Goal: Task Accomplishment & Management: Complete application form

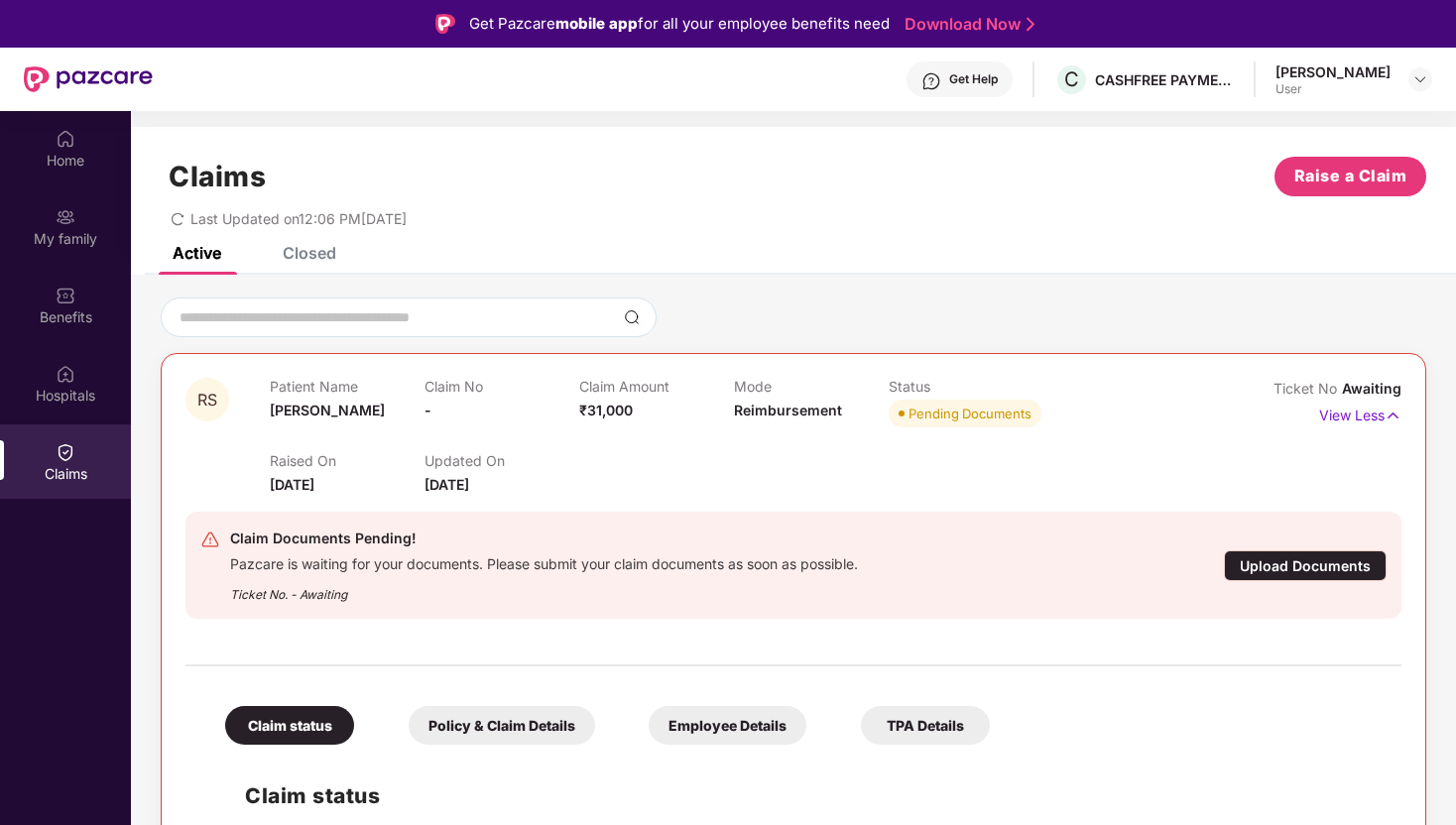
scroll to position [111, 0]
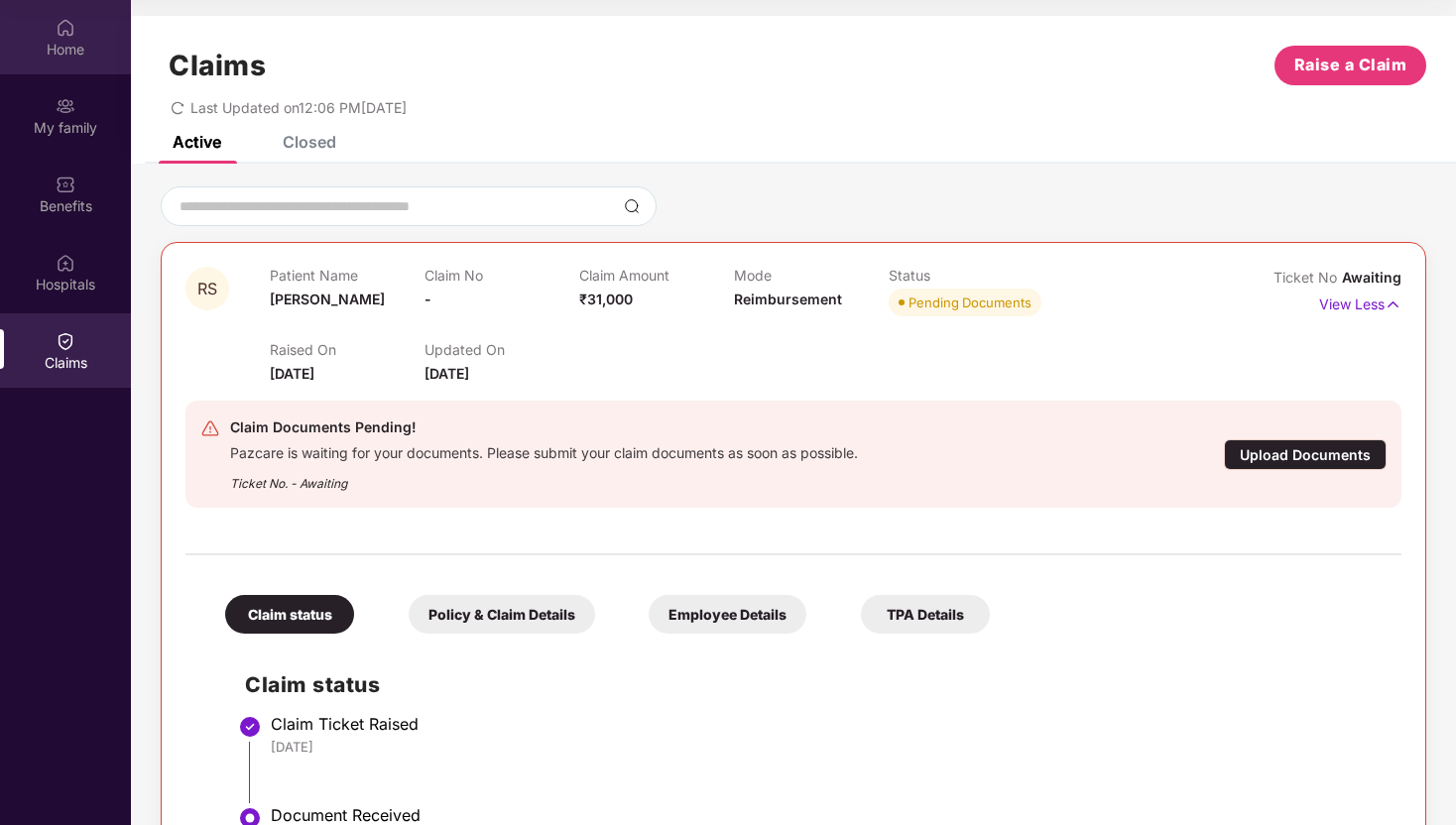
click at [64, 53] on div "Home" at bounding box center [66, 50] width 131 height 20
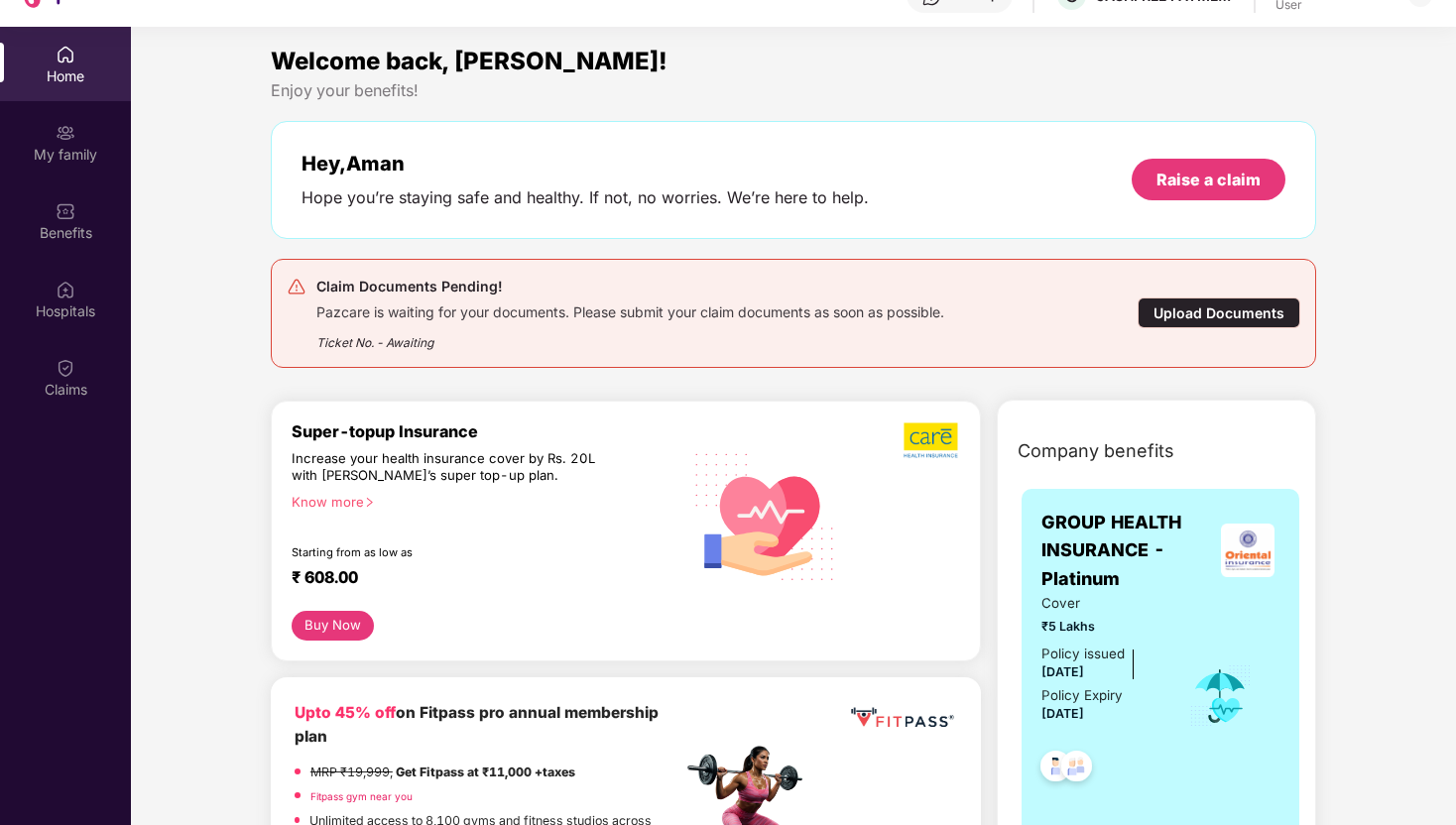
scroll to position [82, 0]
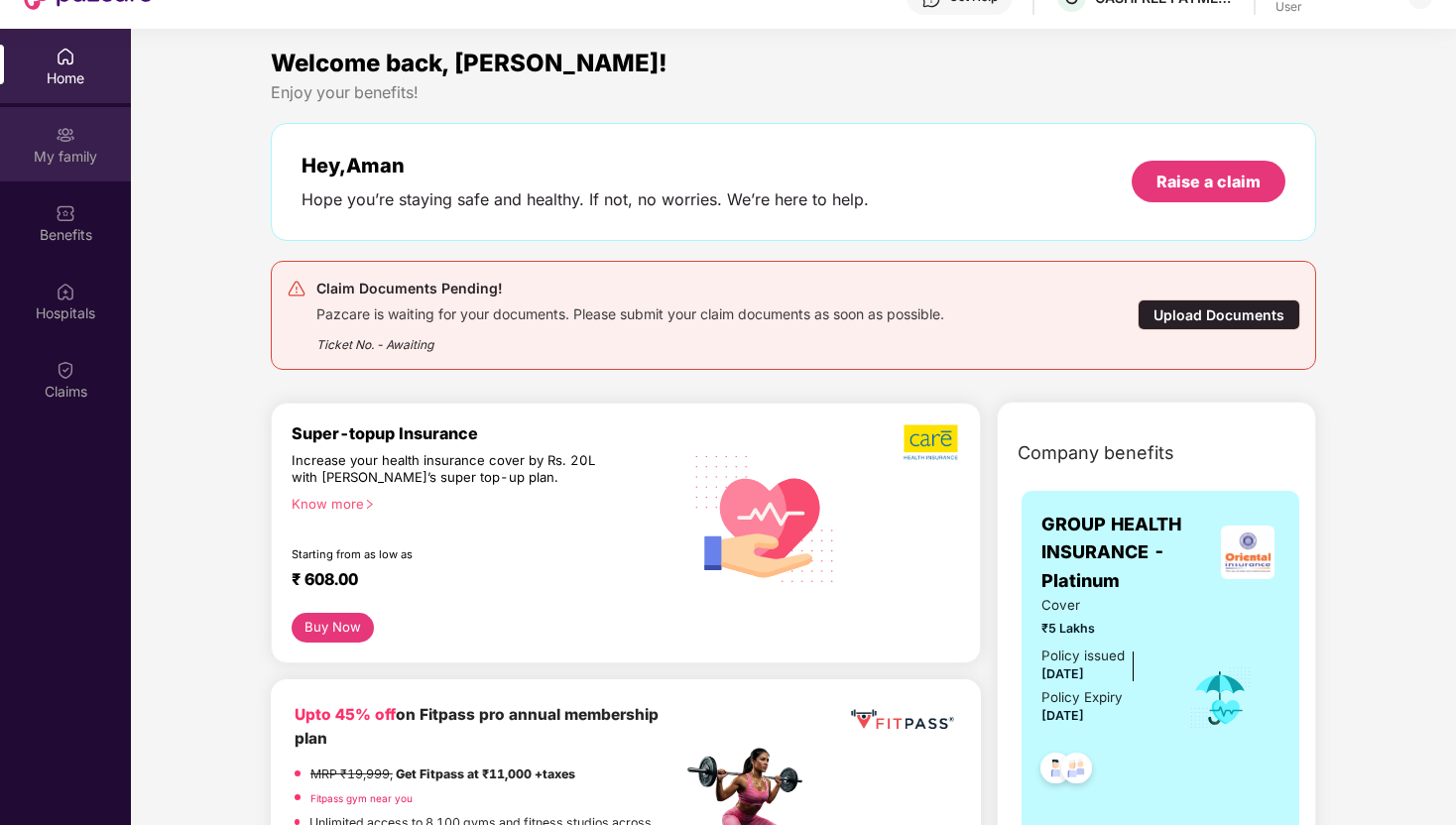
click at [67, 139] on img at bounding box center [66, 135] width 20 height 20
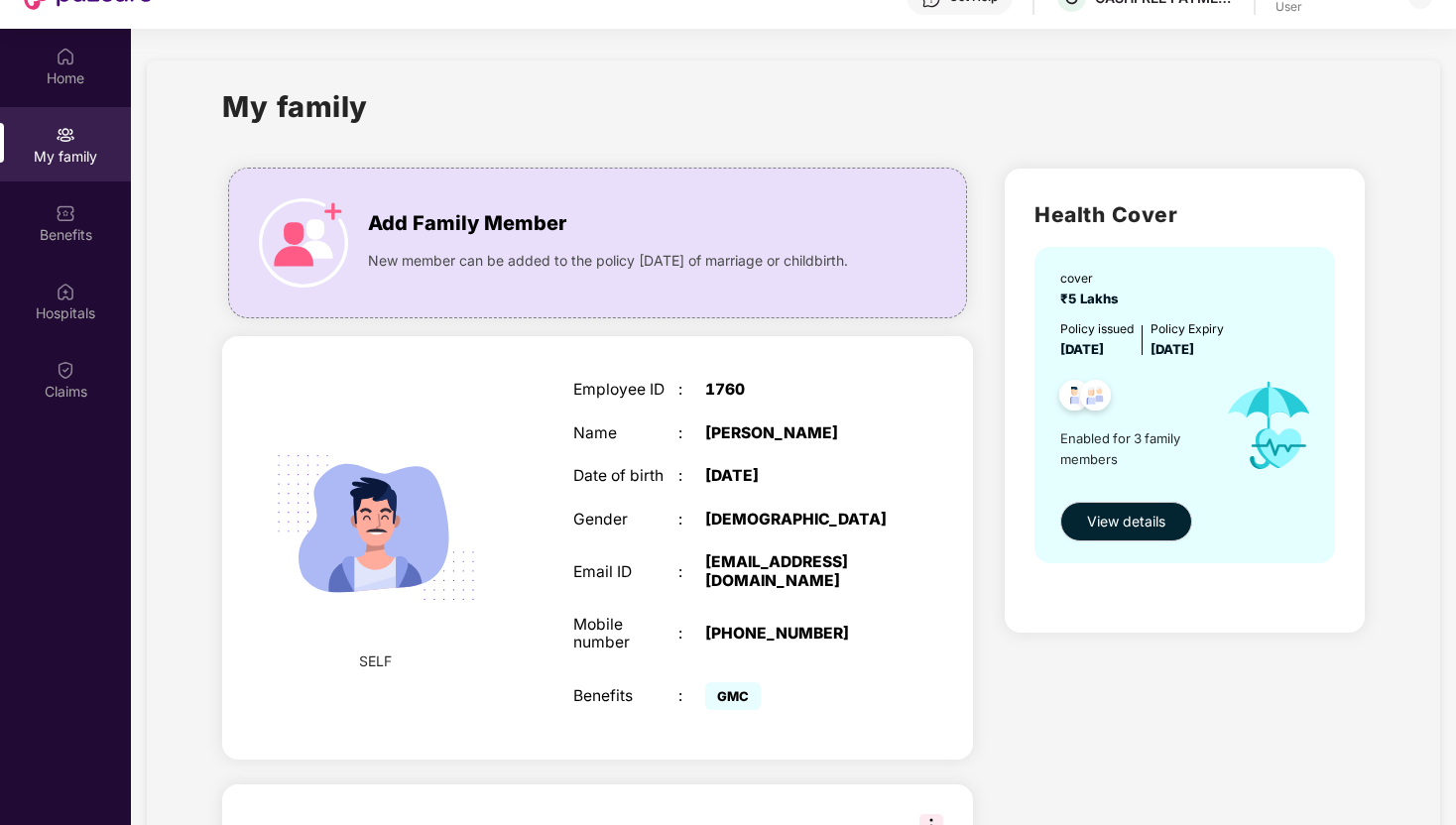
click at [86, 178] on div "My family" at bounding box center [66, 144] width 131 height 74
click at [85, 216] on div "Benefits" at bounding box center [66, 222] width 131 height 74
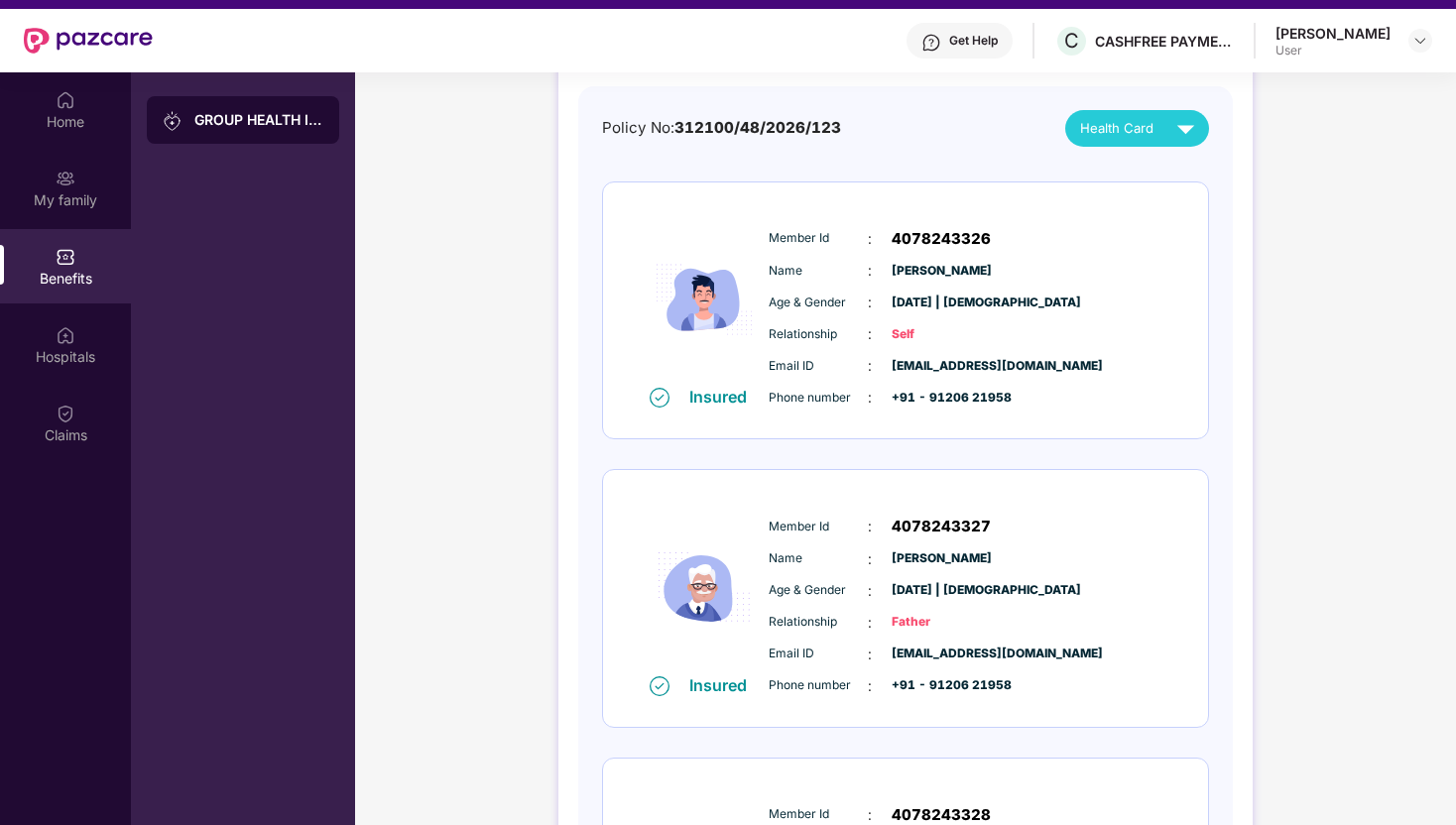
scroll to position [0, 0]
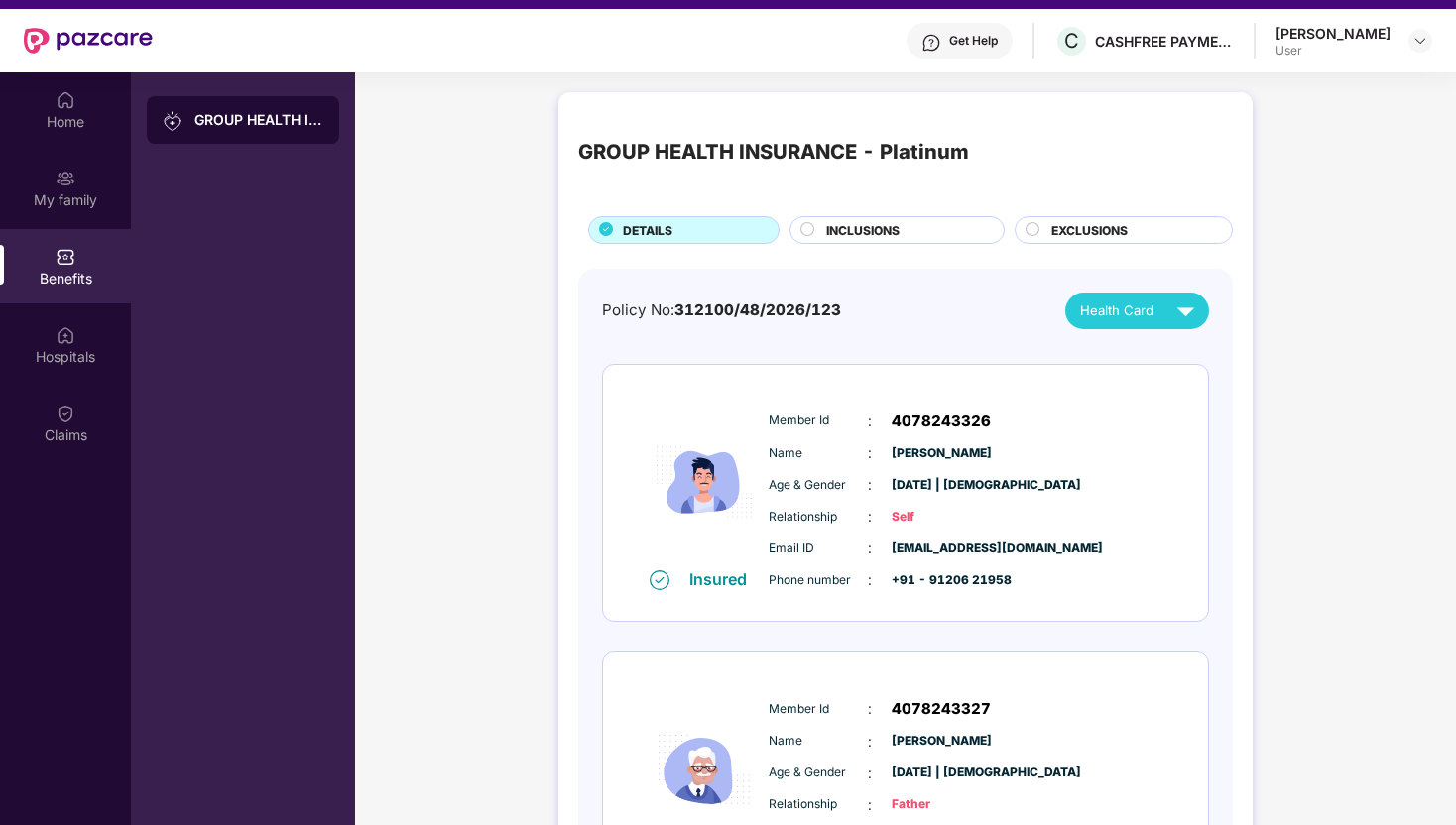
click at [1129, 318] on span "Health Card" at bounding box center [1117, 311] width 73 height 21
click at [1116, 430] on div "[PERSON_NAME]" at bounding box center [1140, 435] width 129 height 22
click at [996, 46] on div "Get Help" at bounding box center [973, 41] width 49 height 16
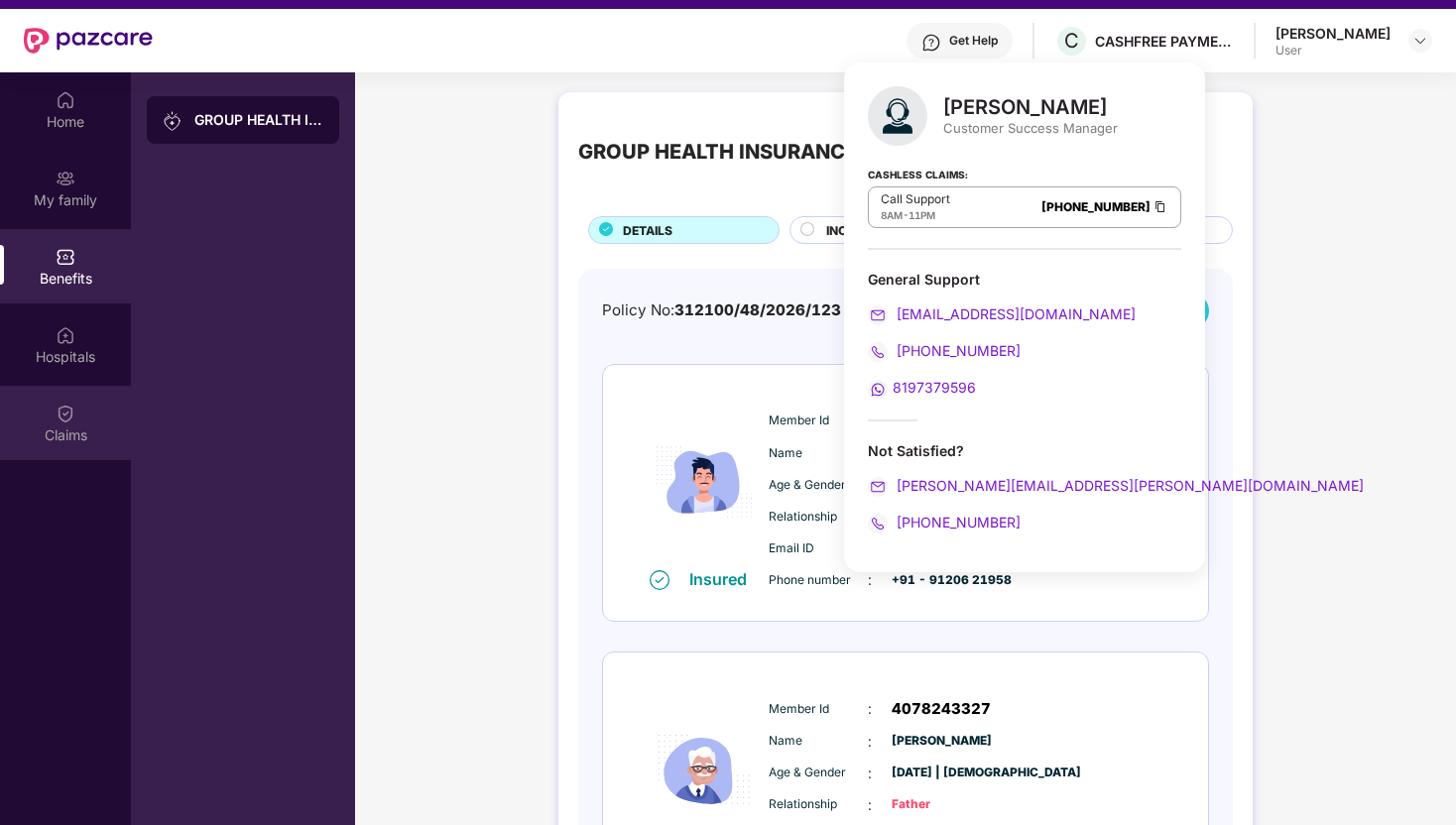
click at [42, 386] on div "Claims" at bounding box center [66, 422] width 131 height 74
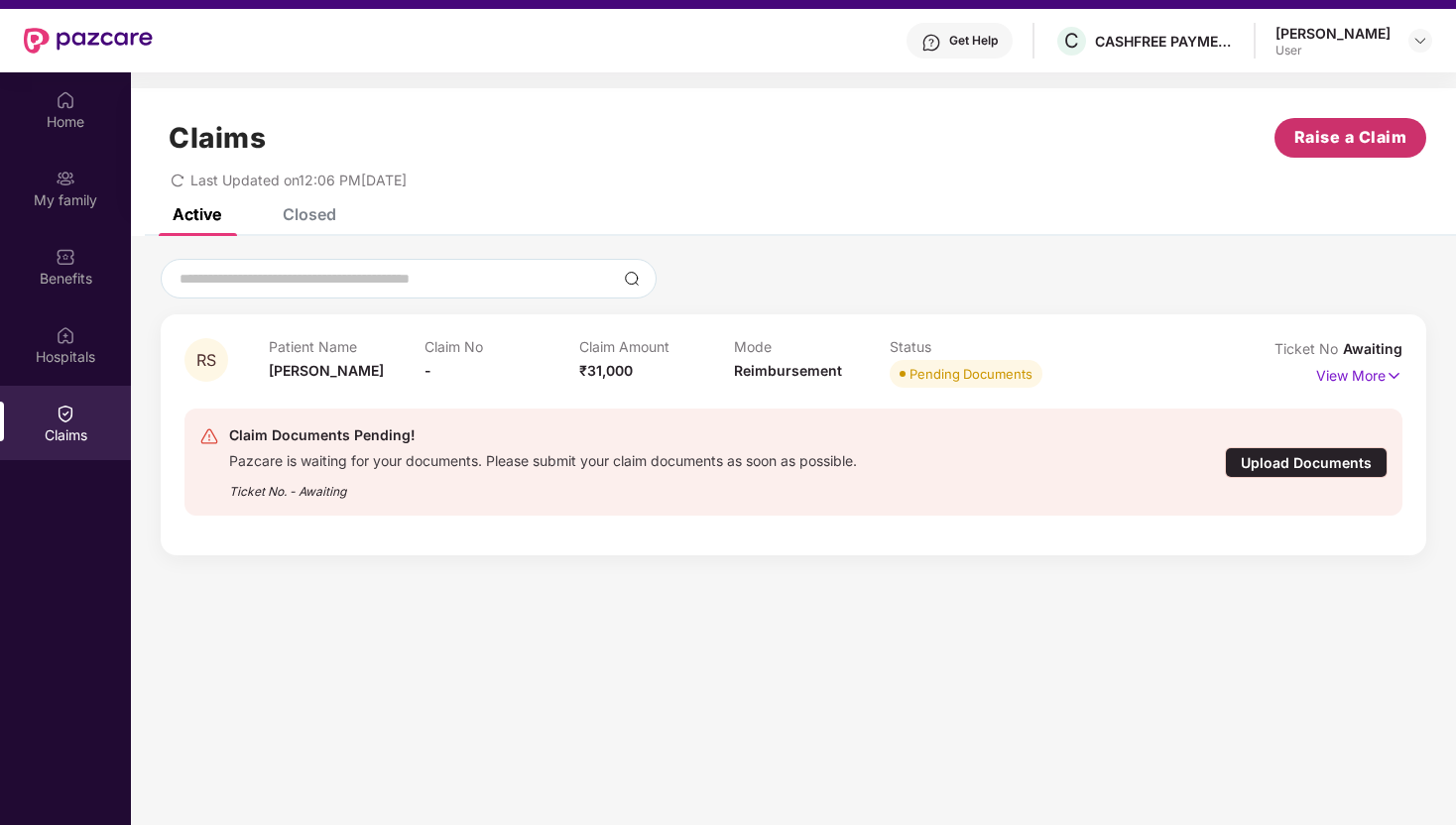
click at [1333, 139] on span "Raise a Claim" at bounding box center [1351, 137] width 113 height 25
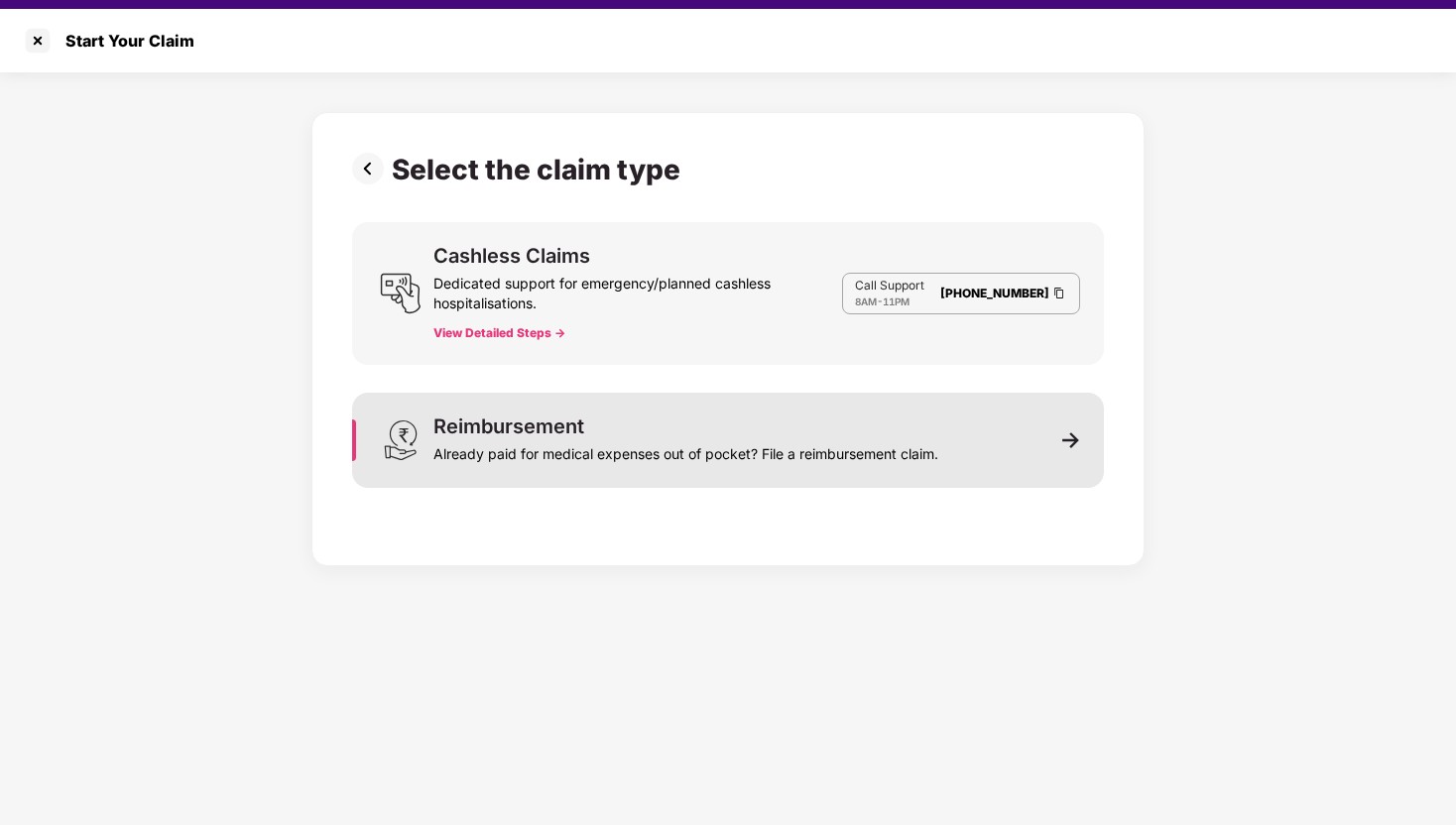
click at [1001, 444] on div "Reimbursement Already paid for medical expenses out of pocket? File a reimburse…" at bounding box center [728, 440] width 752 height 95
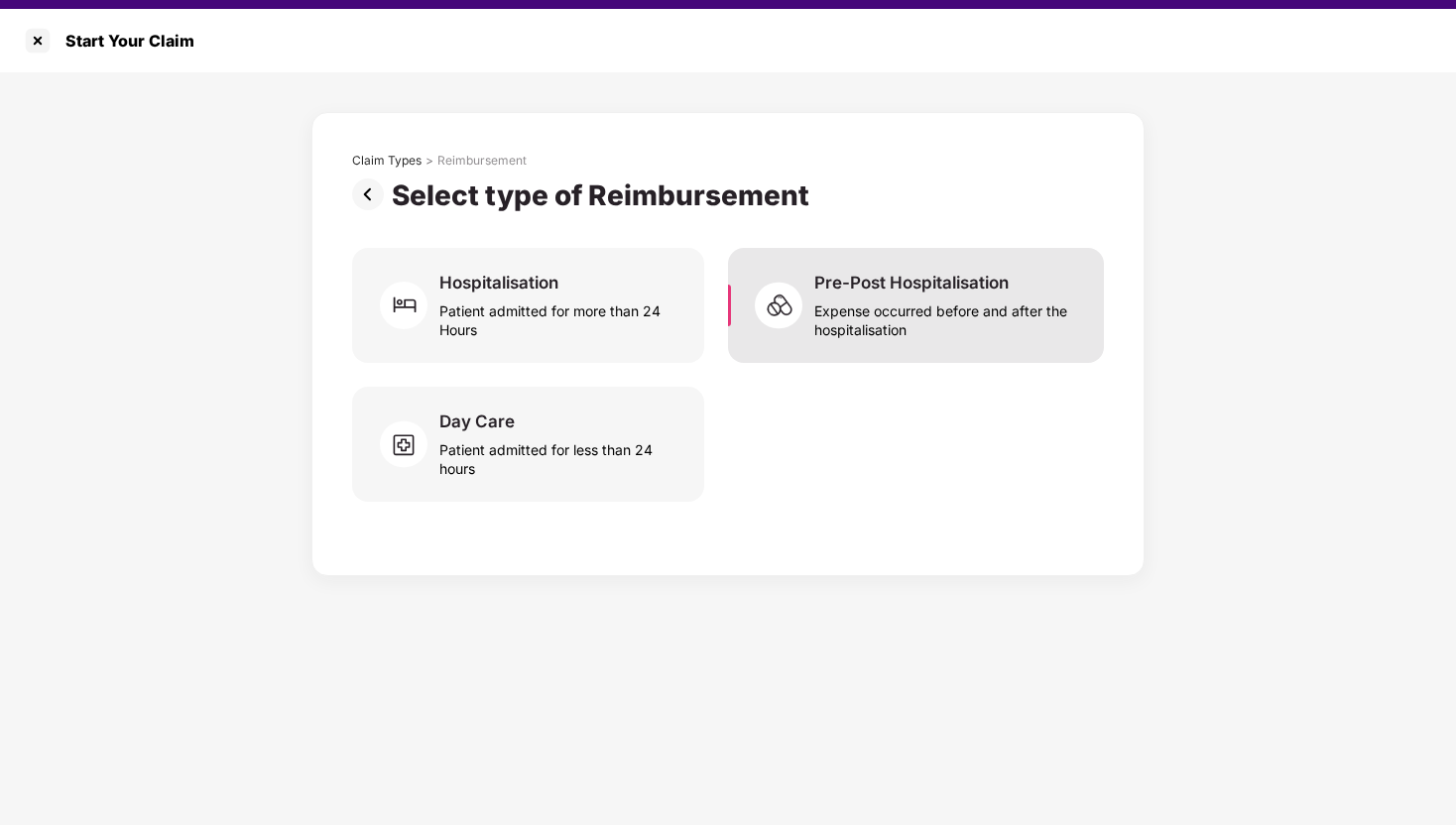
click at [1056, 282] on div "Pre-Post Hospitalisation Expense occurred before and after the hospitalisation" at bounding box center [947, 306] width 266 height 68
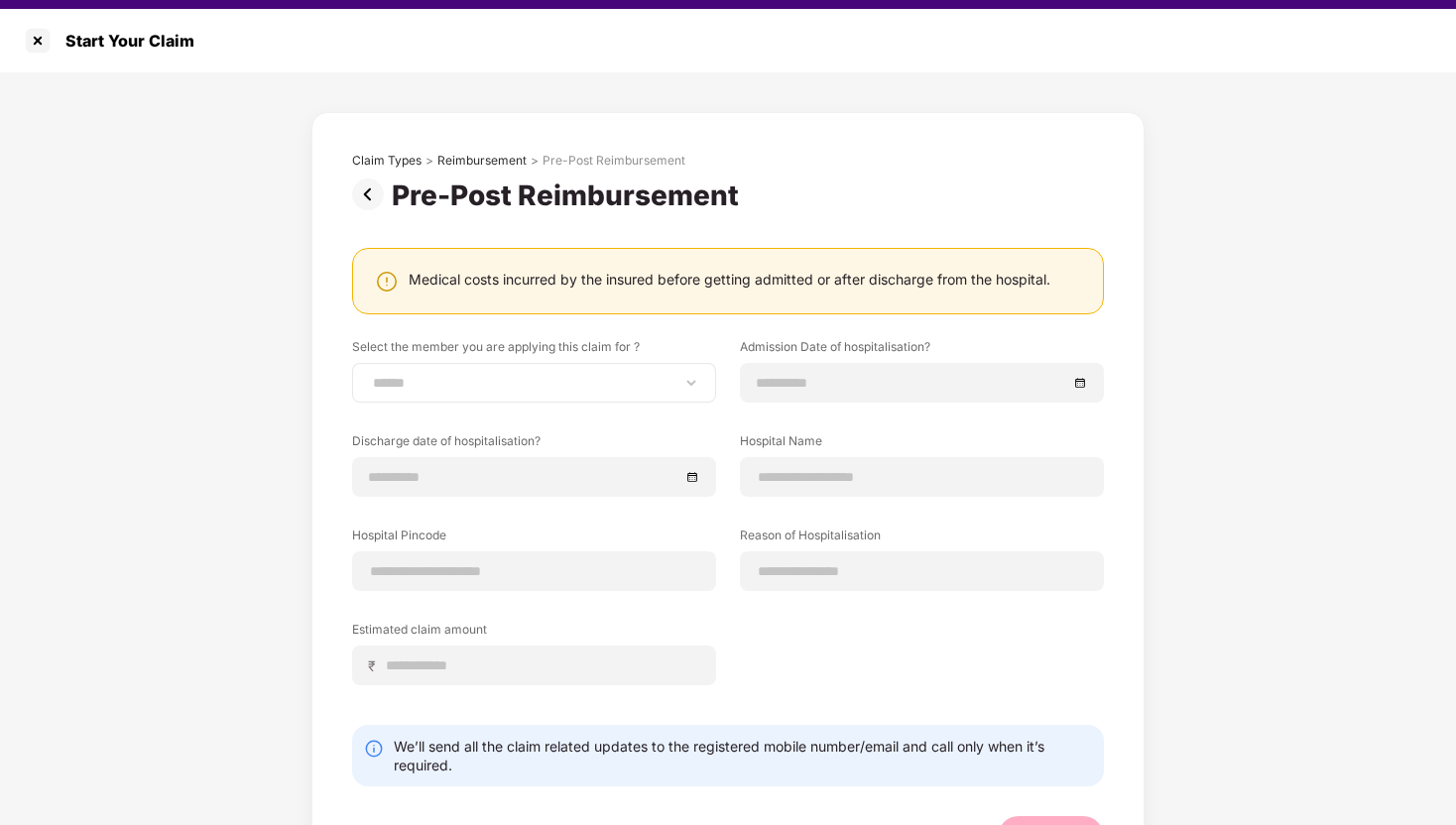
click at [632, 365] on div "**********" at bounding box center [534, 382] width 364 height 40
click at [558, 394] on div "**********" at bounding box center [534, 382] width 364 height 40
click at [485, 363] on div "**********" at bounding box center [534, 382] width 364 height 40
click at [485, 393] on div "**********" at bounding box center [534, 382] width 364 height 40
click at [644, 396] on div "**********" at bounding box center [534, 382] width 364 height 40
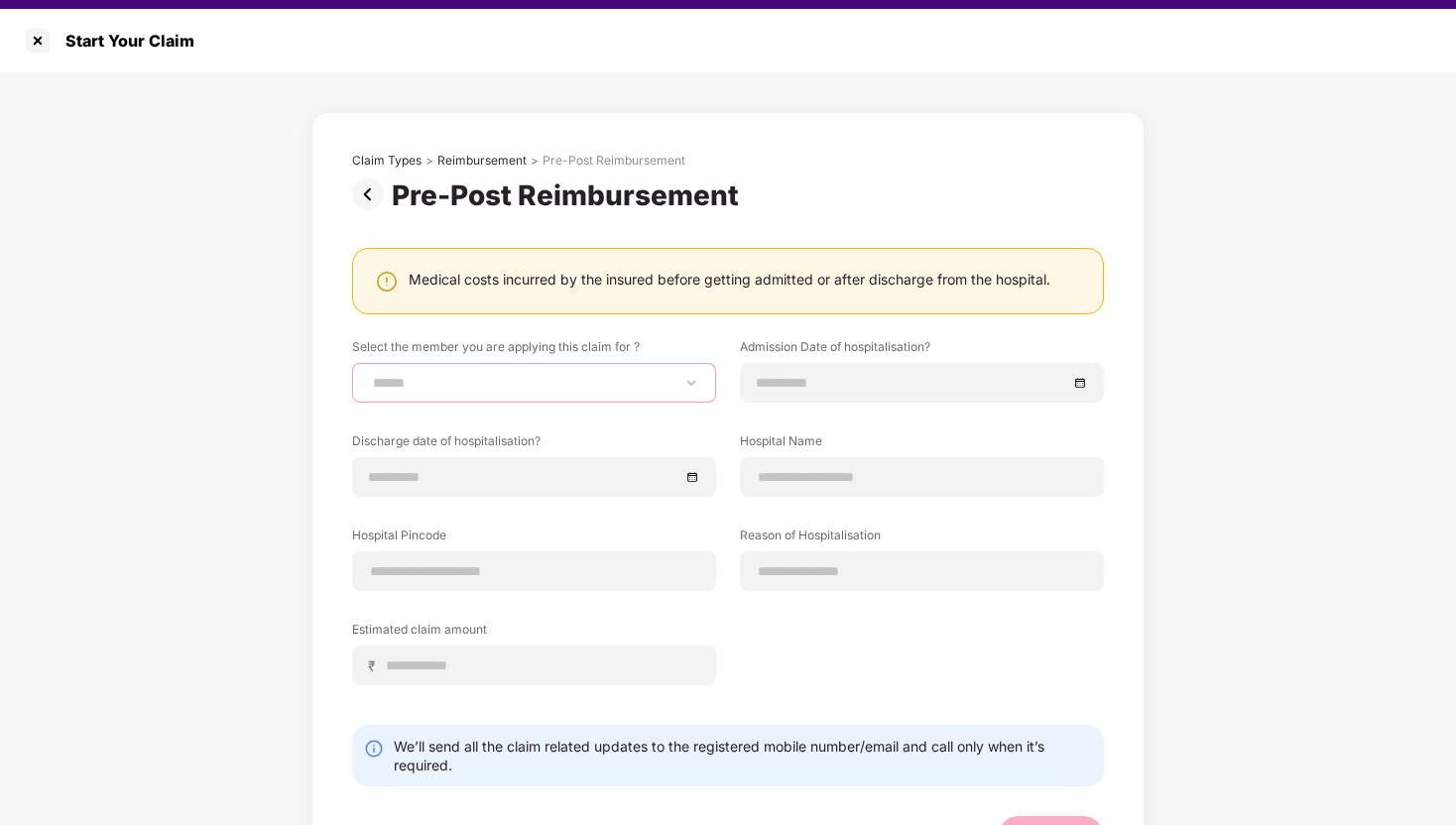
click at [695, 386] on select "**********" at bounding box center [533, 382] width 331 height 16
select select "**********"
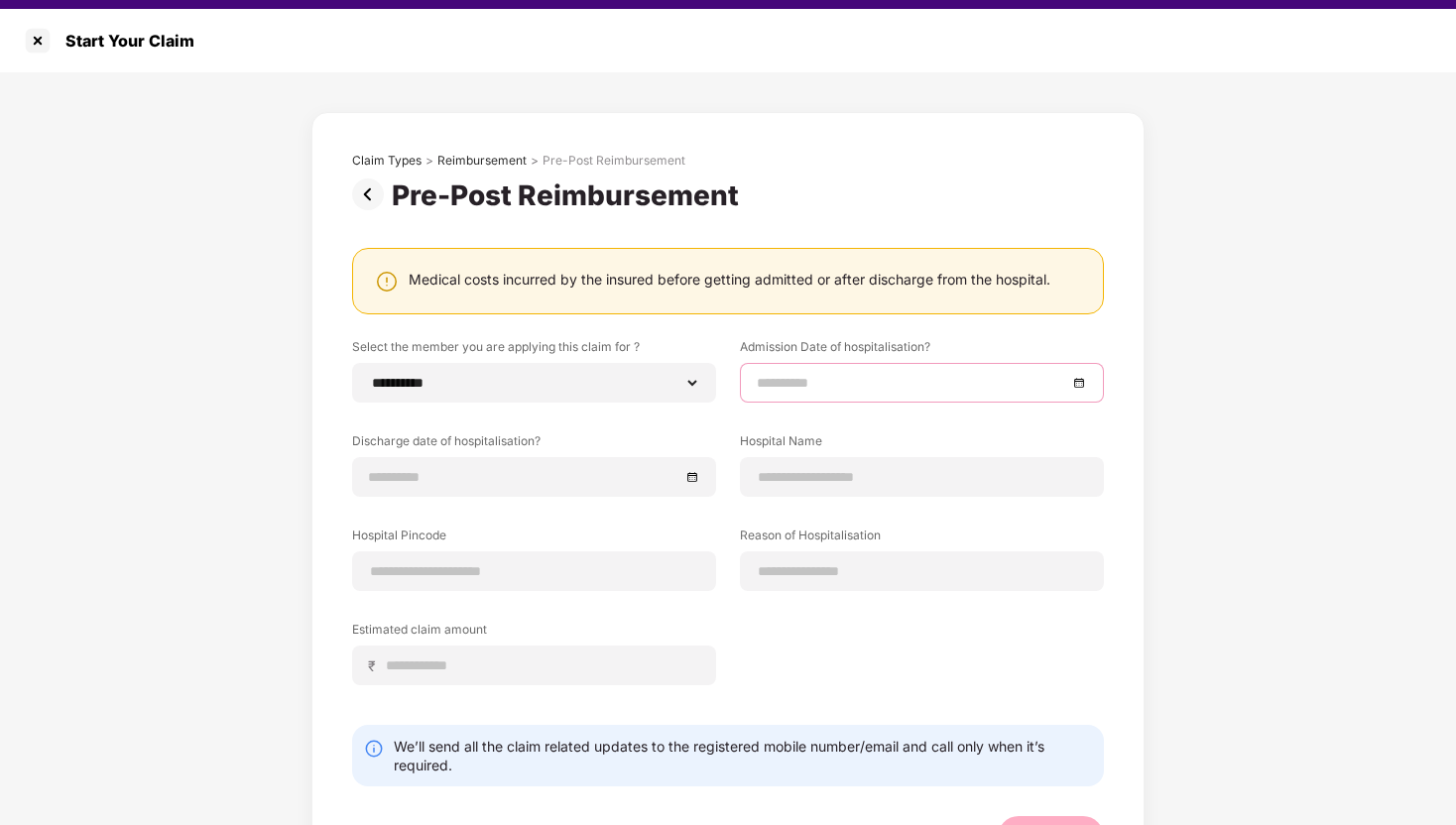
click at [859, 392] on input at bounding box center [912, 382] width 311 height 22
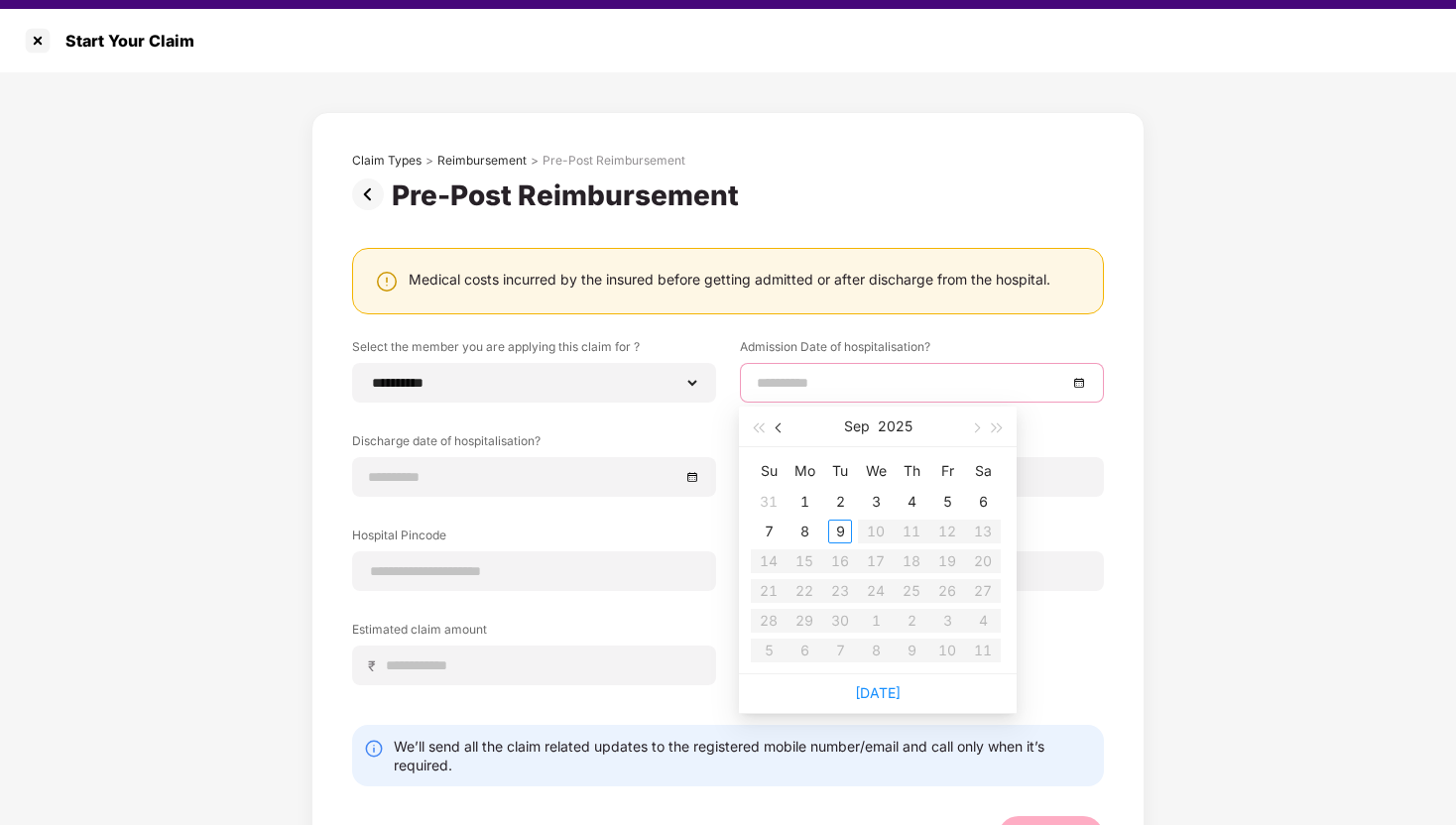
click at [783, 439] on button "button" at bounding box center [780, 426] width 22 height 40
type input "**********"
click at [917, 565] on div "14" at bounding box center [912, 561] width 24 height 24
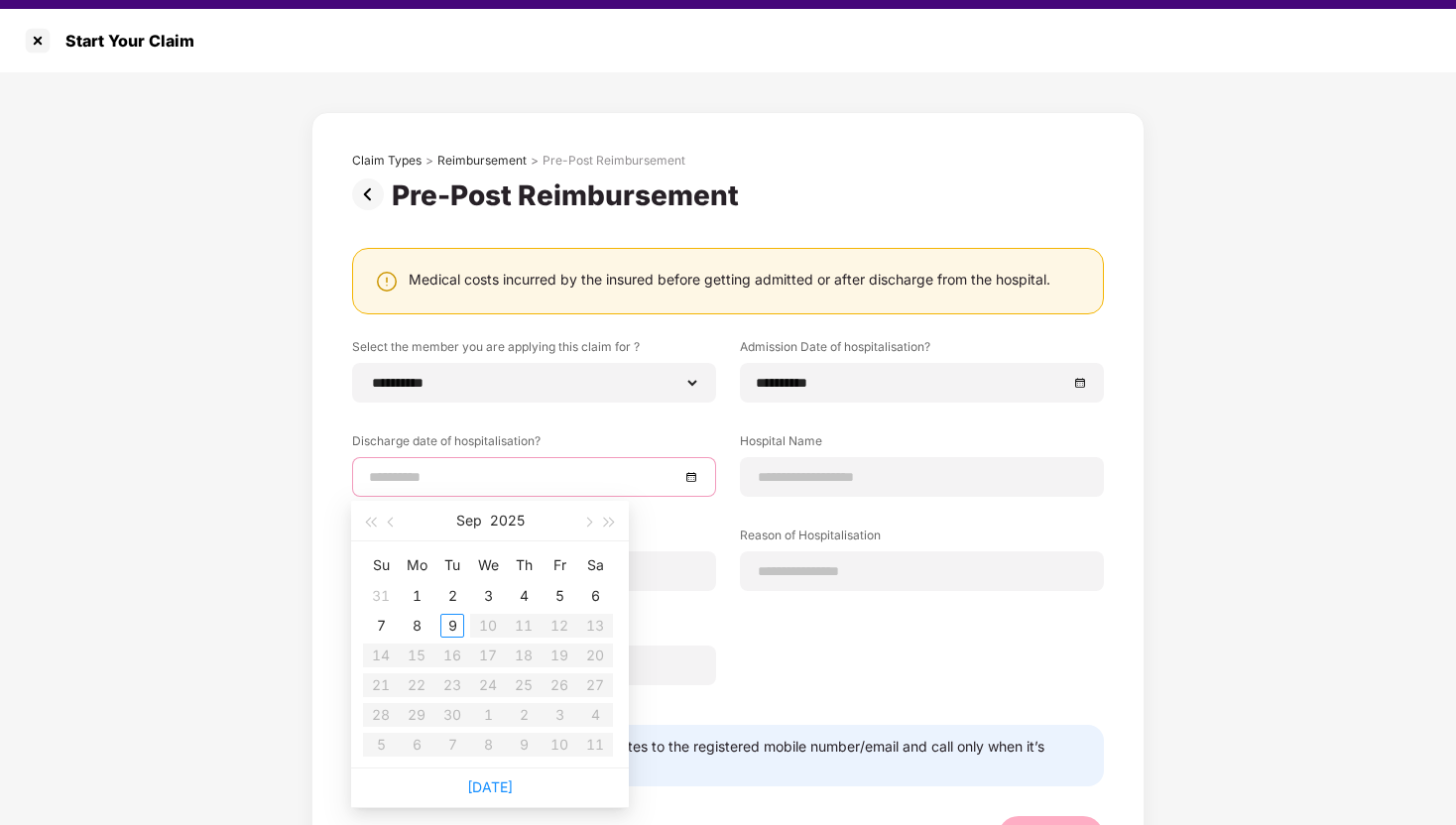
click at [535, 475] on input at bounding box center [523, 477] width 311 height 22
click at [585, 522] on span "button" at bounding box center [587, 522] width 10 height 10
click at [404, 523] on div "Oct 2025" at bounding box center [490, 520] width 173 height 40
click at [400, 523] on button "button" at bounding box center [391, 520] width 22 height 40
click at [396, 523] on button "button" at bounding box center [391, 520] width 22 height 40
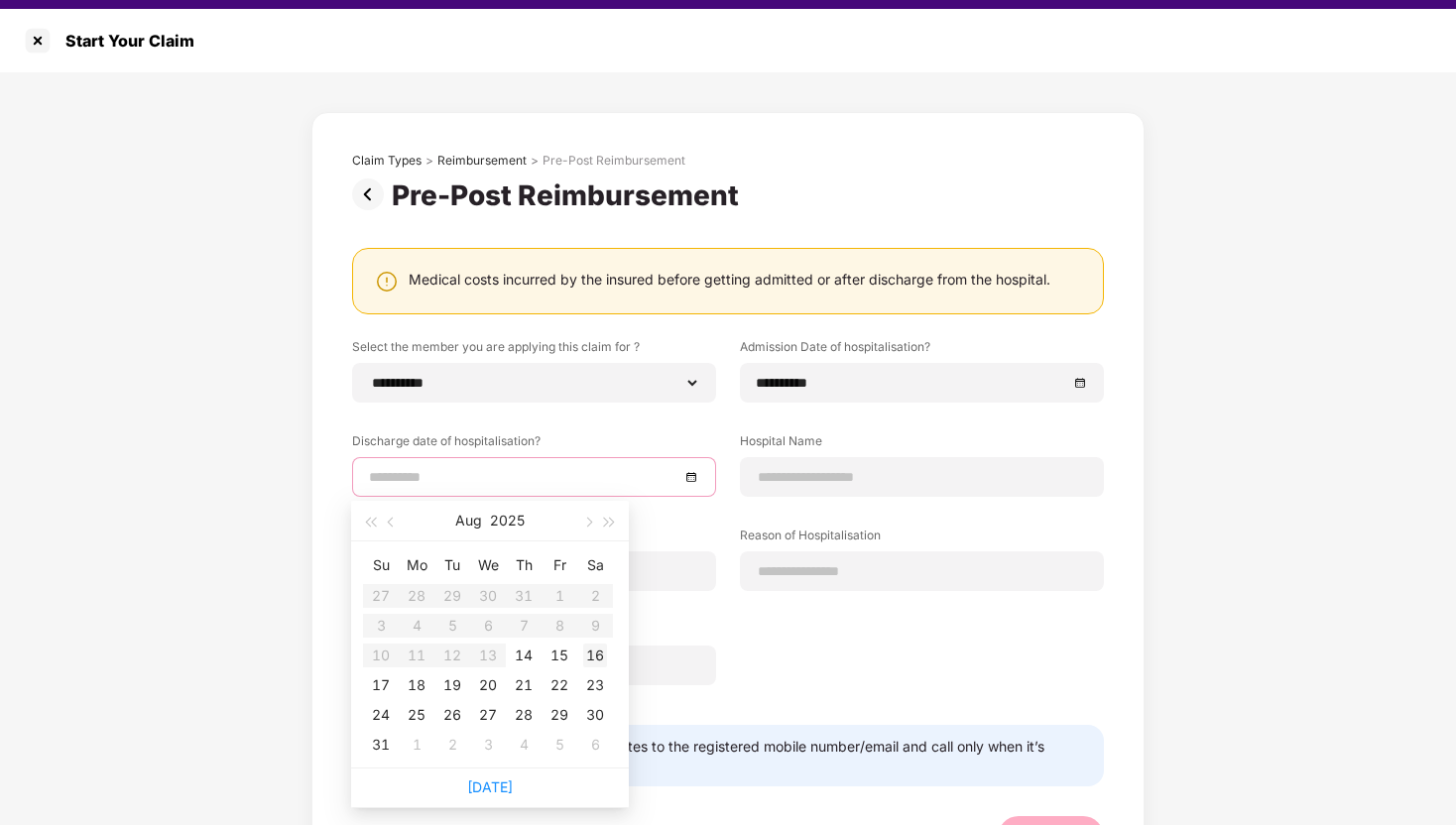
type input "**********"
click at [591, 647] on div "16" at bounding box center [595, 655] width 24 height 24
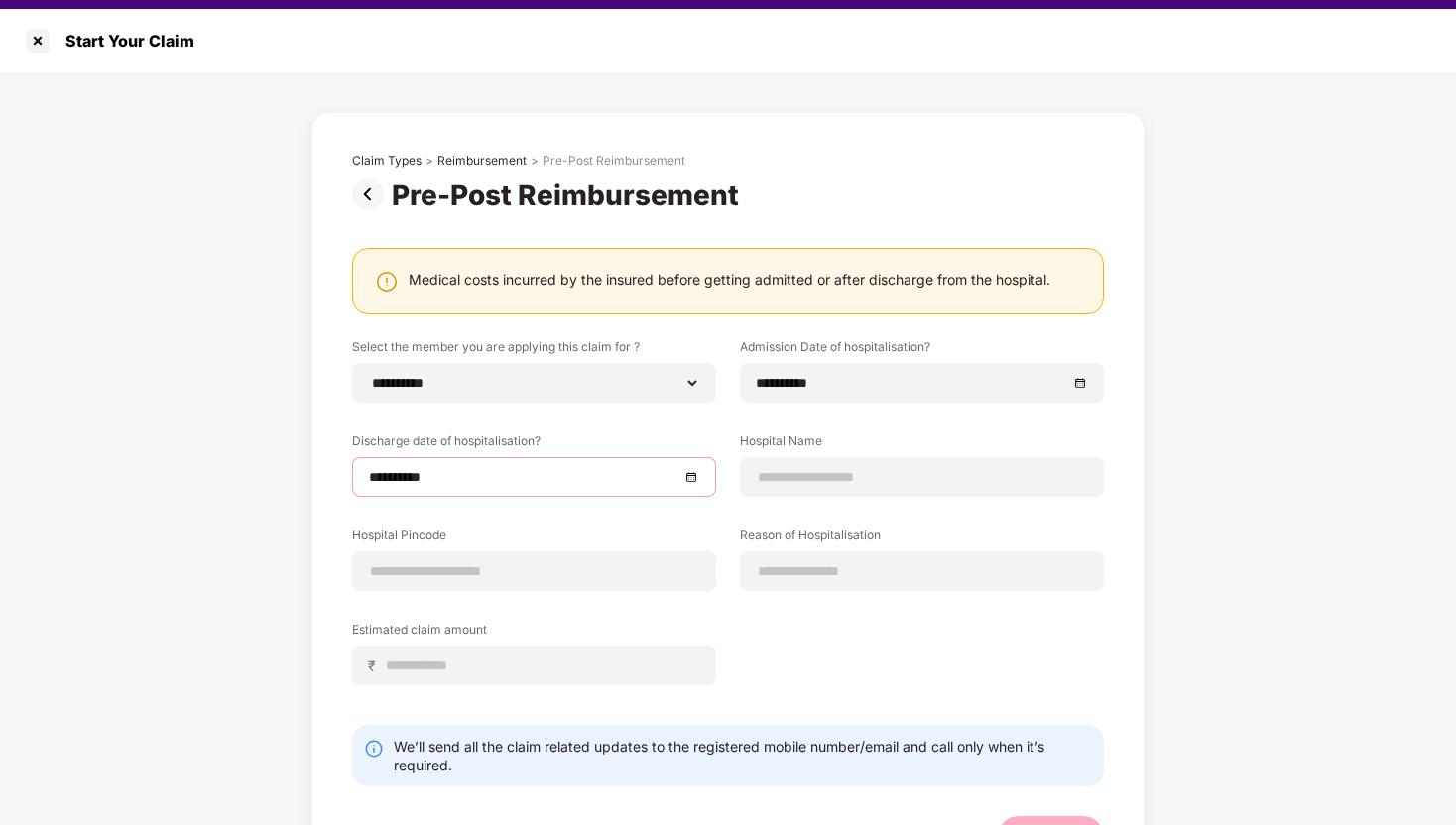
click at [372, 195] on img at bounding box center [372, 195] width 40 height 32
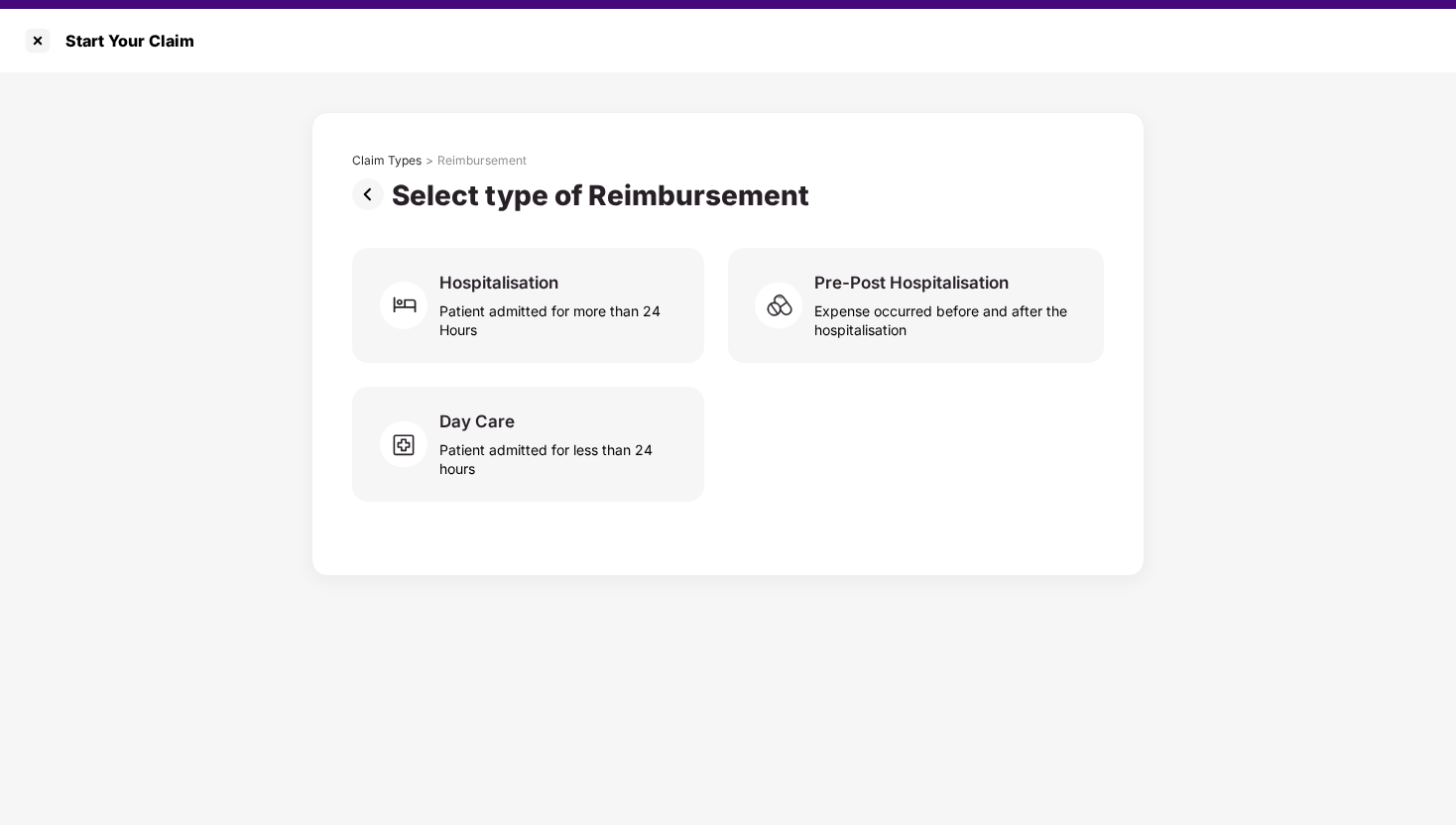
click at [374, 200] on img at bounding box center [372, 195] width 40 height 32
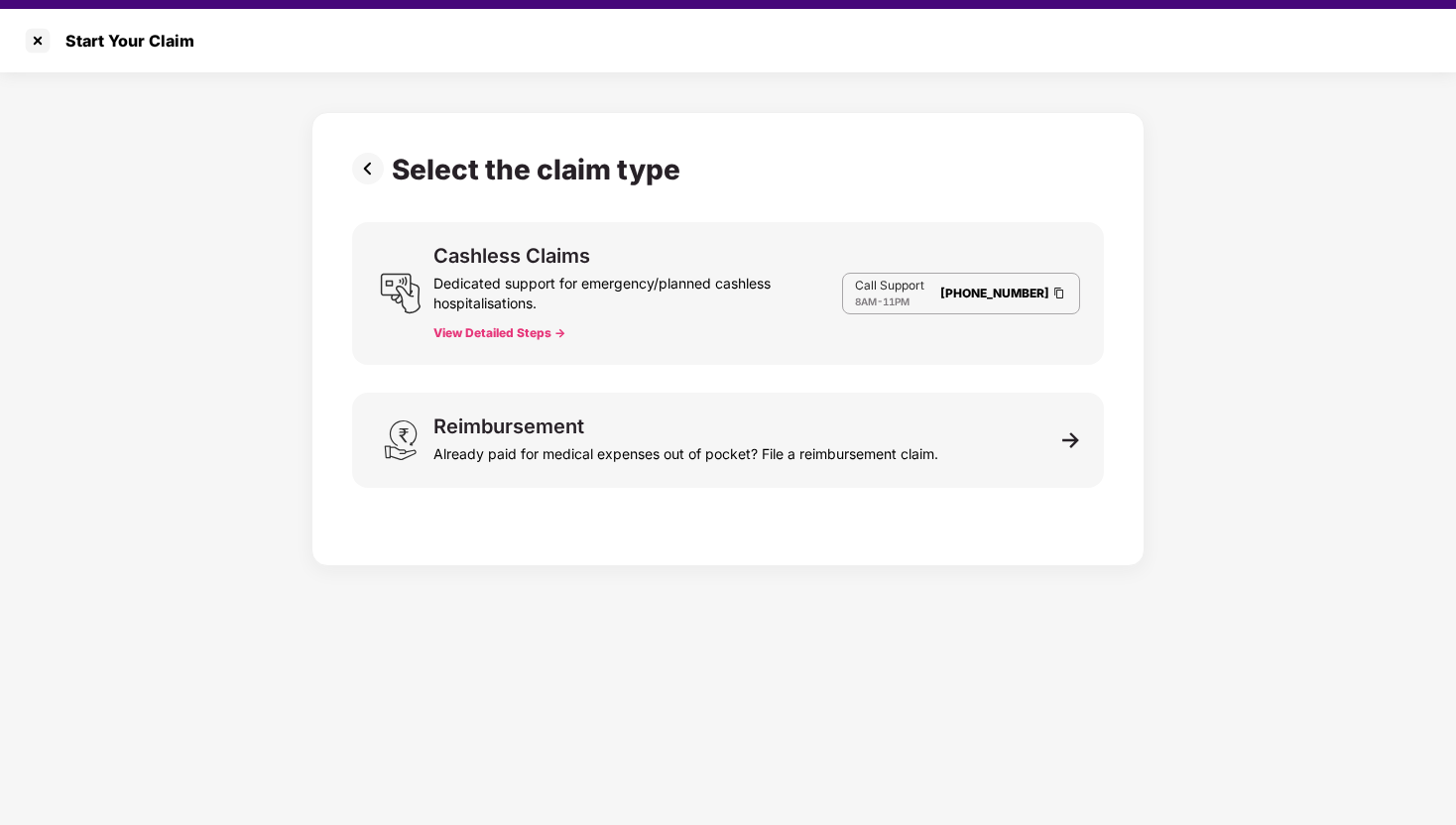
click at [364, 161] on img at bounding box center [372, 169] width 40 height 32
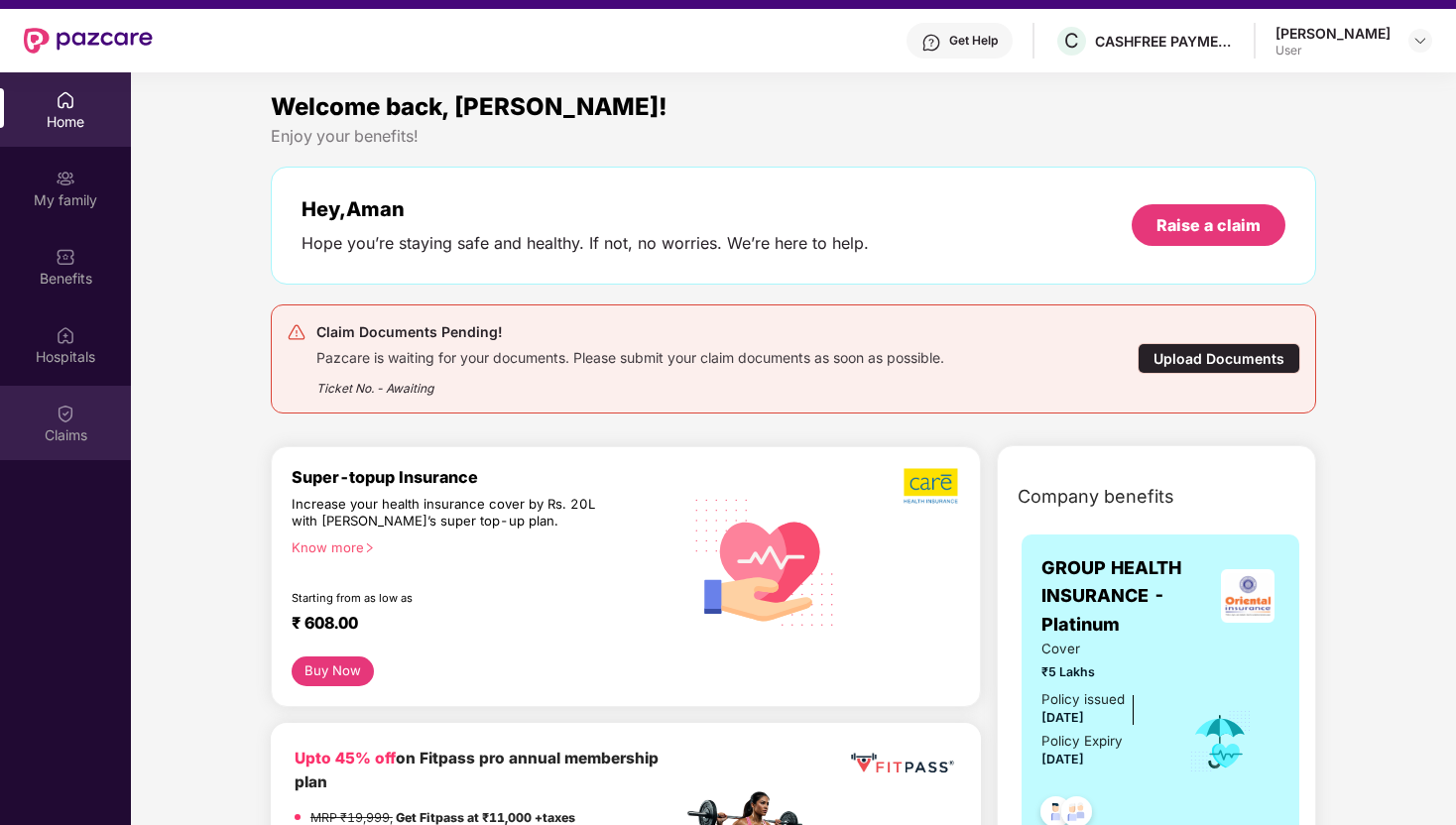
click at [91, 430] on div "Claims" at bounding box center [66, 435] width 131 height 20
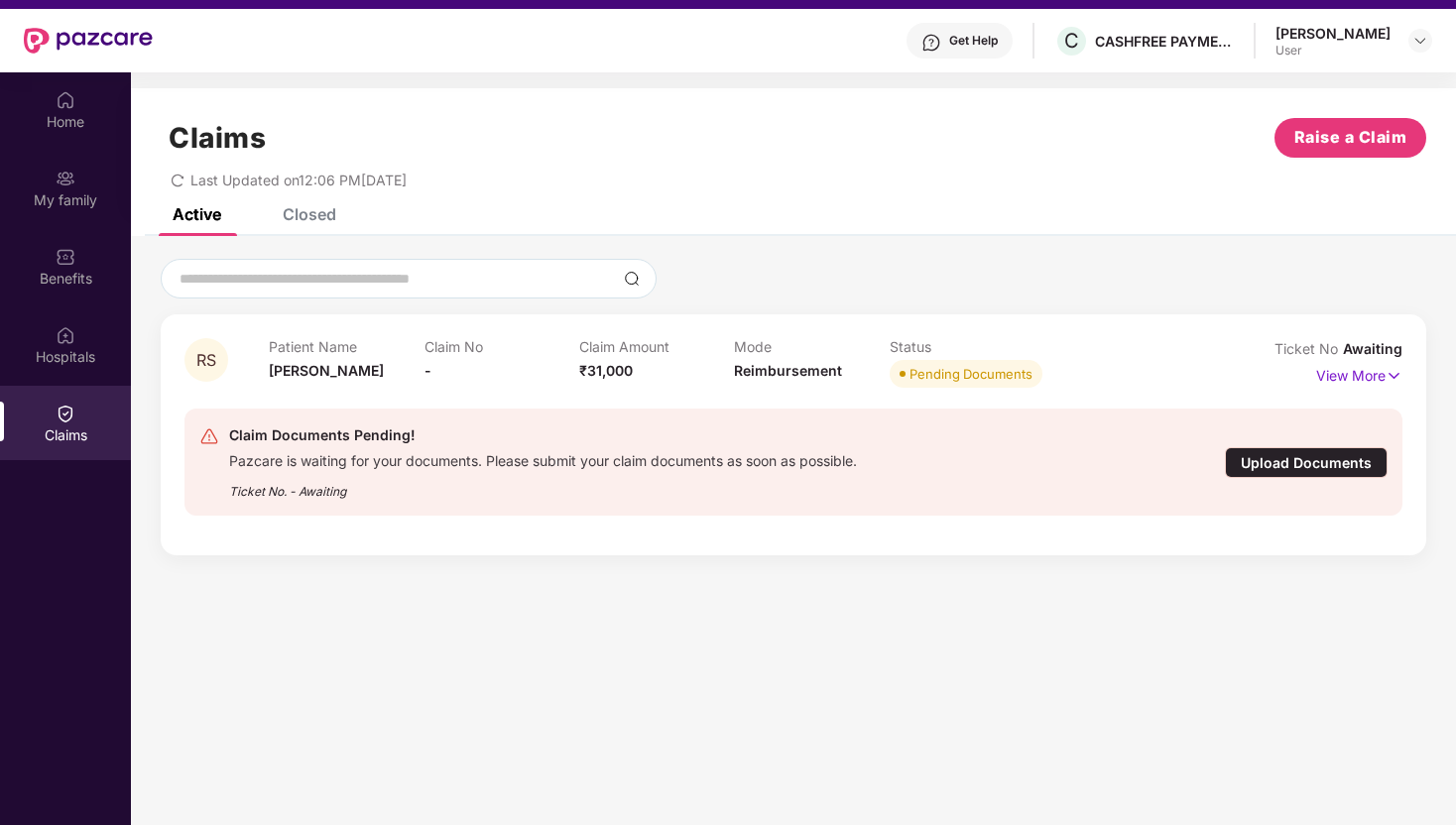
click at [720, 424] on div "Claim Documents Pending!" at bounding box center [543, 435] width 628 height 24
click at [1267, 438] on div "Claim Documents Pending! Pazcare is waiting for your documents. Please submit y…" at bounding box center [794, 462] width 1188 height 77
click at [1267, 461] on div "Upload Documents" at bounding box center [1306, 462] width 163 height 31
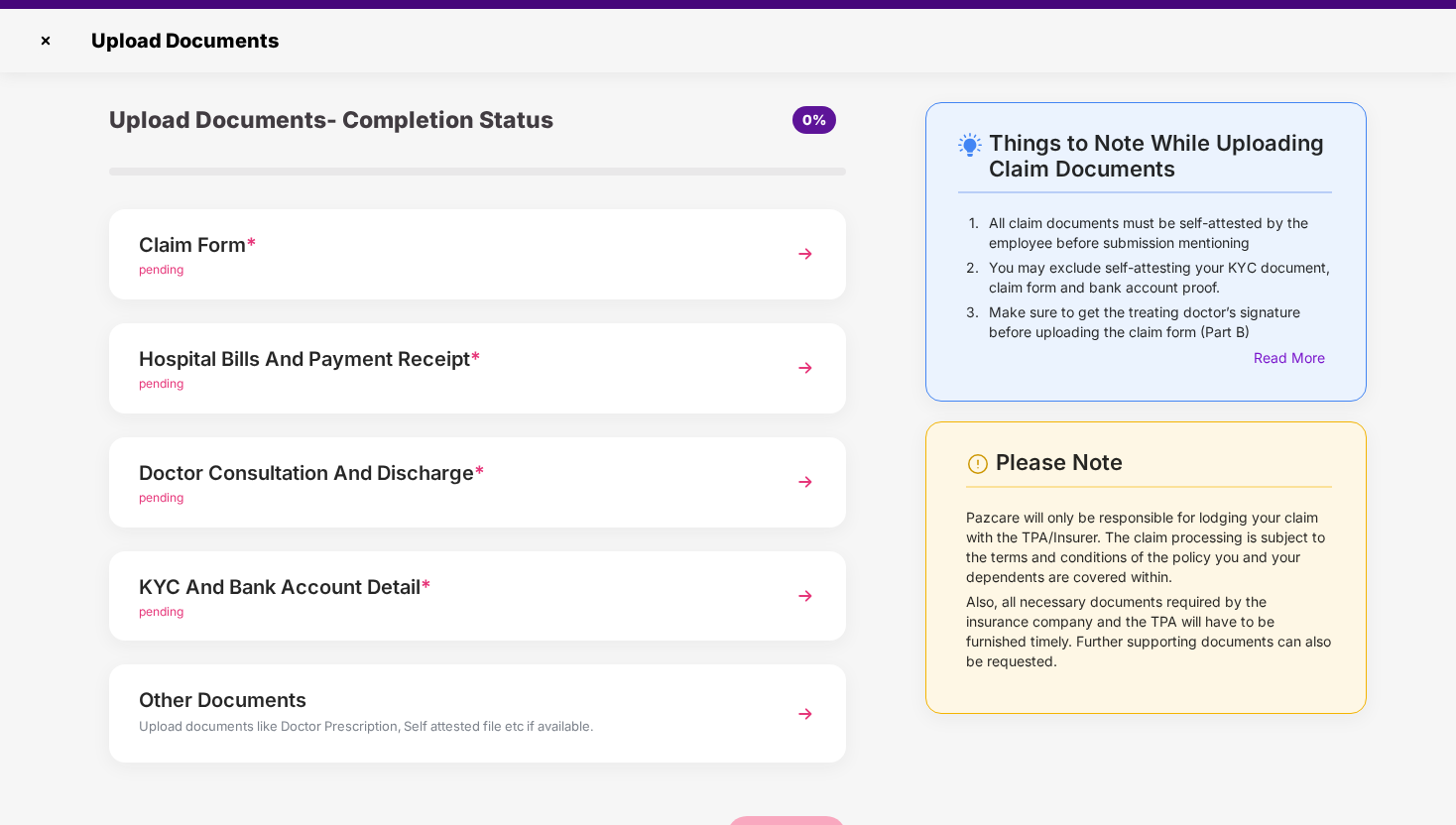
click at [362, 245] on div "Claim Form *" at bounding box center [449, 245] width 621 height 32
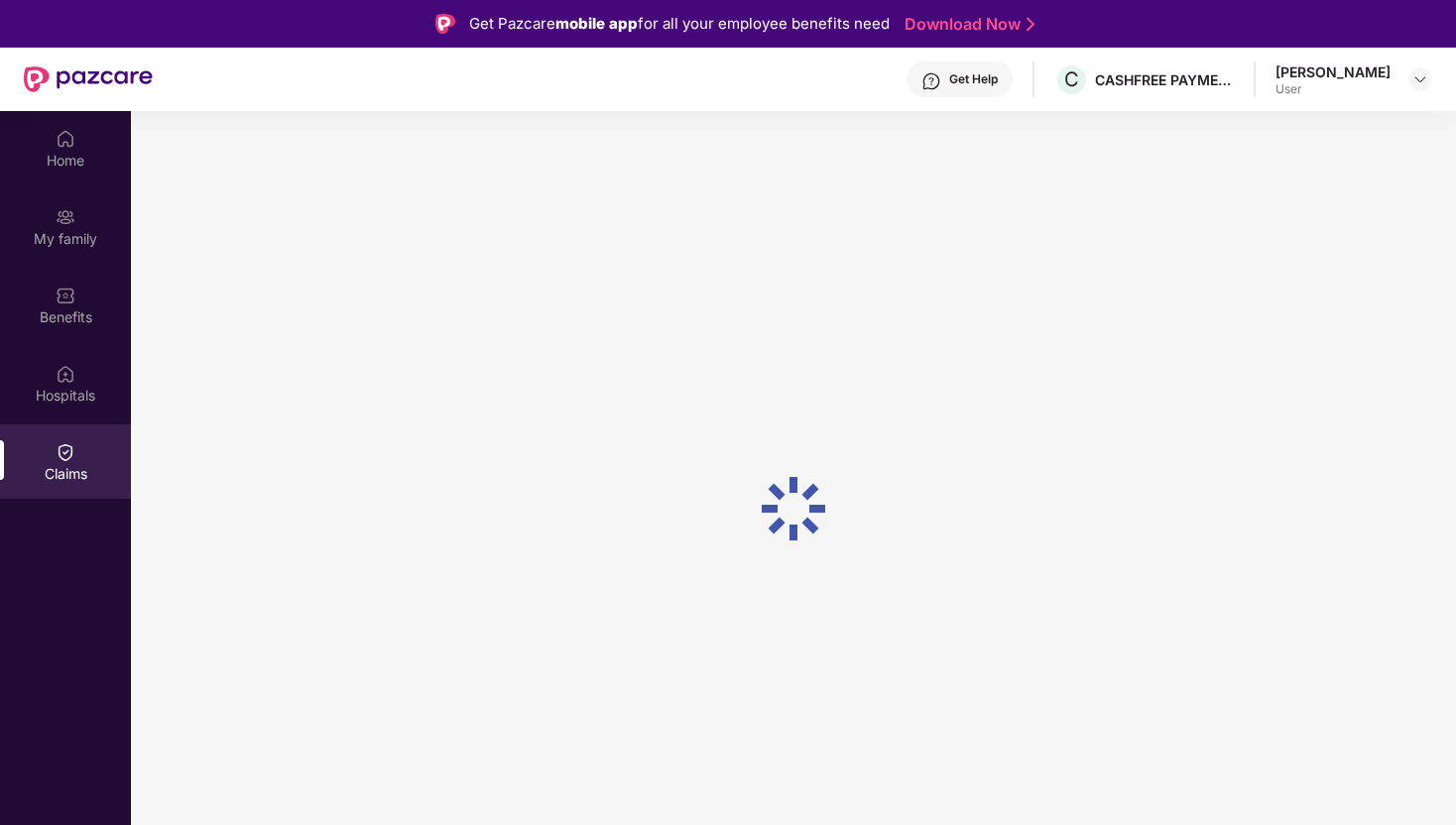
scroll to position [39, 0]
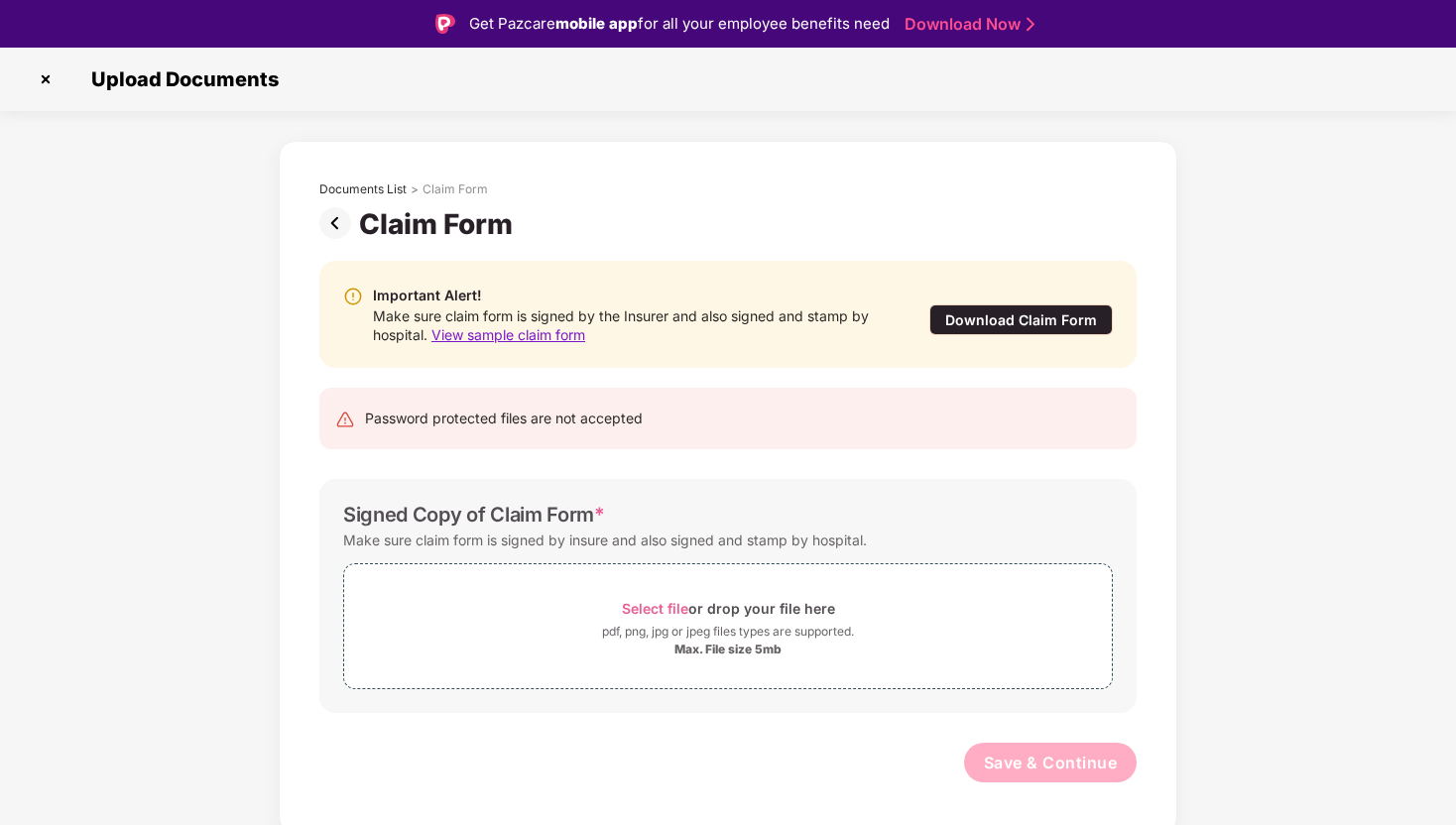
click at [335, 237] on img at bounding box center [340, 223] width 40 height 32
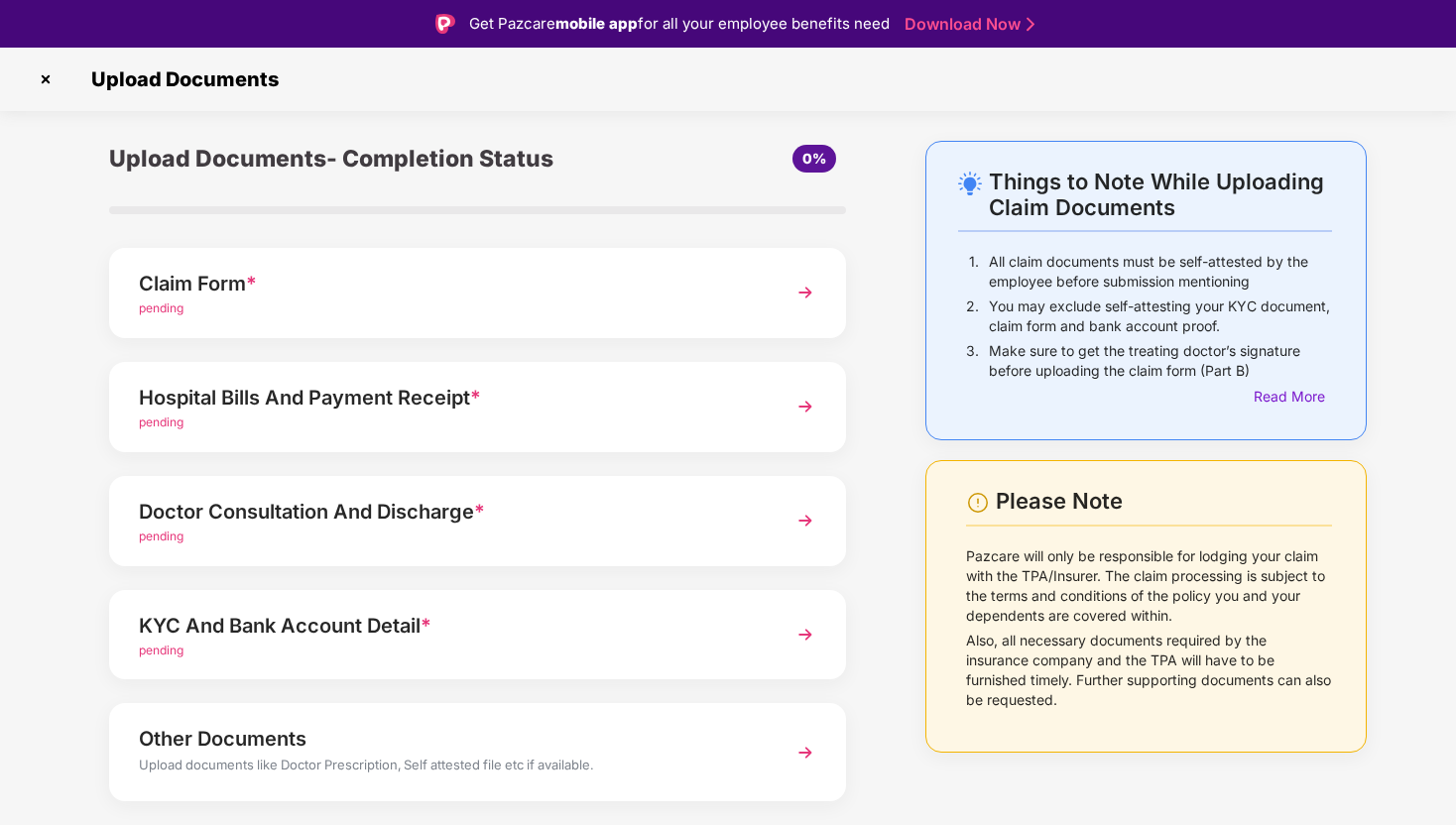
click at [475, 405] on span "*" at bounding box center [475, 397] width 11 height 24
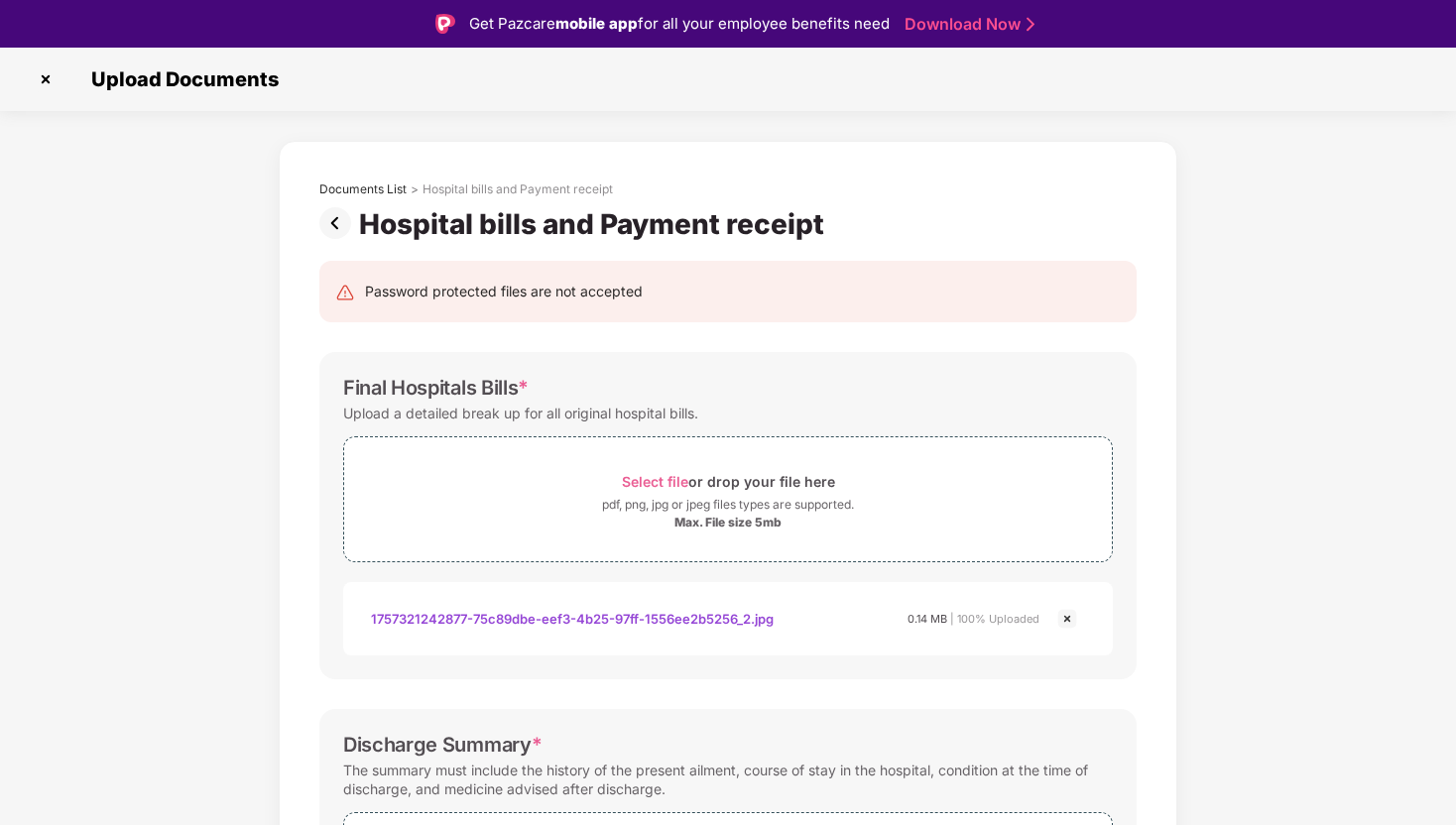
click at [336, 223] on img at bounding box center [340, 223] width 40 height 32
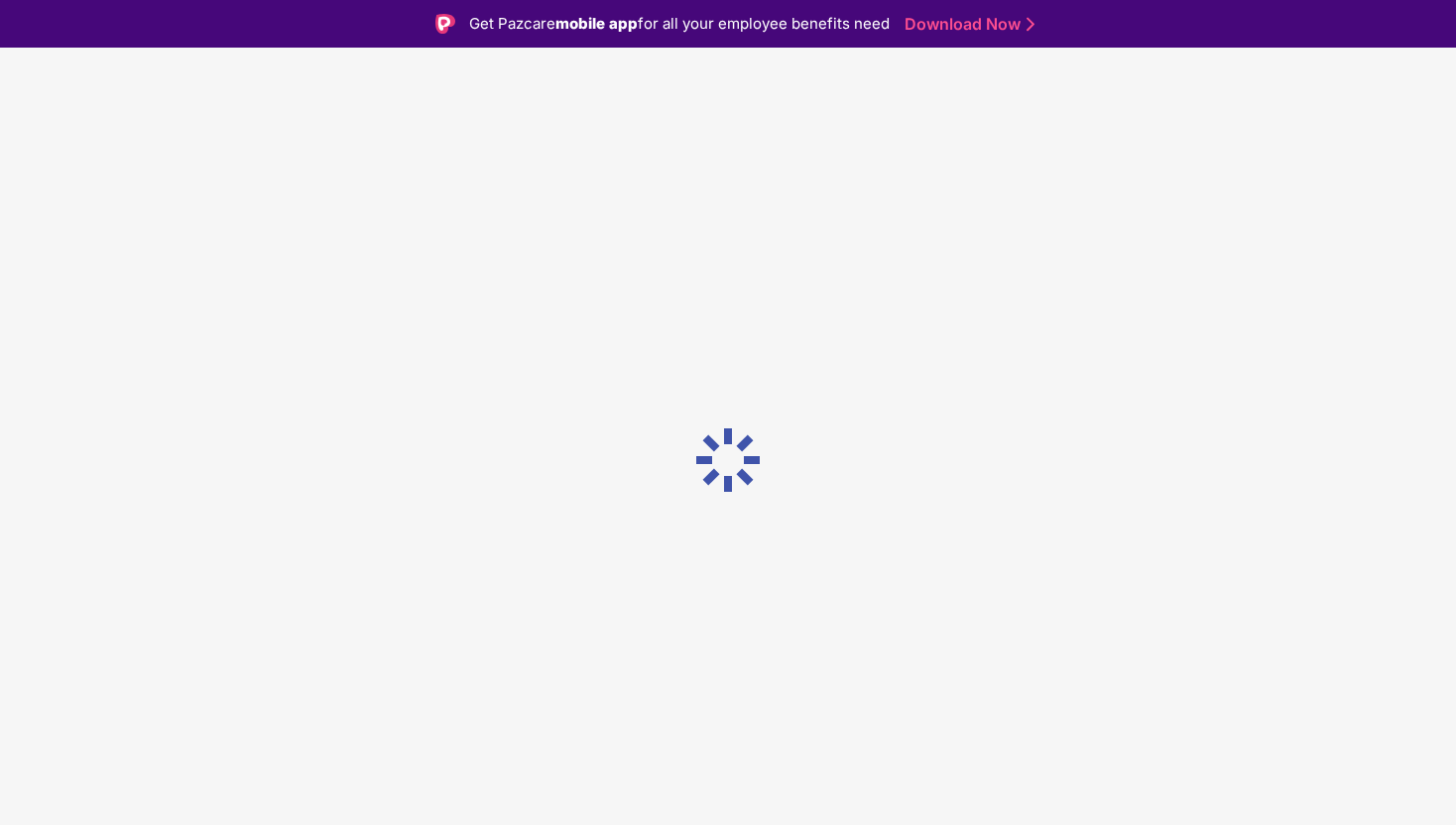
scroll to position [39, 0]
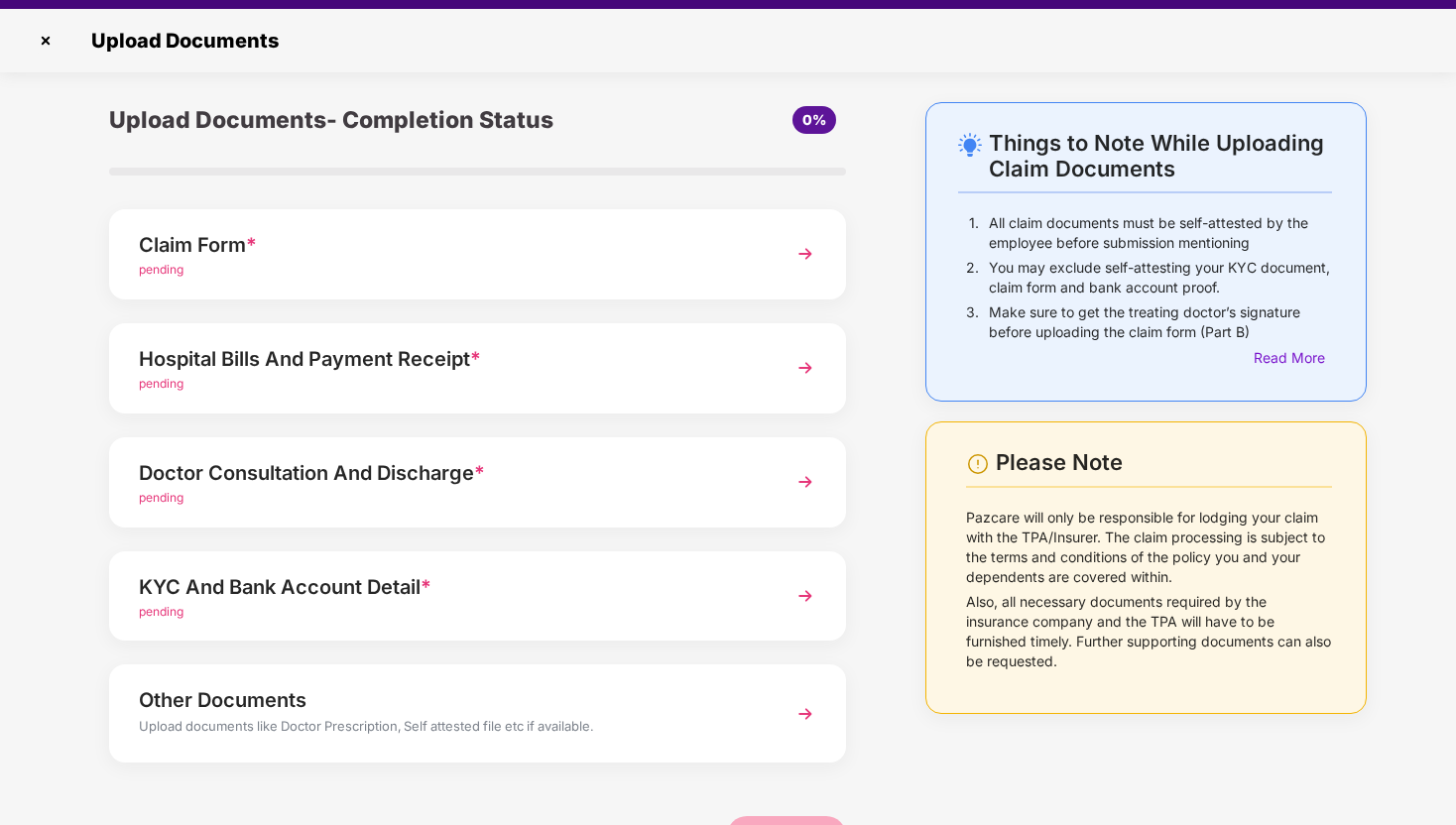
click at [430, 490] on div "pending" at bounding box center [449, 497] width 621 height 19
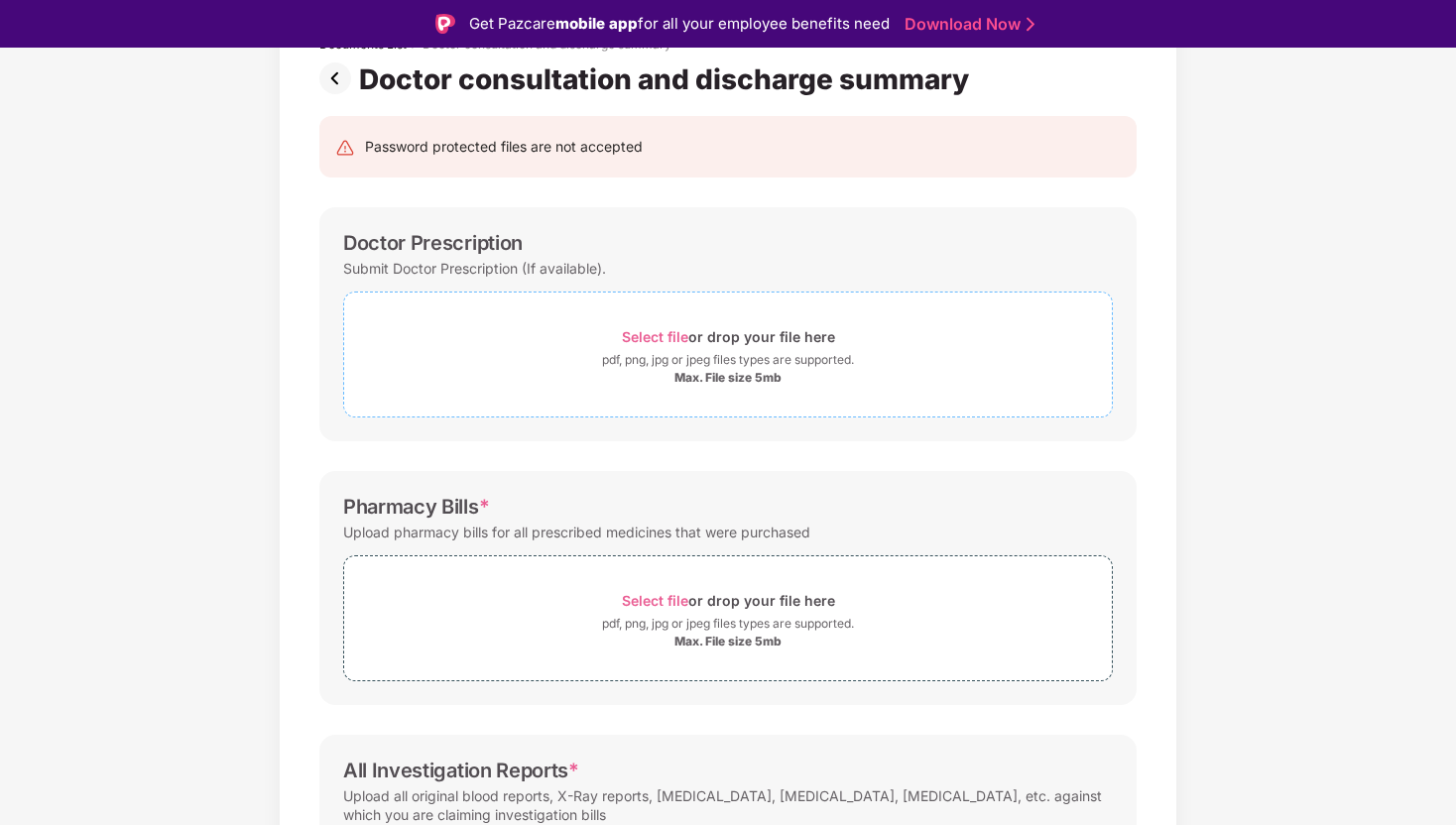
scroll to position [205, 0]
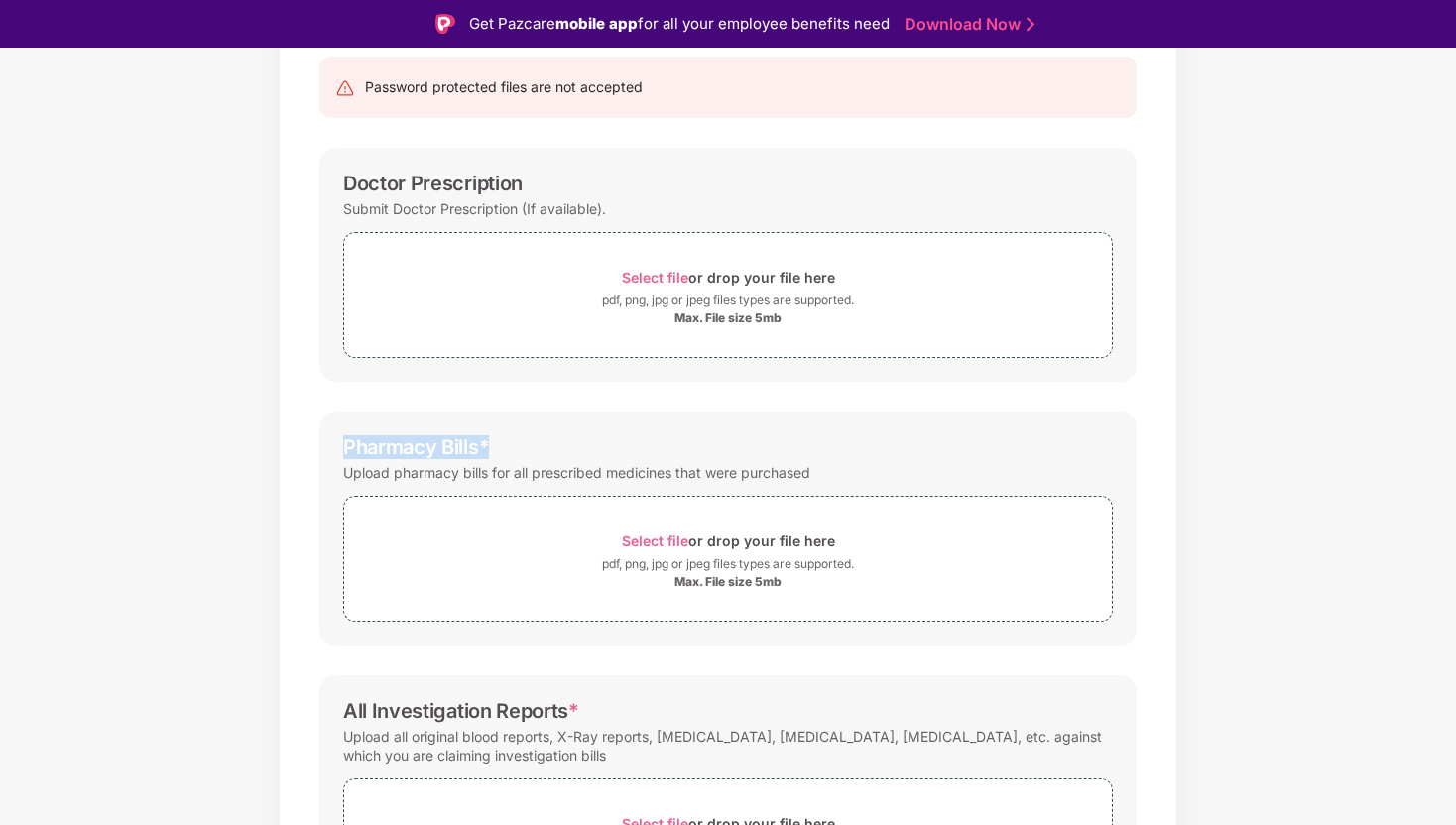
drag, startPoint x: 498, startPoint y: 443, endPoint x: 343, endPoint y: 450, distance: 155.2
click at [344, 450] on div "Pharmacy Bills *" at bounding box center [728, 447] width 770 height 24
click at [525, 442] on div "Pharmacy Bills *" at bounding box center [728, 447] width 770 height 24
click at [606, 533] on div "Select file or drop your file here" at bounding box center [728, 540] width 768 height 27
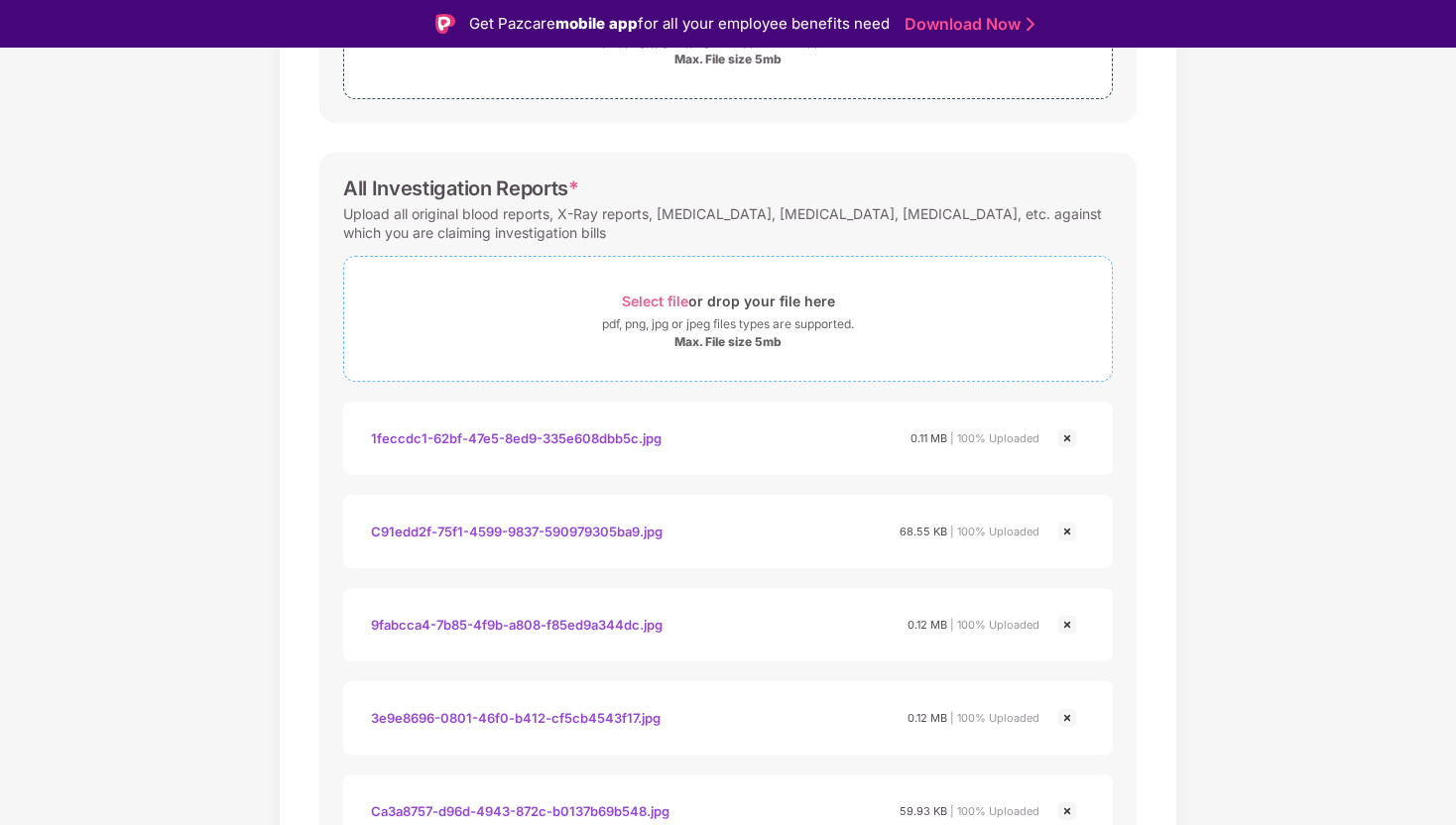
scroll to position [0, 0]
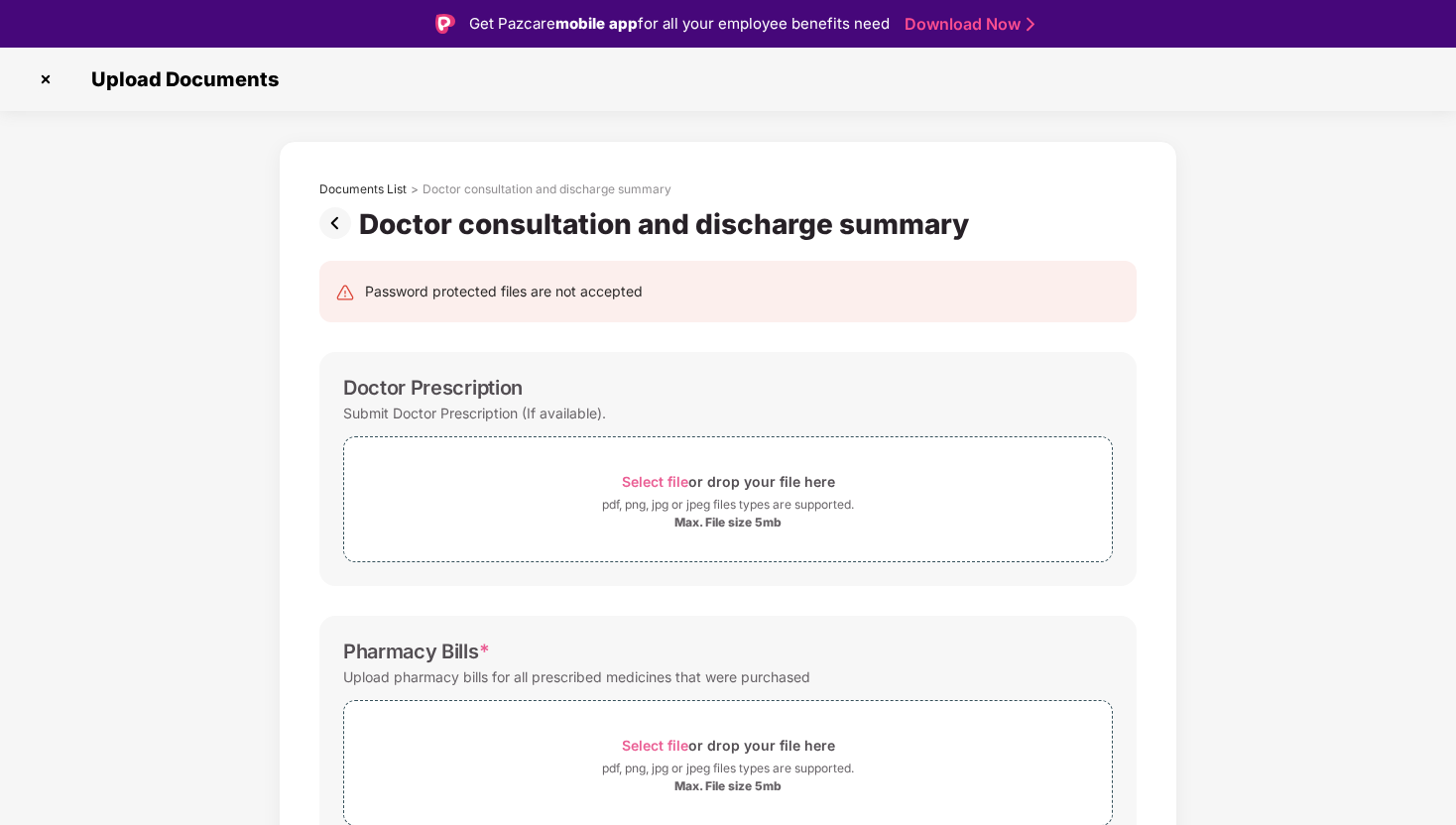
click at [328, 222] on img at bounding box center [340, 223] width 40 height 32
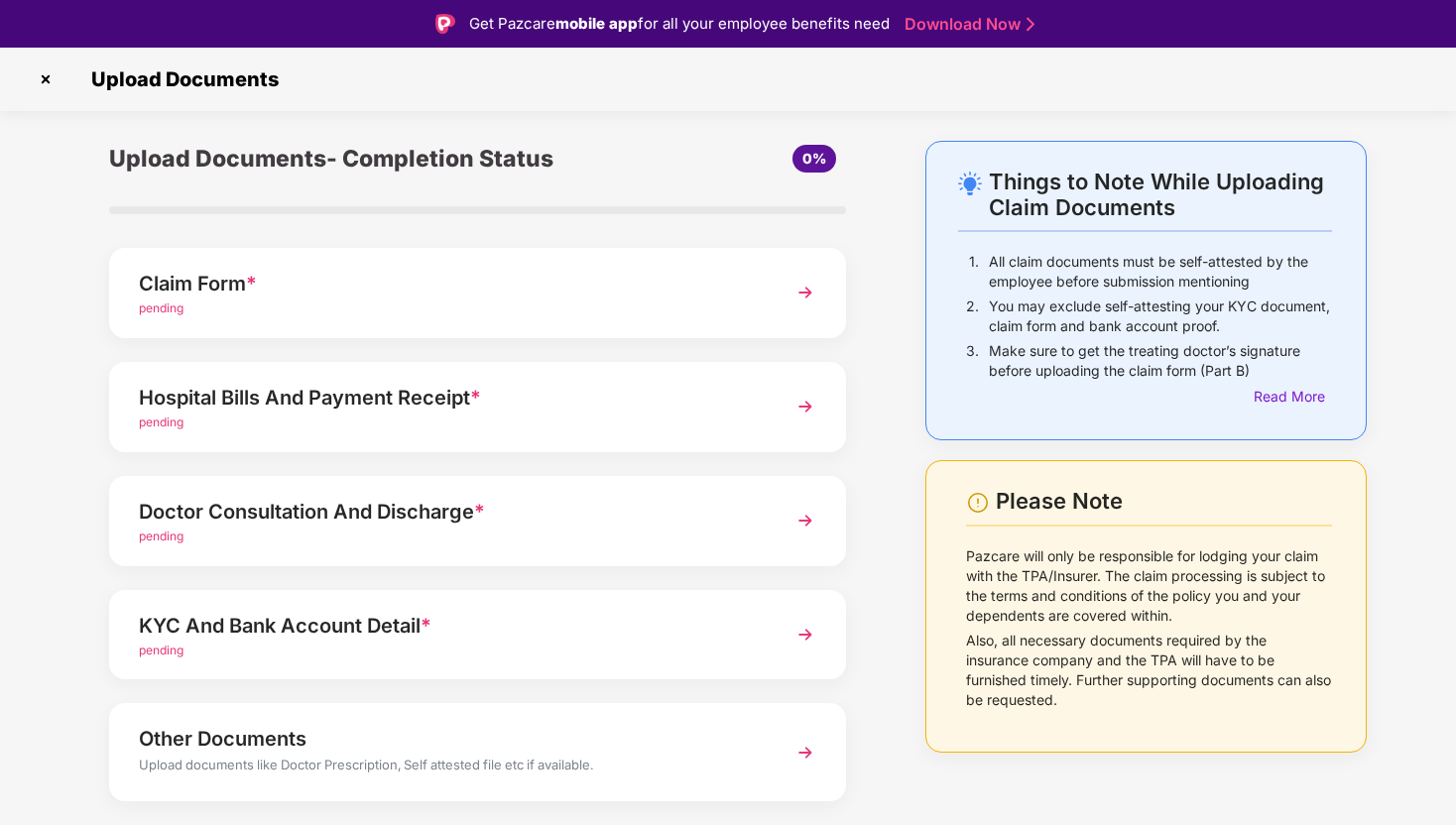
scroll to position [52, 0]
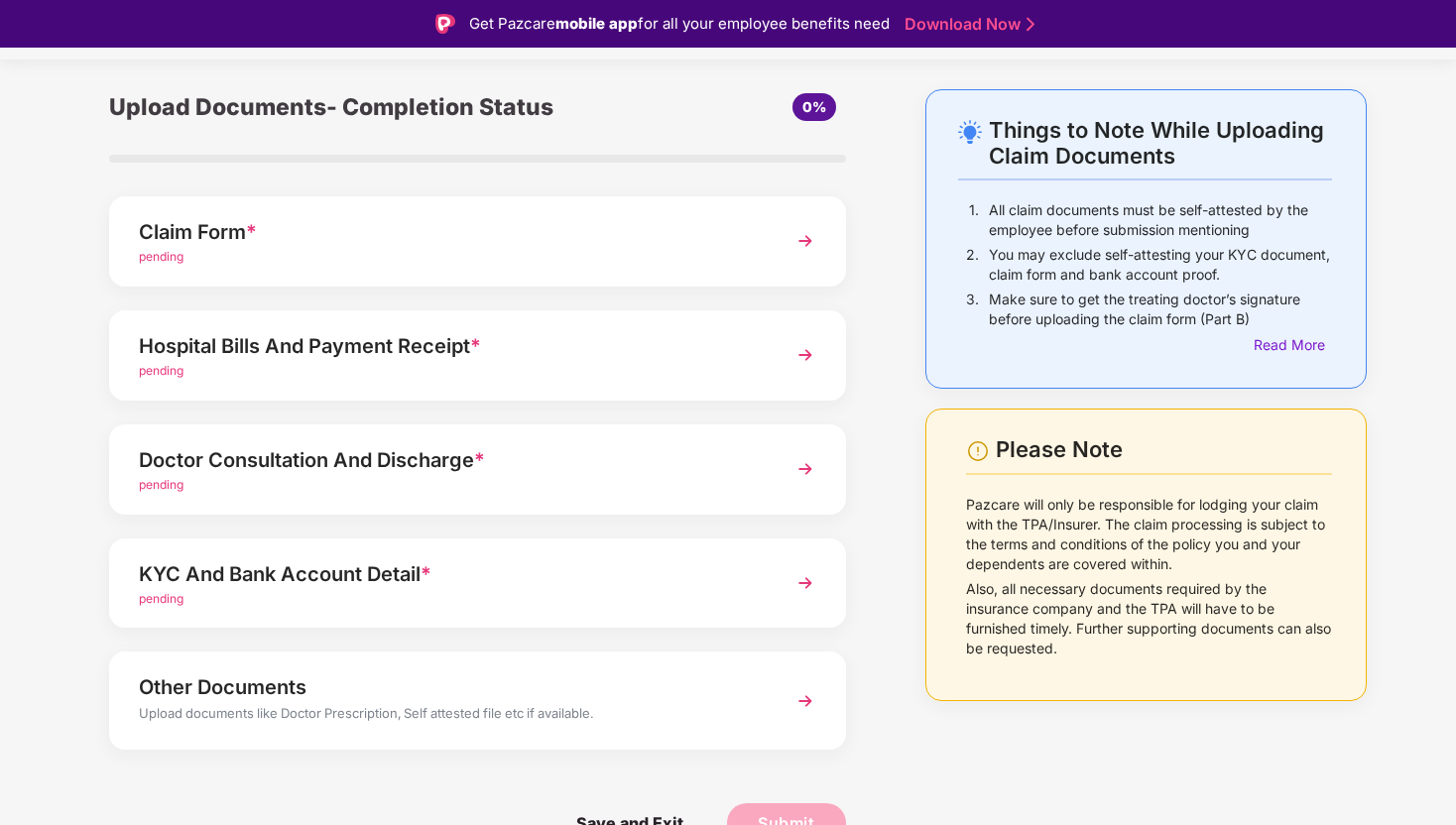
click at [421, 586] on div "KYC And Bank Account Detail *" at bounding box center [449, 574] width 621 height 32
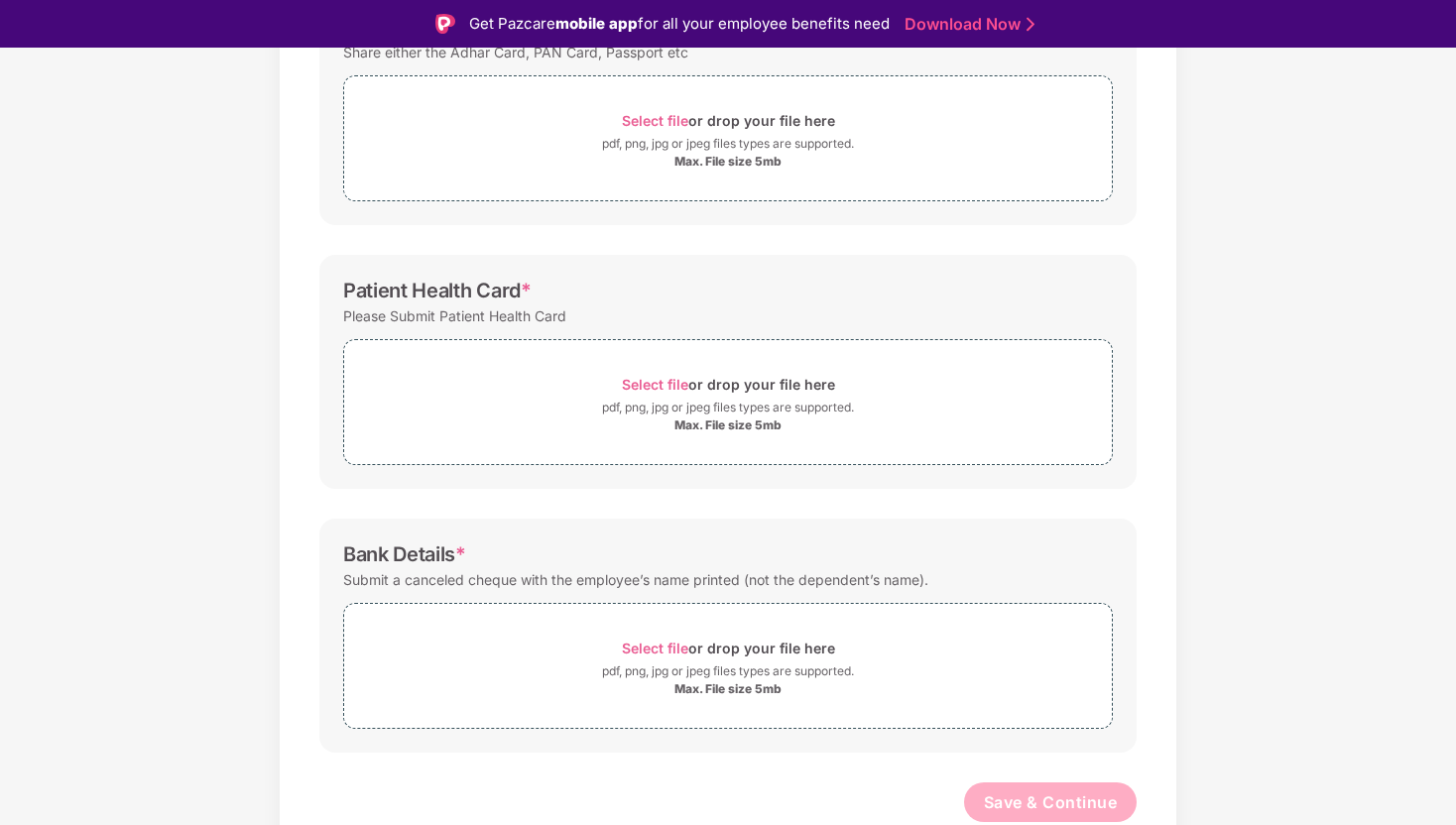
scroll to position [0, 0]
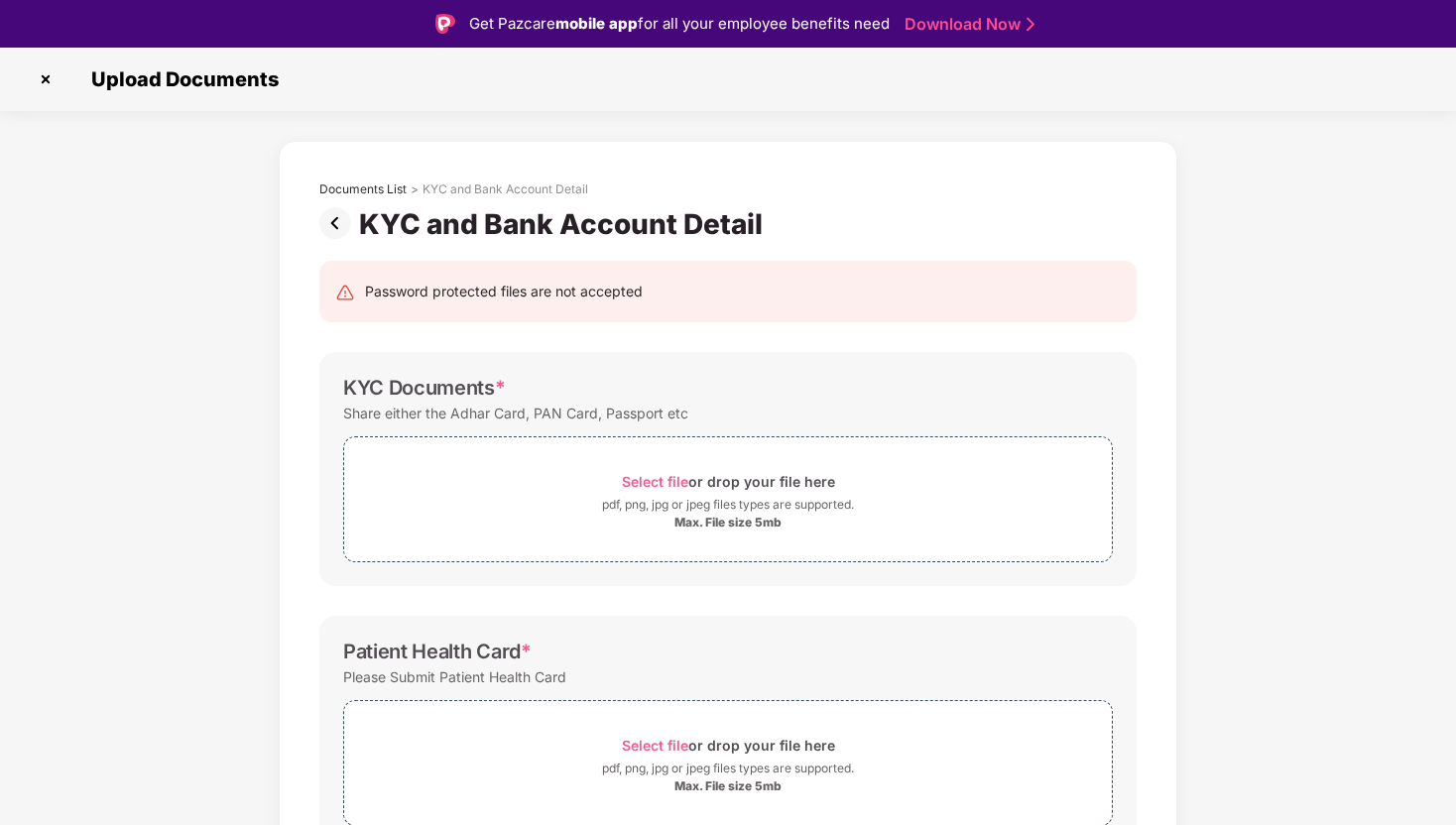
click at [335, 216] on img at bounding box center [340, 223] width 40 height 32
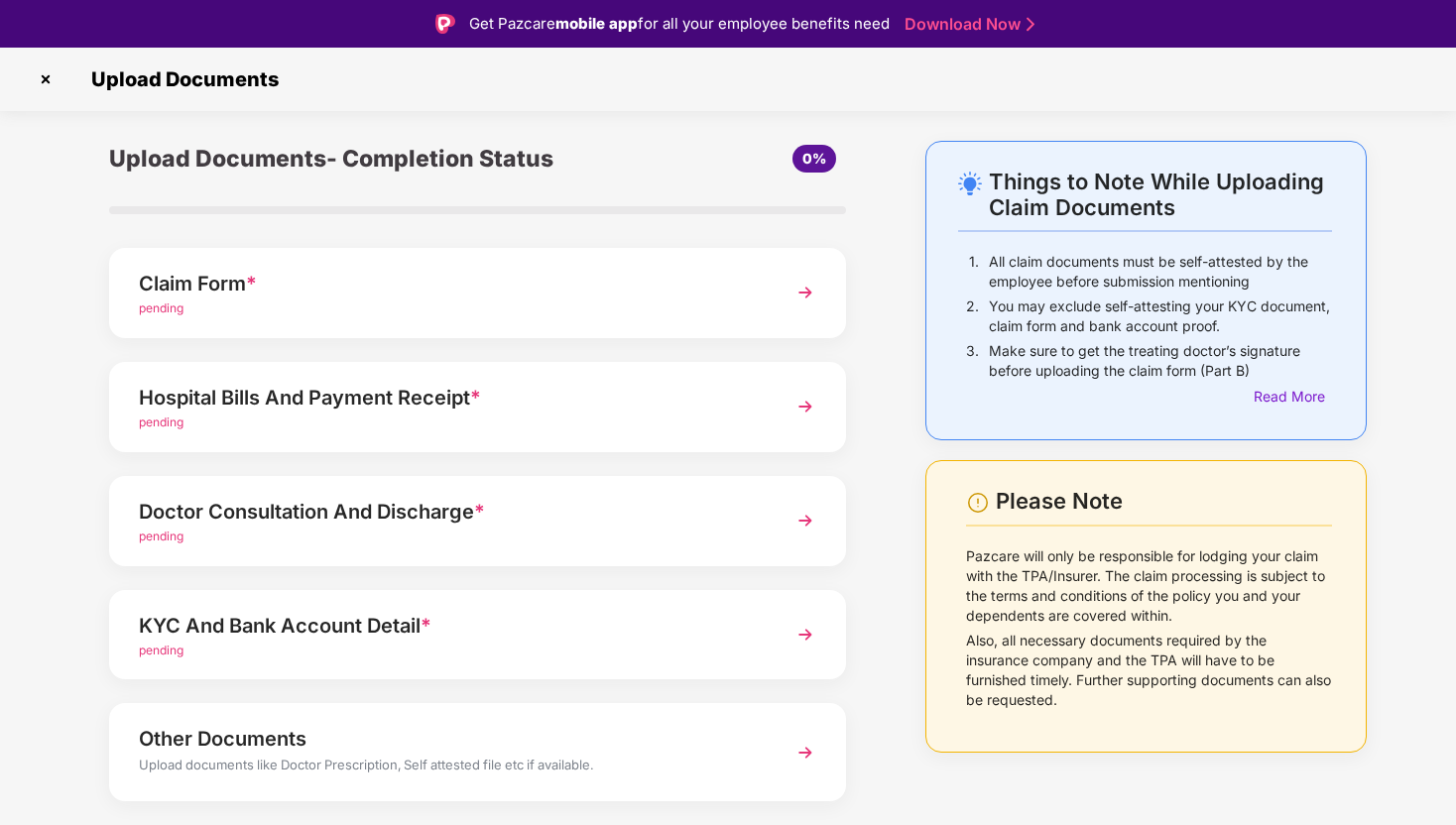
scroll to position [52, 0]
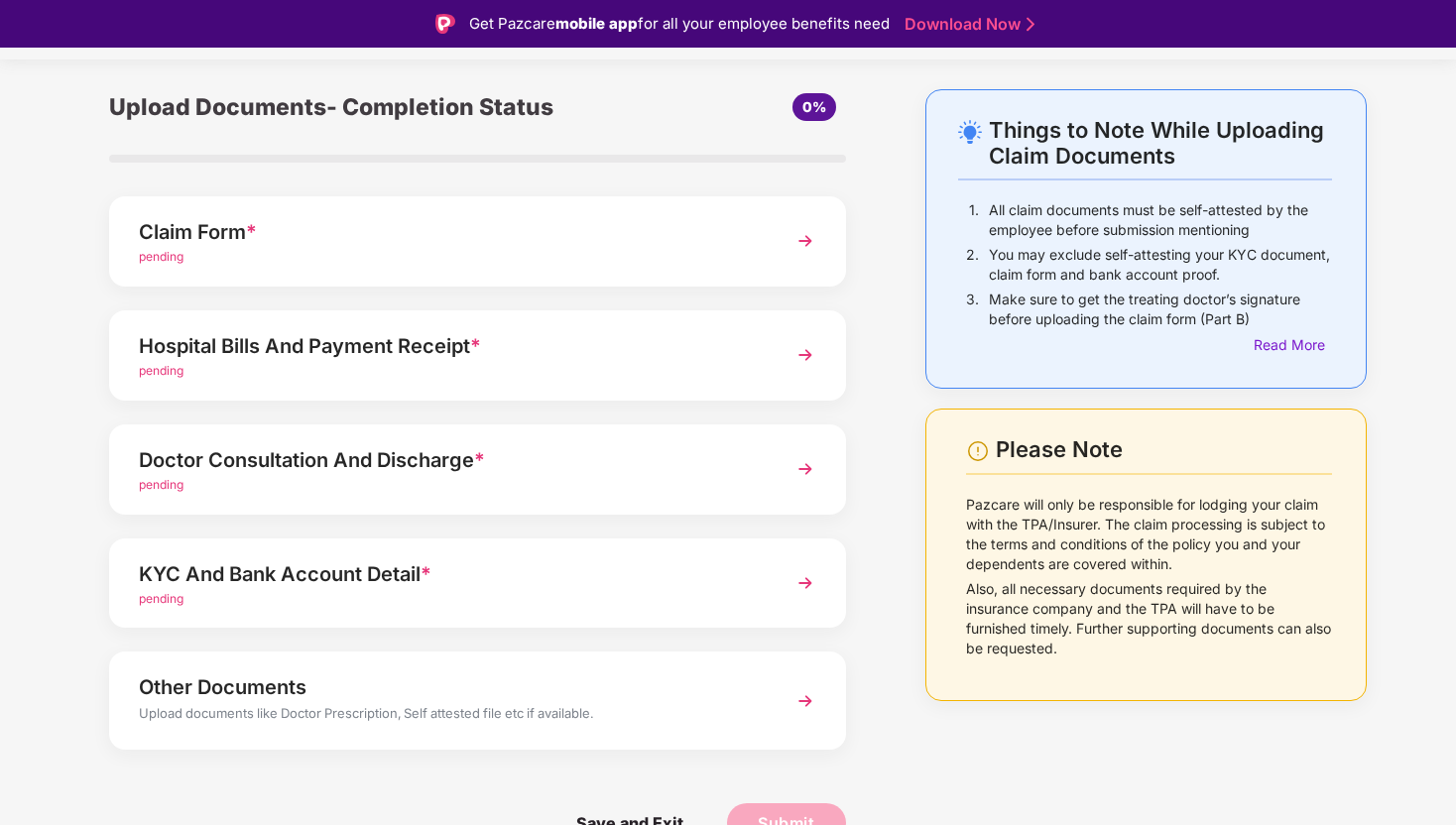
click at [491, 366] on div "pending" at bounding box center [449, 370] width 621 height 19
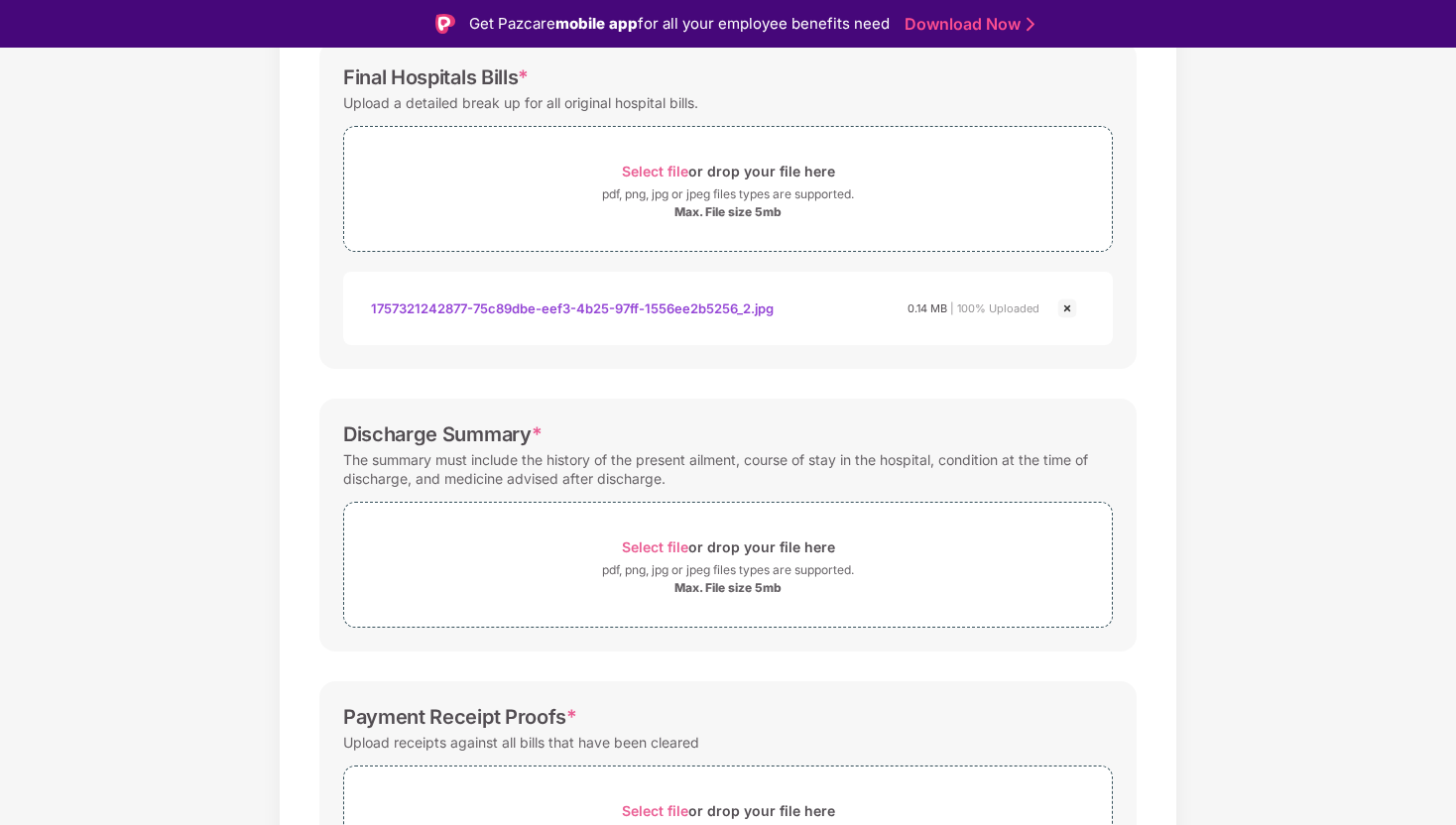
scroll to position [312, 0]
click at [661, 553] on span "Select file" at bounding box center [655, 545] width 67 height 17
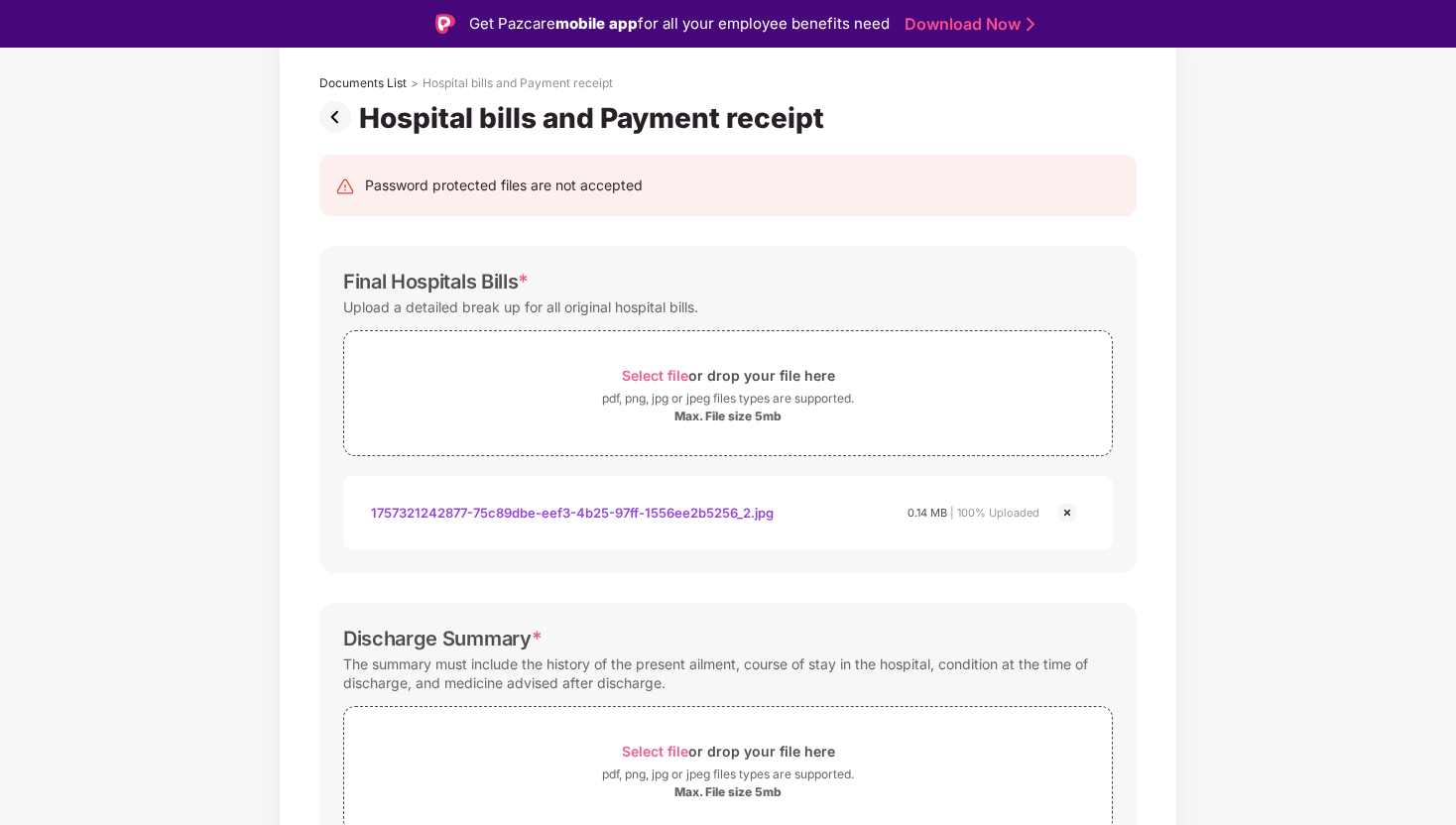
scroll to position [0, 0]
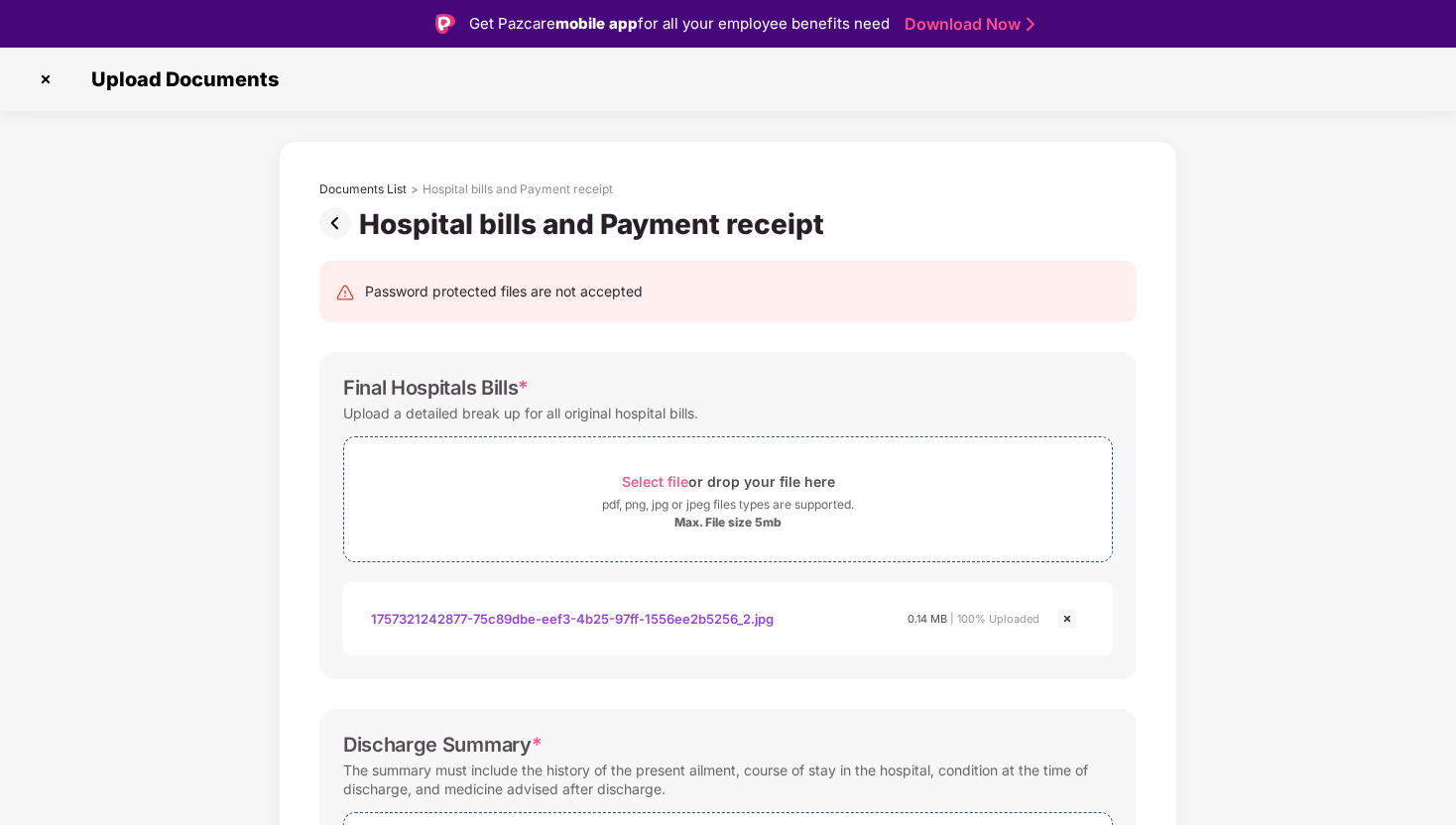
click at [328, 220] on img at bounding box center [340, 223] width 40 height 32
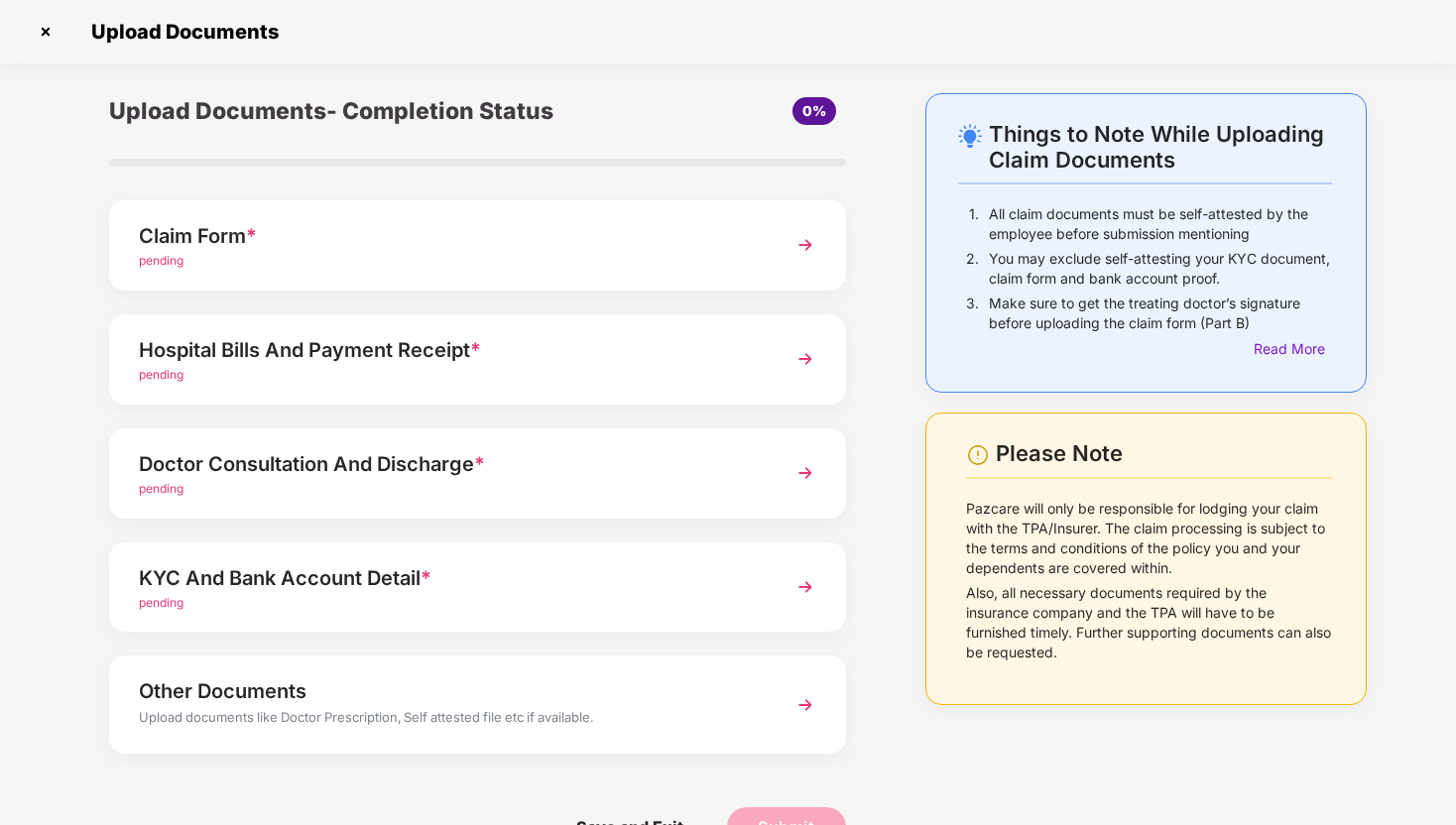
scroll to position [52, 0]
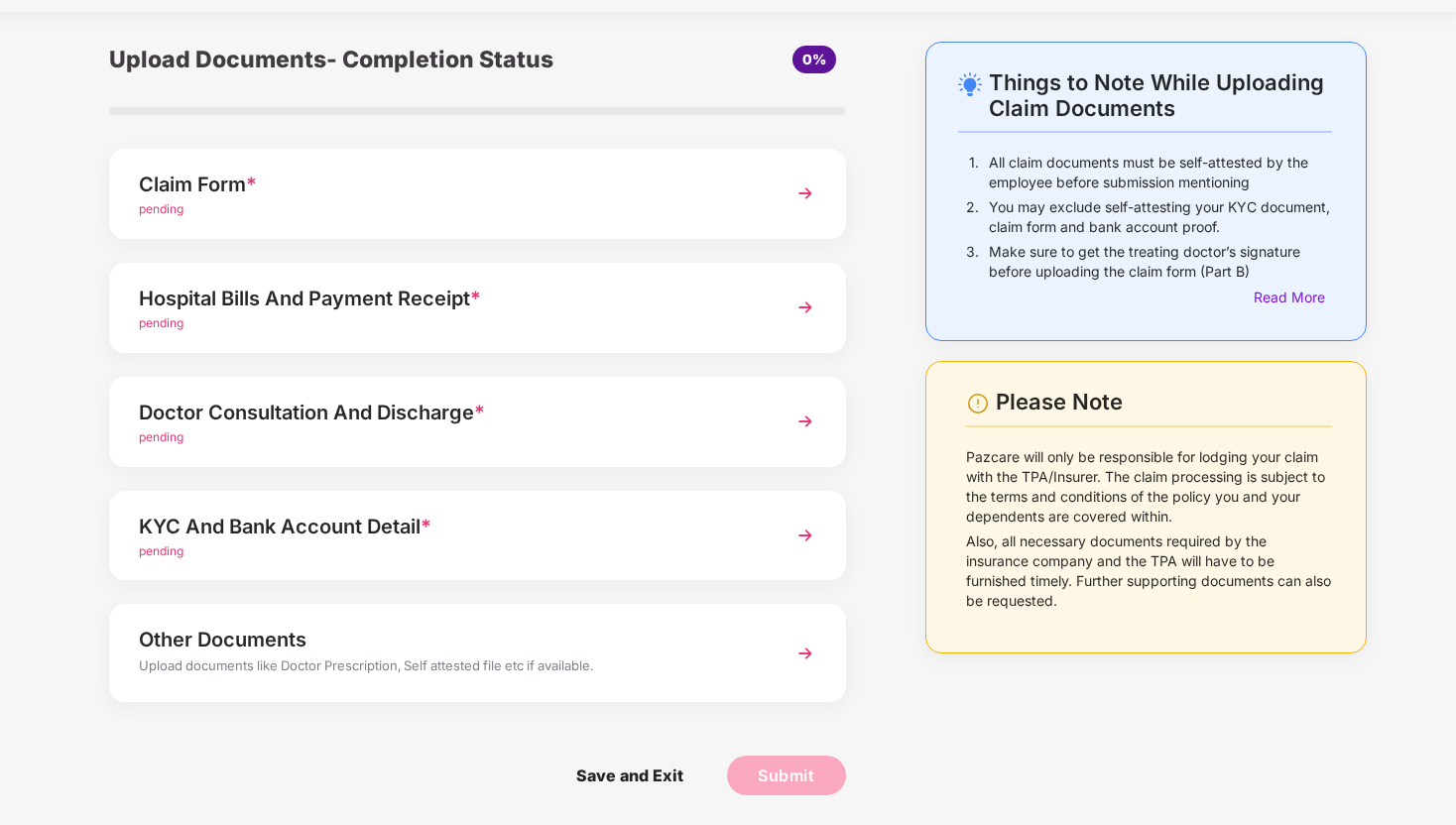
click at [411, 419] on div "Doctor Consultation And Discharge *" at bounding box center [449, 412] width 621 height 32
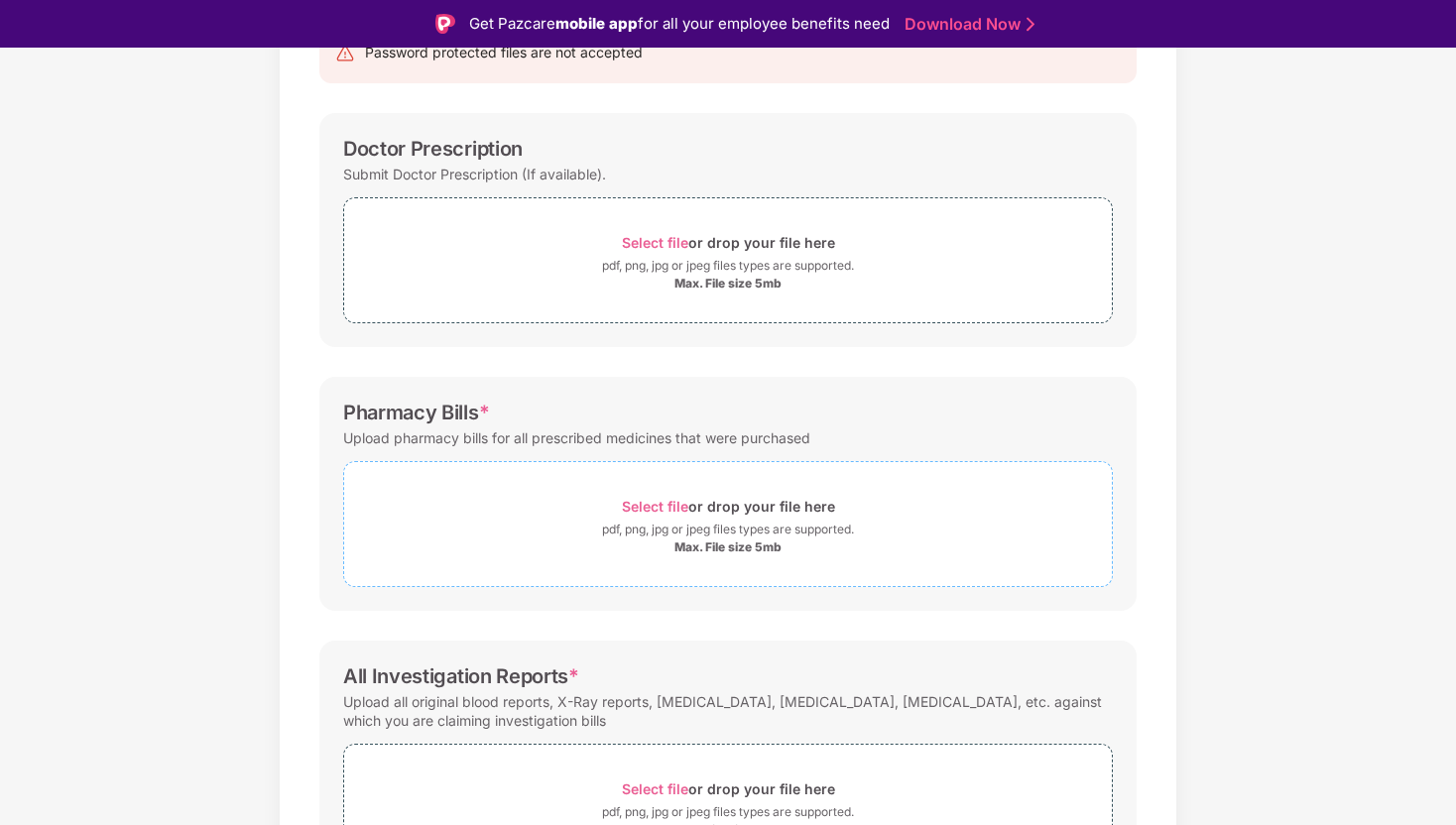
scroll to position [258, 0]
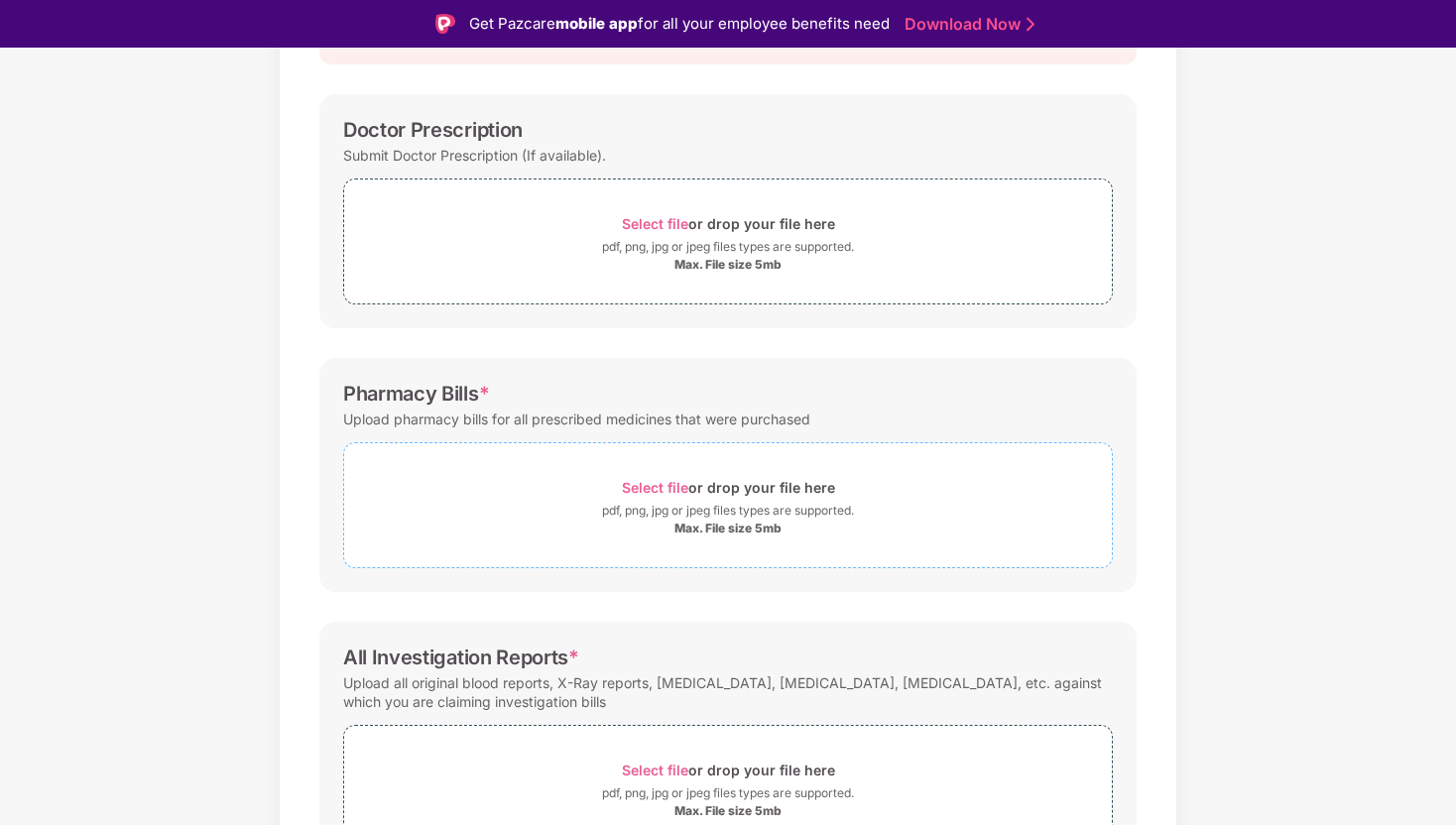
click at [607, 510] on div "pdf, png, jpg or jpeg files types are supported." at bounding box center [728, 510] width 252 height 20
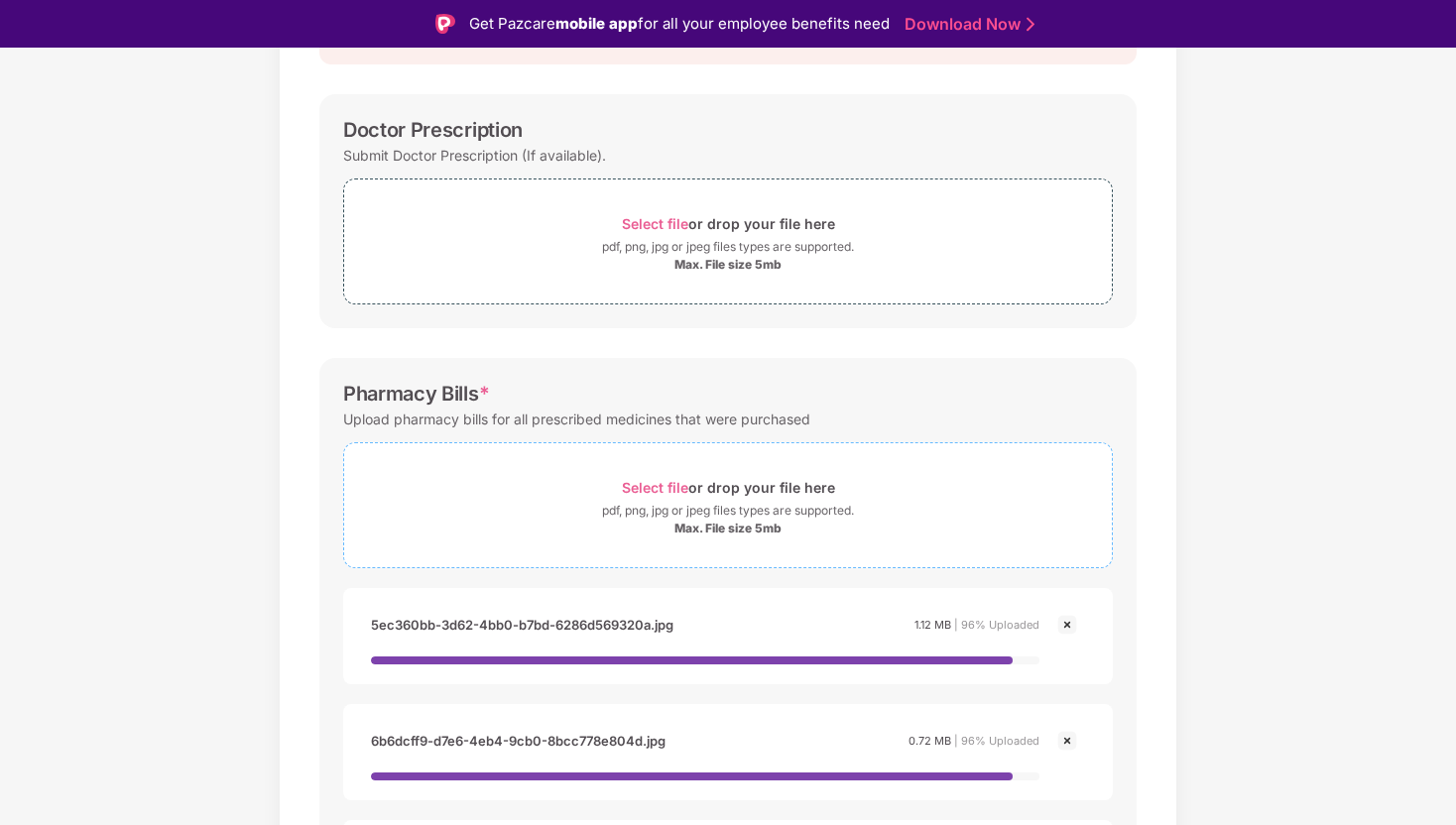
click at [752, 500] on div "pdf, png, jpg or jpeg files types are supported." at bounding box center [728, 510] width 252 height 20
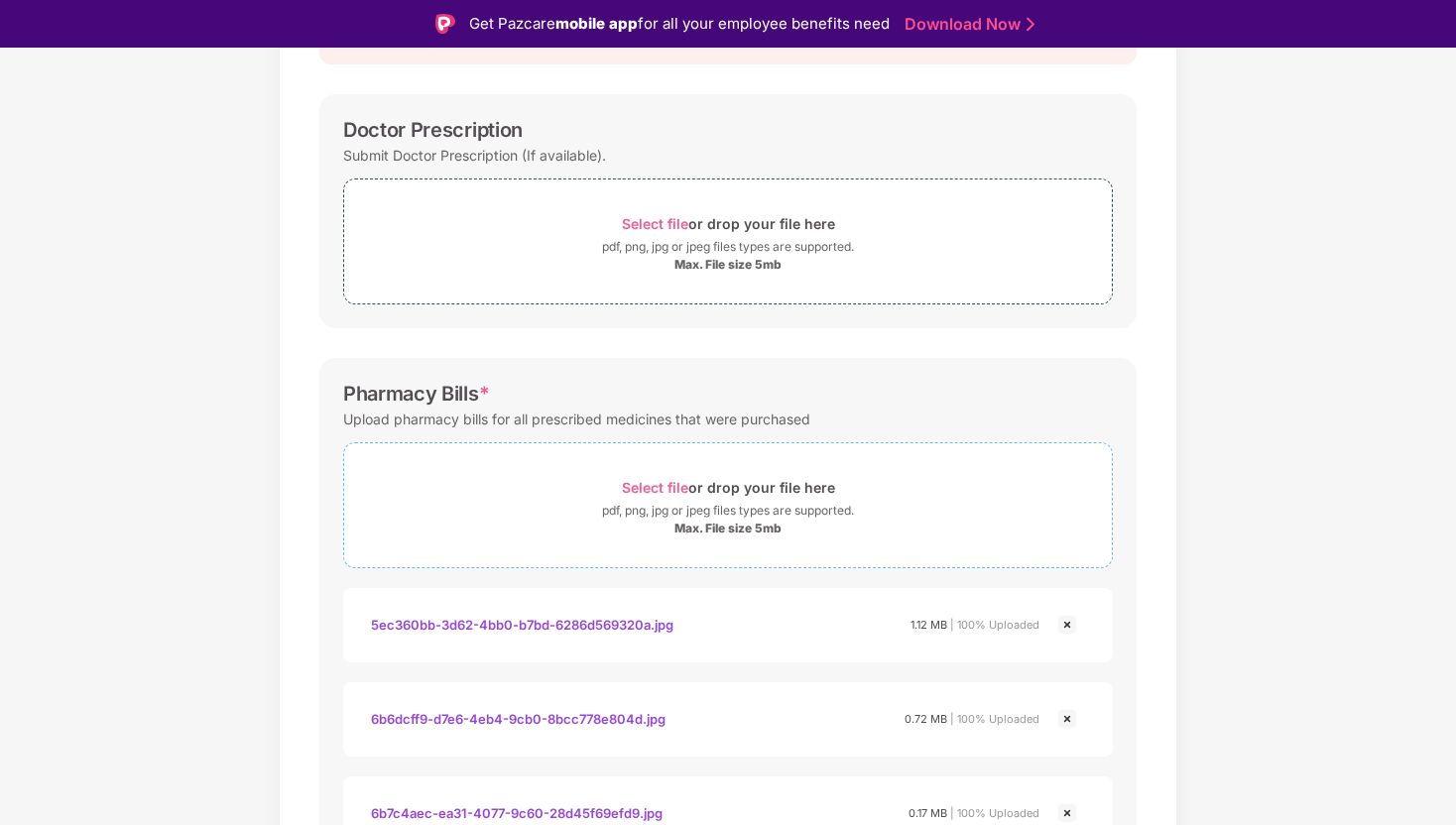
click at [752, 521] on div "Max. File size 5mb" at bounding box center [728, 528] width 107 height 16
click at [752, 498] on div "Select file or drop your file here" at bounding box center [728, 486] width 214 height 27
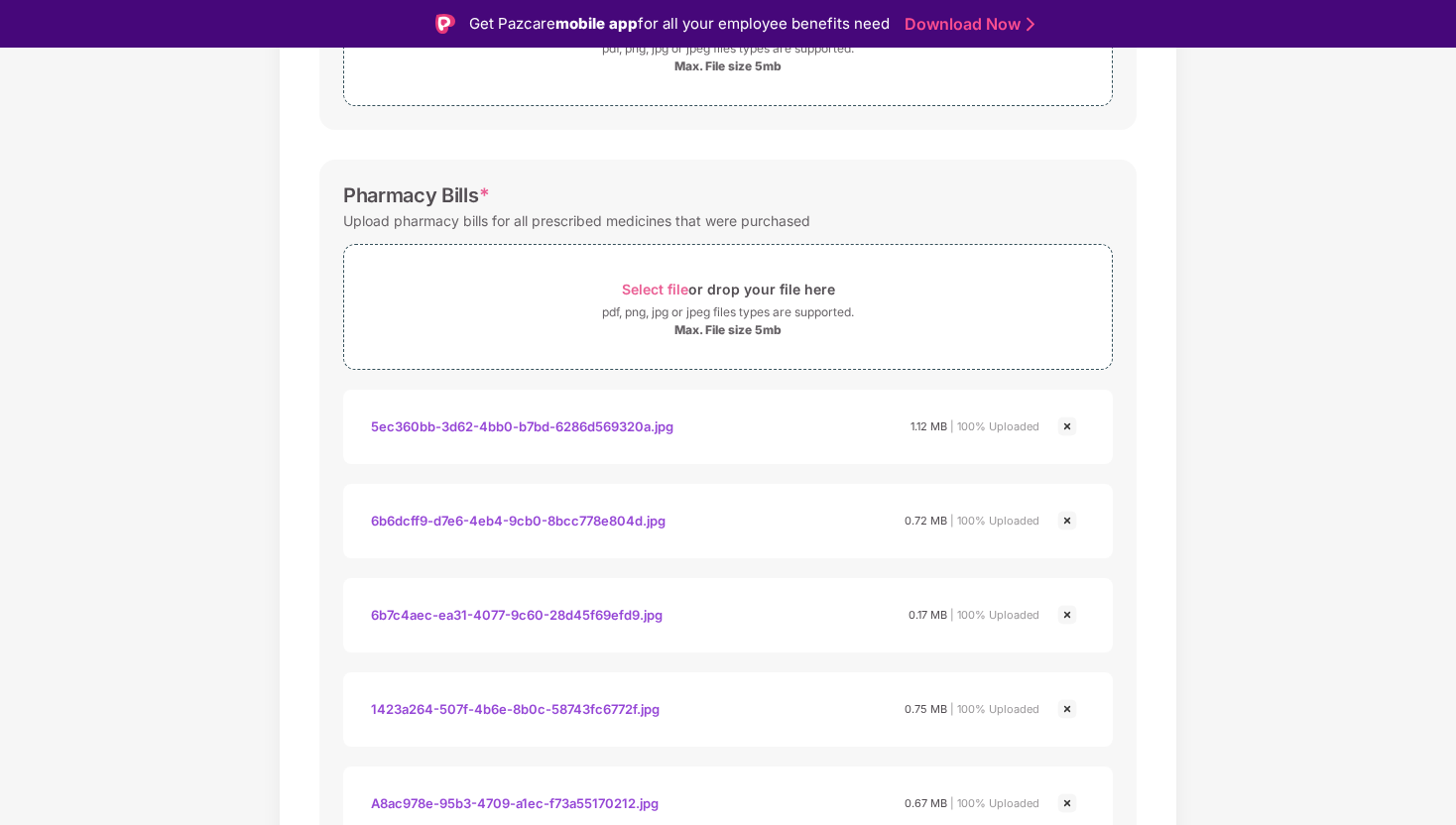
scroll to position [468, 0]
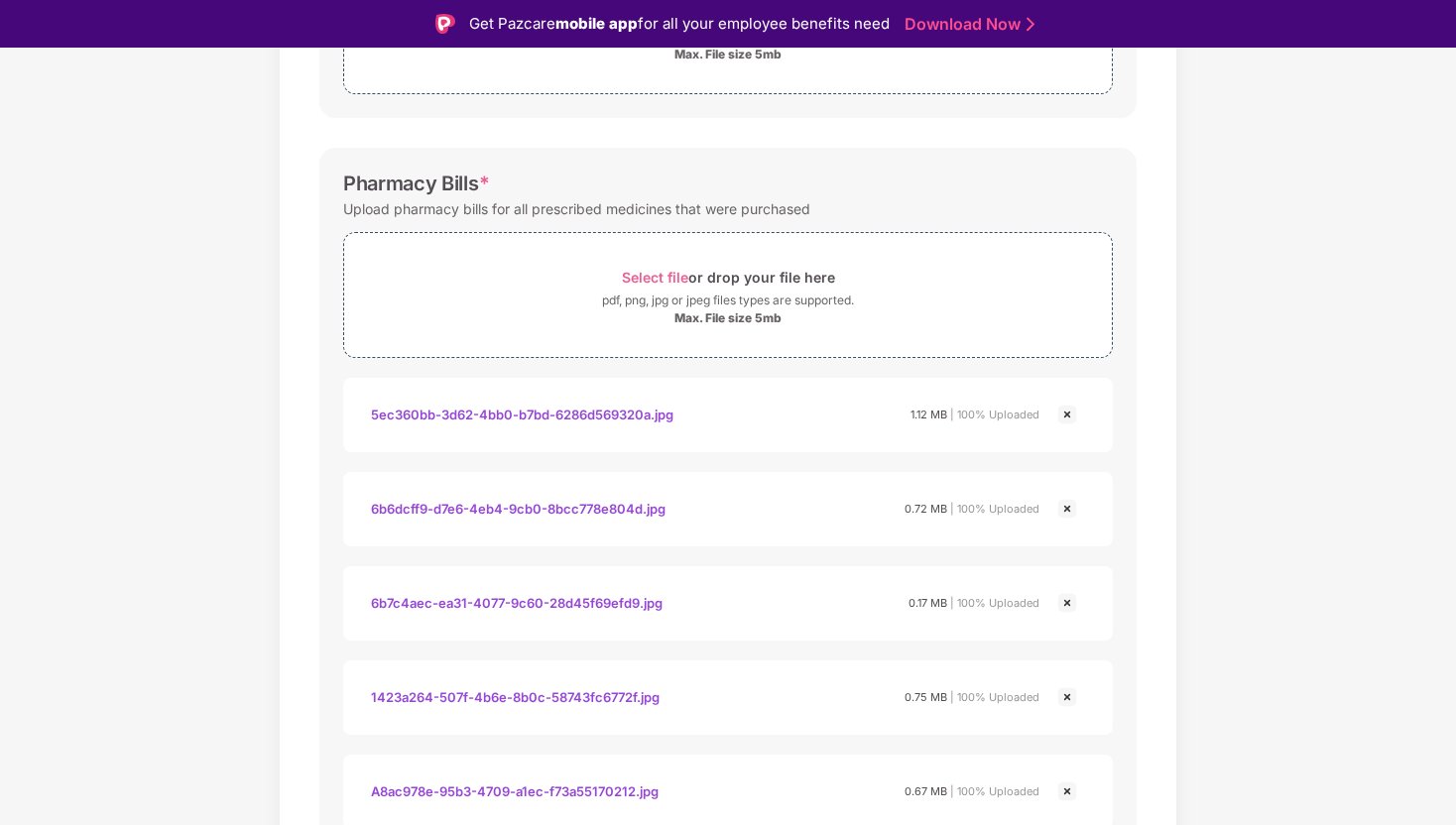
click at [1071, 416] on img at bounding box center [1068, 414] width 24 height 24
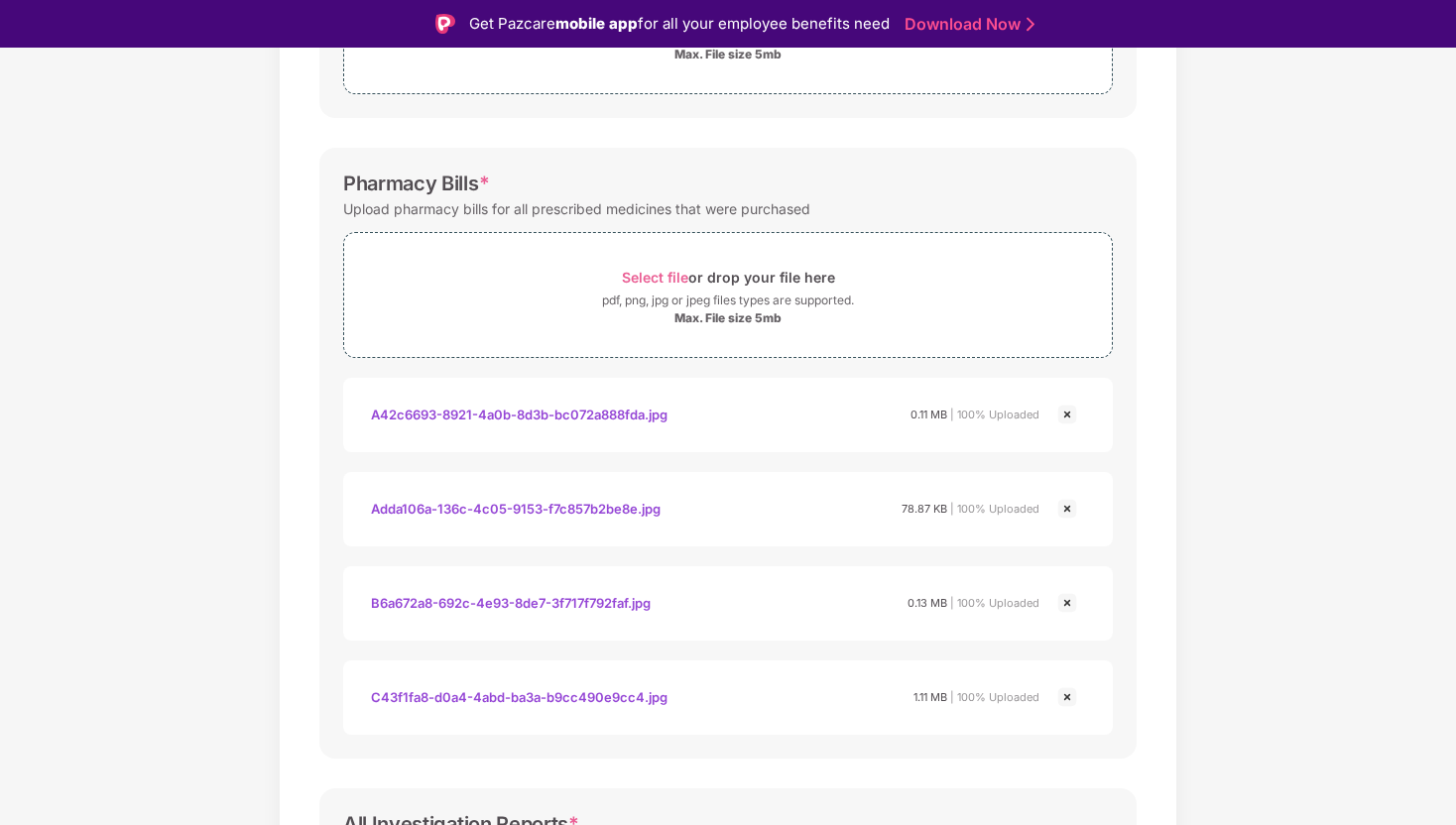
click at [1071, 416] on img at bounding box center [1068, 414] width 24 height 24
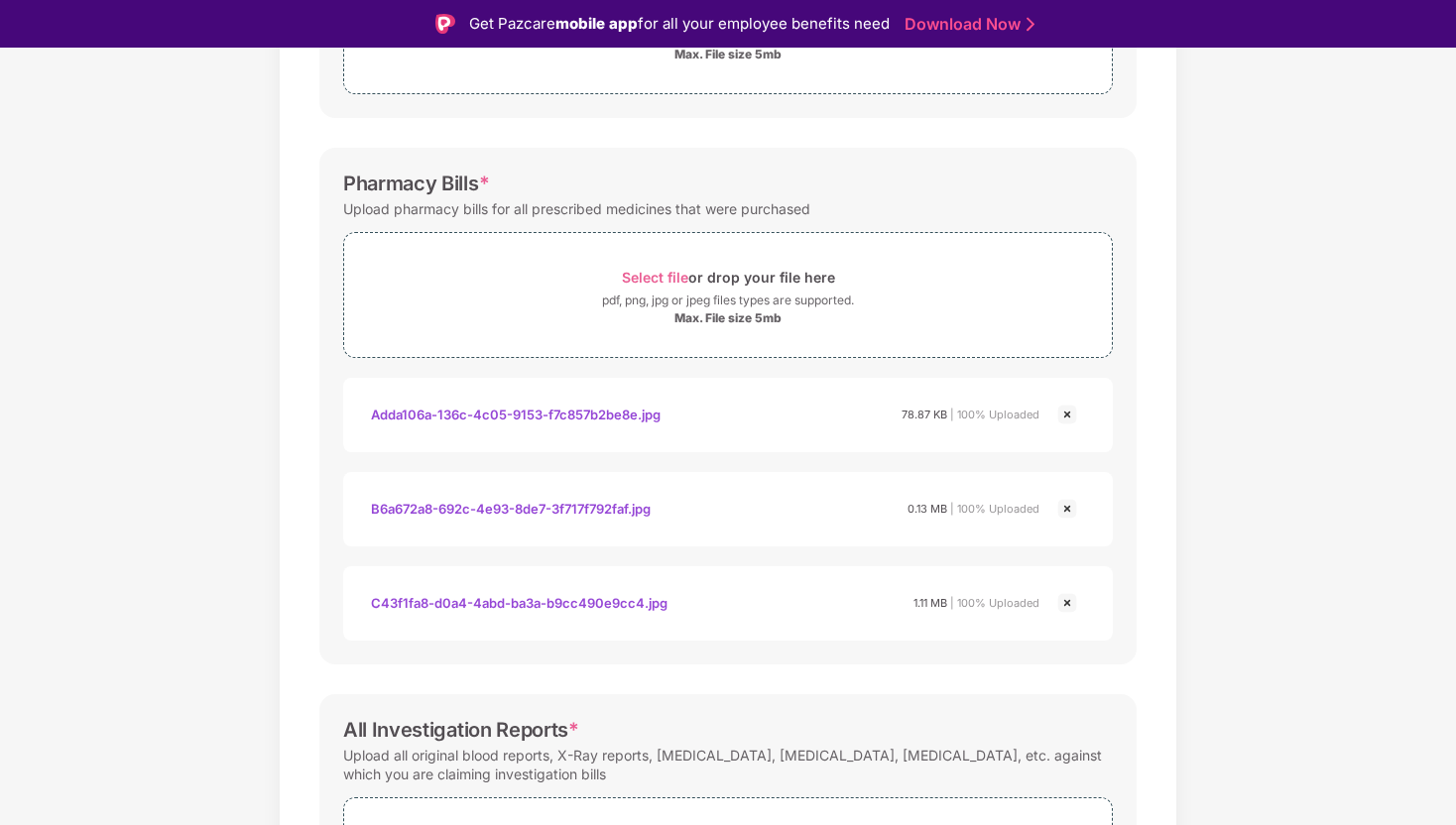
click at [1071, 416] on img at bounding box center [1068, 414] width 24 height 24
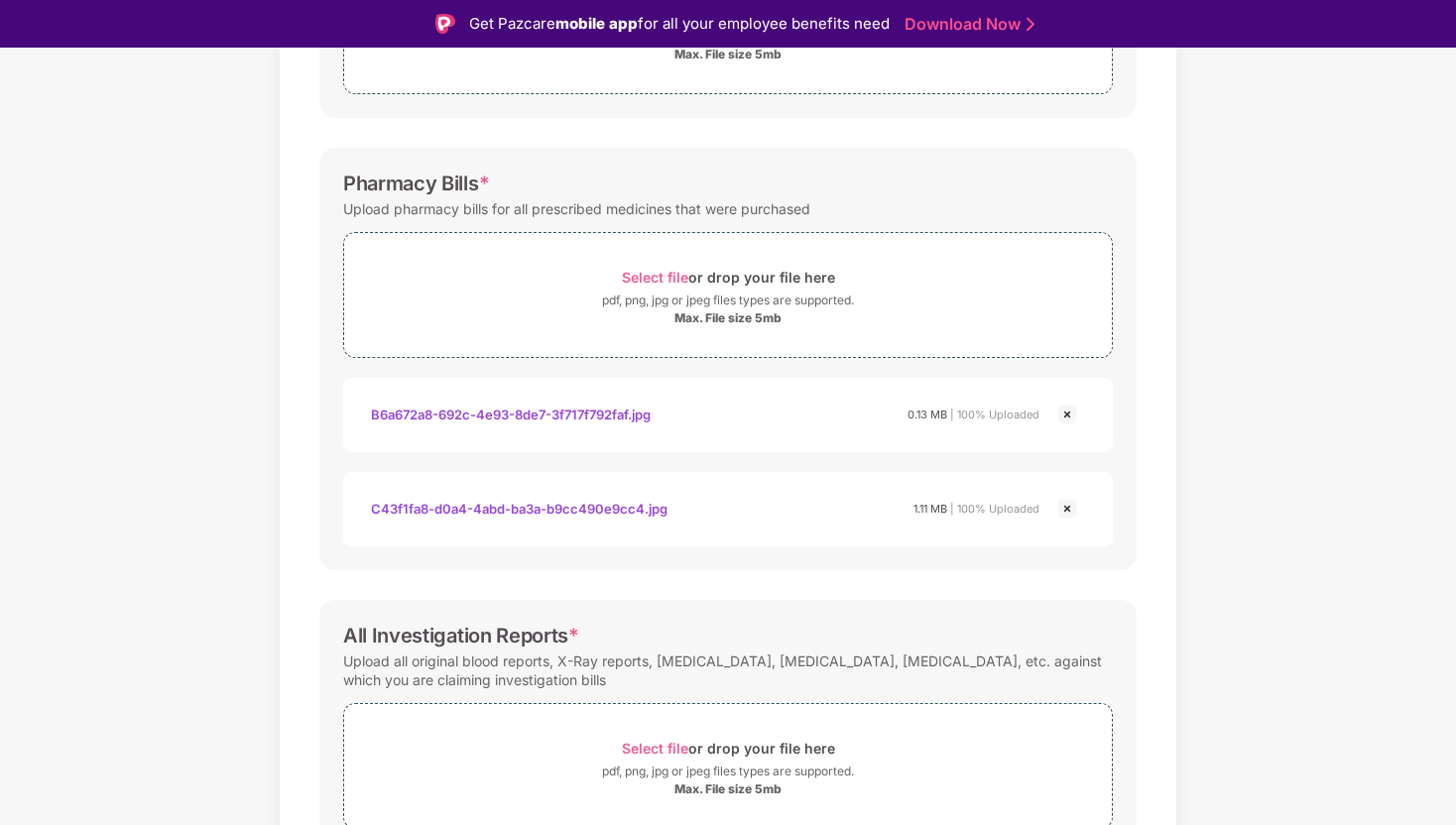
click at [1070, 416] on img at bounding box center [1068, 414] width 24 height 24
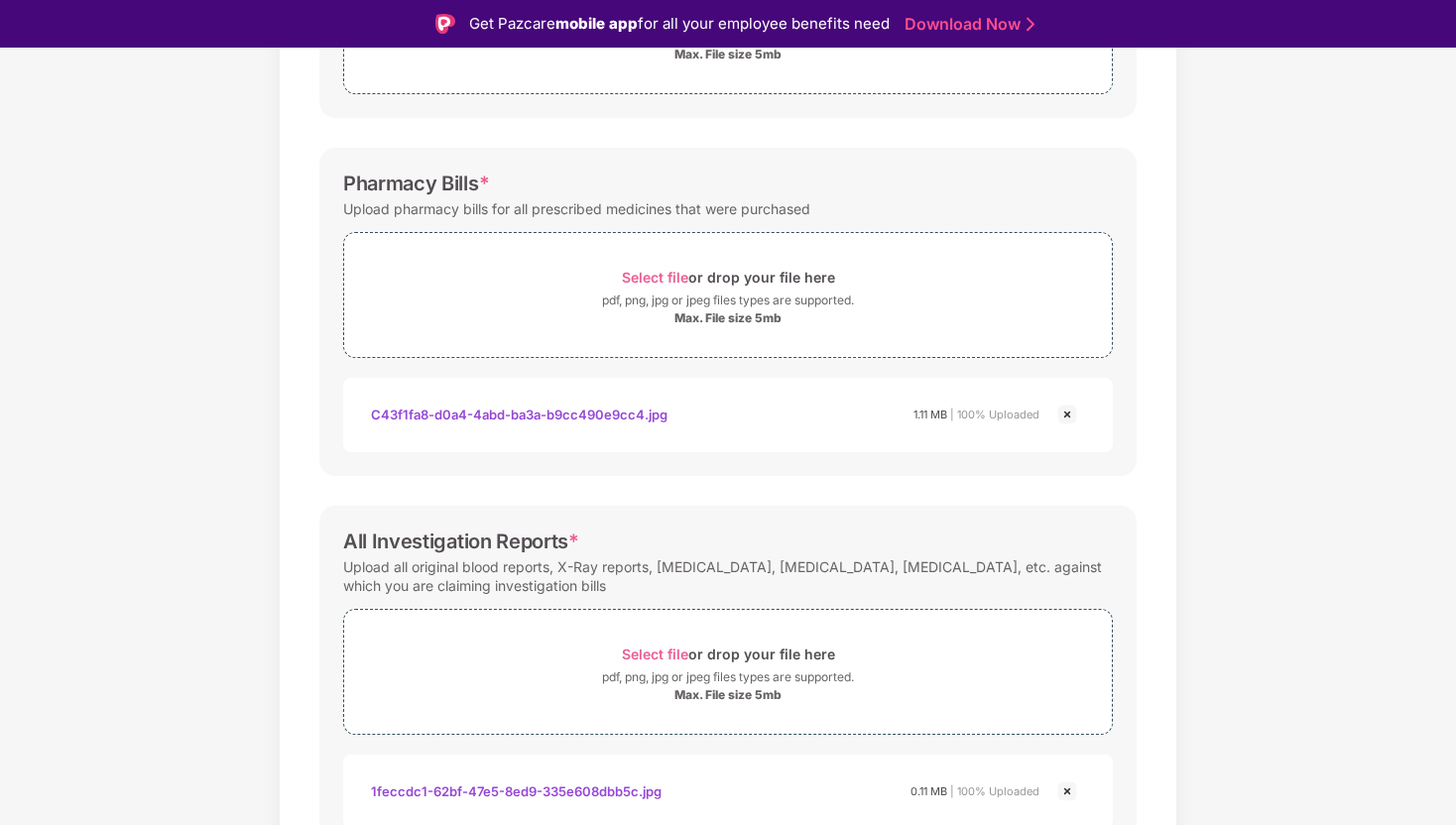
click at [1070, 416] on img at bounding box center [1068, 414] width 24 height 24
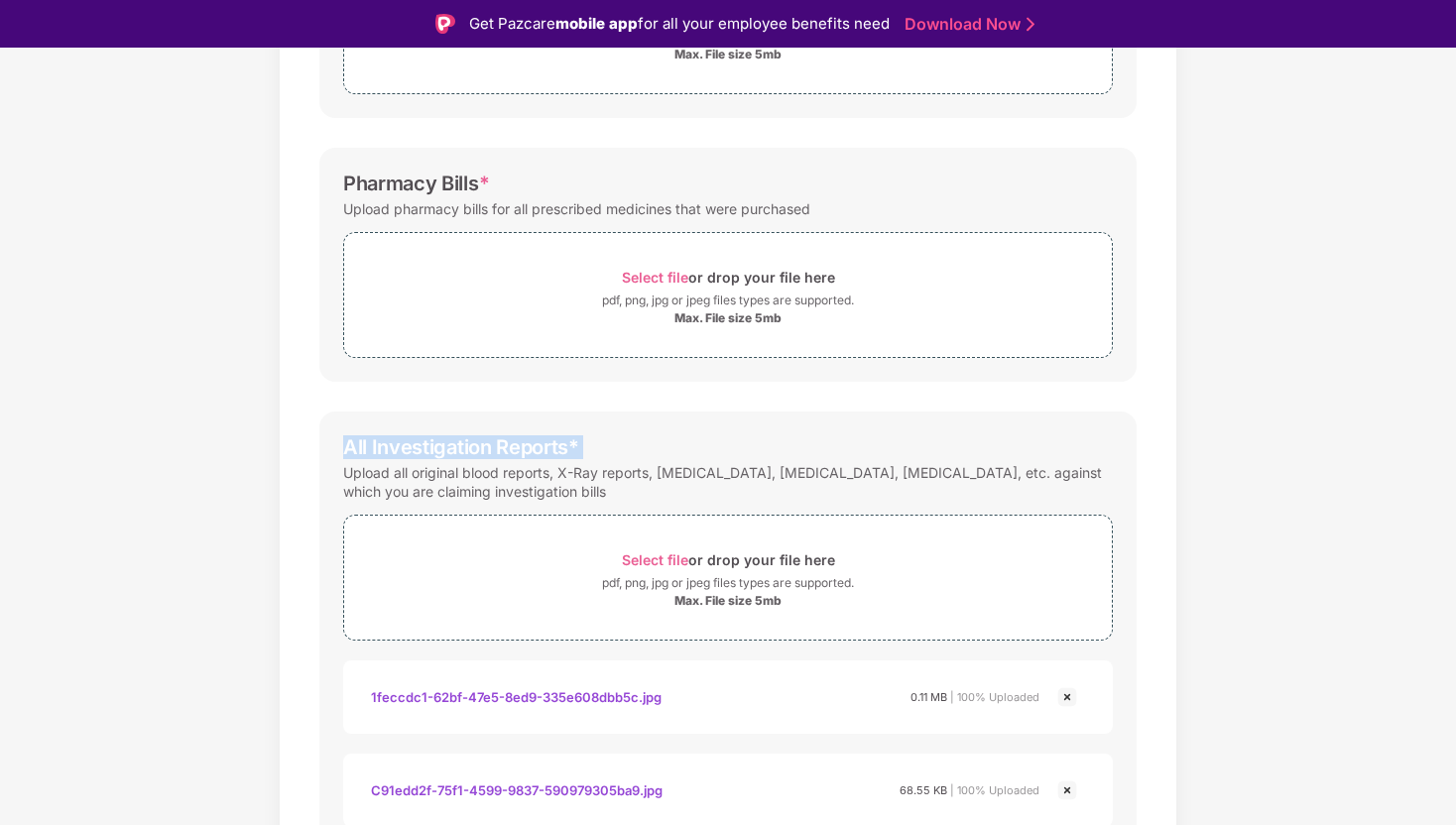
click at [1070, 416] on div "All Investigation Reports * Upload all original blood reports, X-Ray reports, s…" at bounding box center [728, 817] width 817 height 812
click at [999, 381] on div "Password protected files are not accepted Doctor Prescription Submit Doctor Pre…" at bounding box center [728, 552] width 877 height 1560
click at [602, 309] on div "pdf, png, jpg or jpeg files types are supported." at bounding box center [728, 301] width 252 height 20
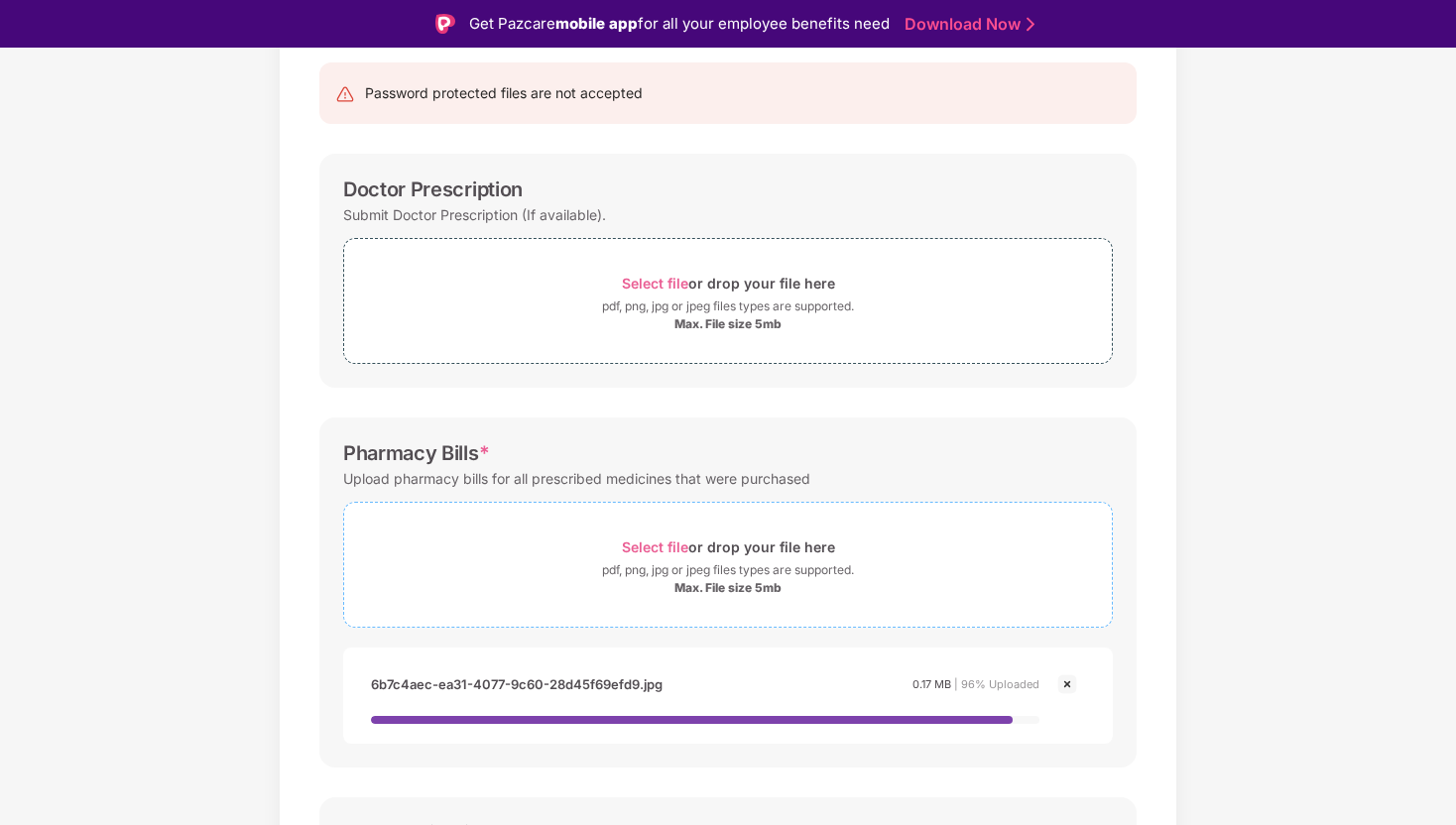
scroll to position [198, 0]
click at [622, 255] on span "Select file or drop your file here pdf, png, jpg or jpeg files types are suppor…" at bounding box center [728, 302] width 768 height 94
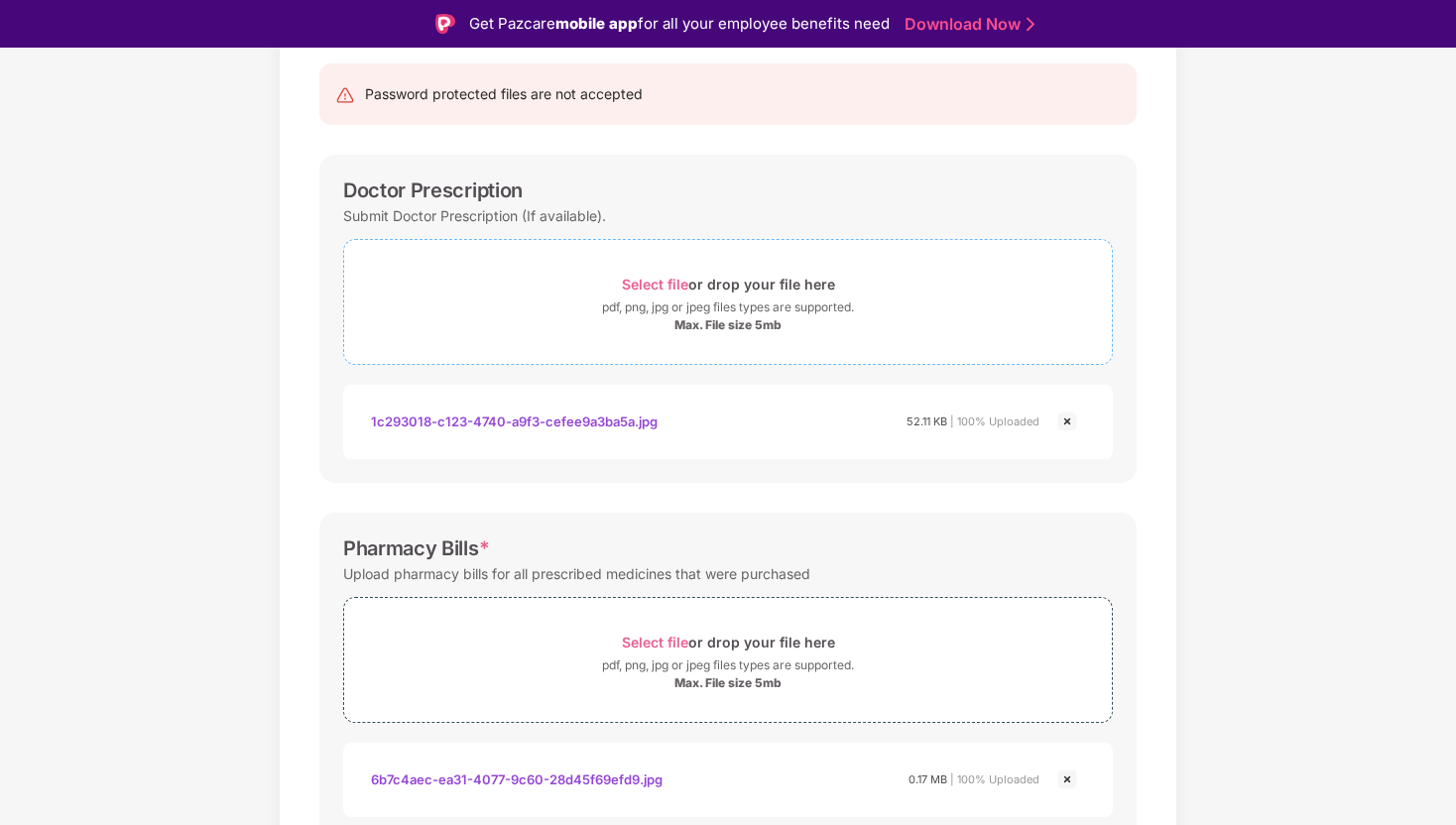
scroll to position [13, 0]
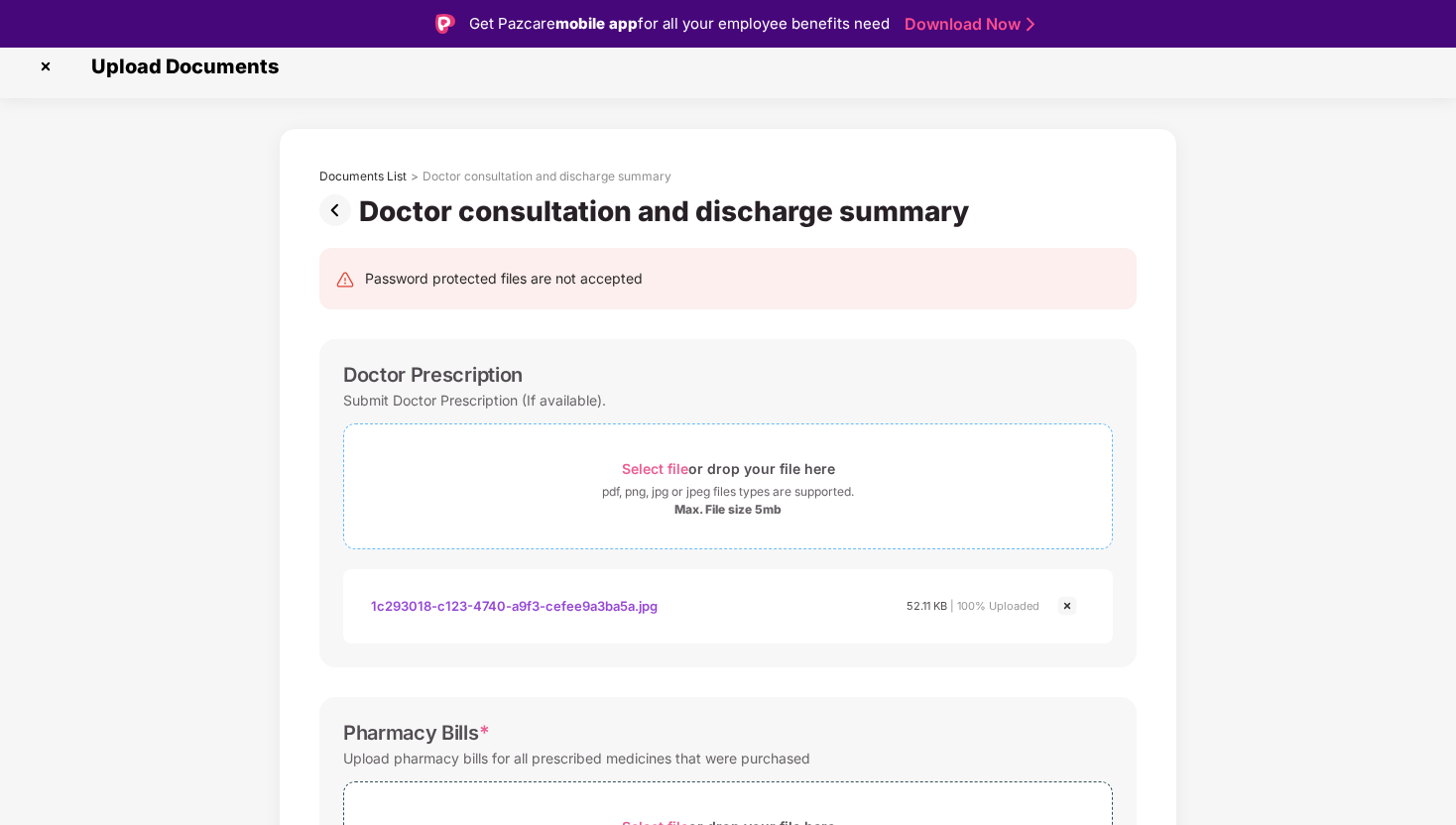
click at [636, 485] on div "pdf, png, jpg or jpeg files types are supported." at bounding box center [728, 491] width 252 height 20
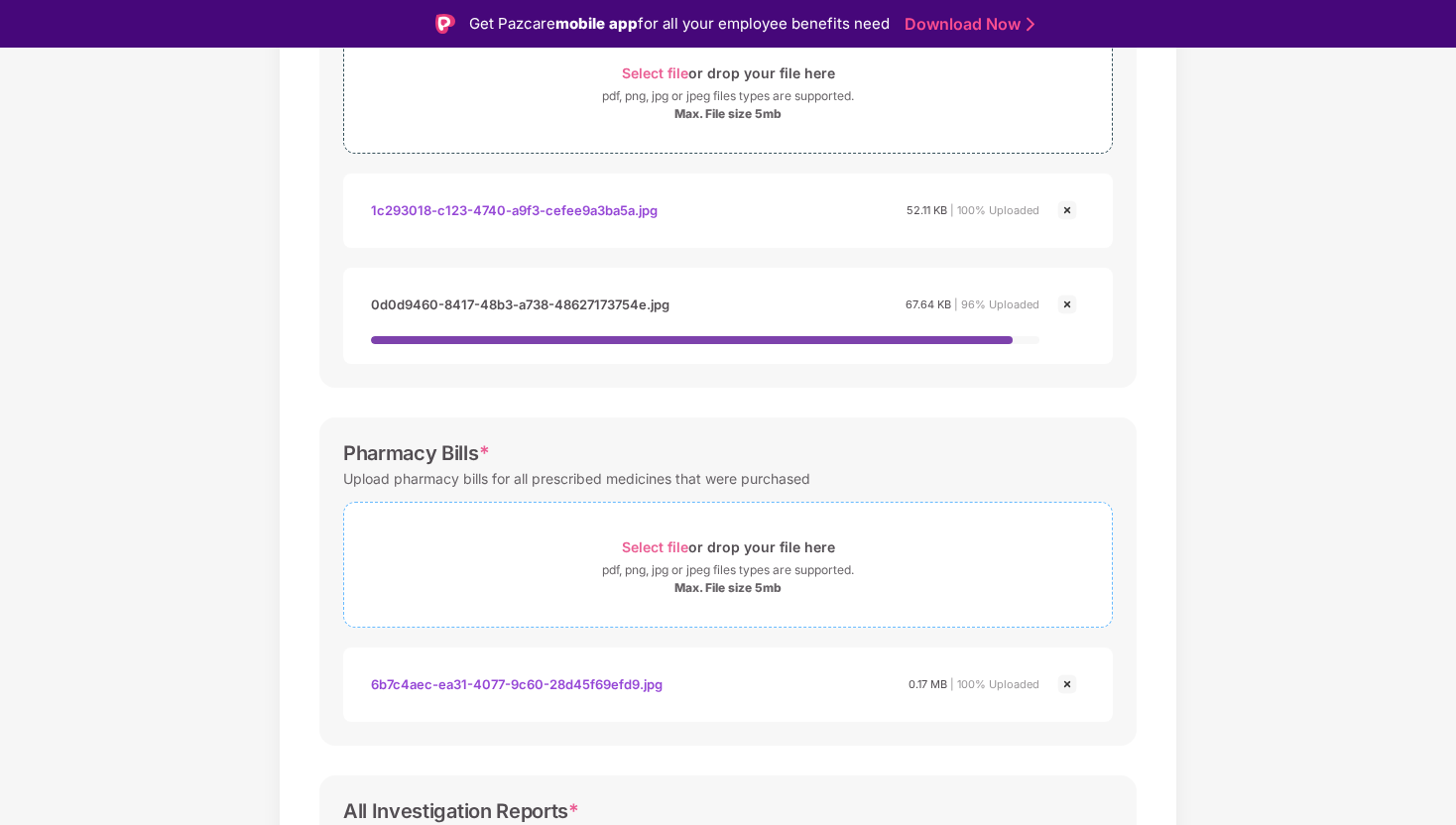
scroll to position [432, 0]
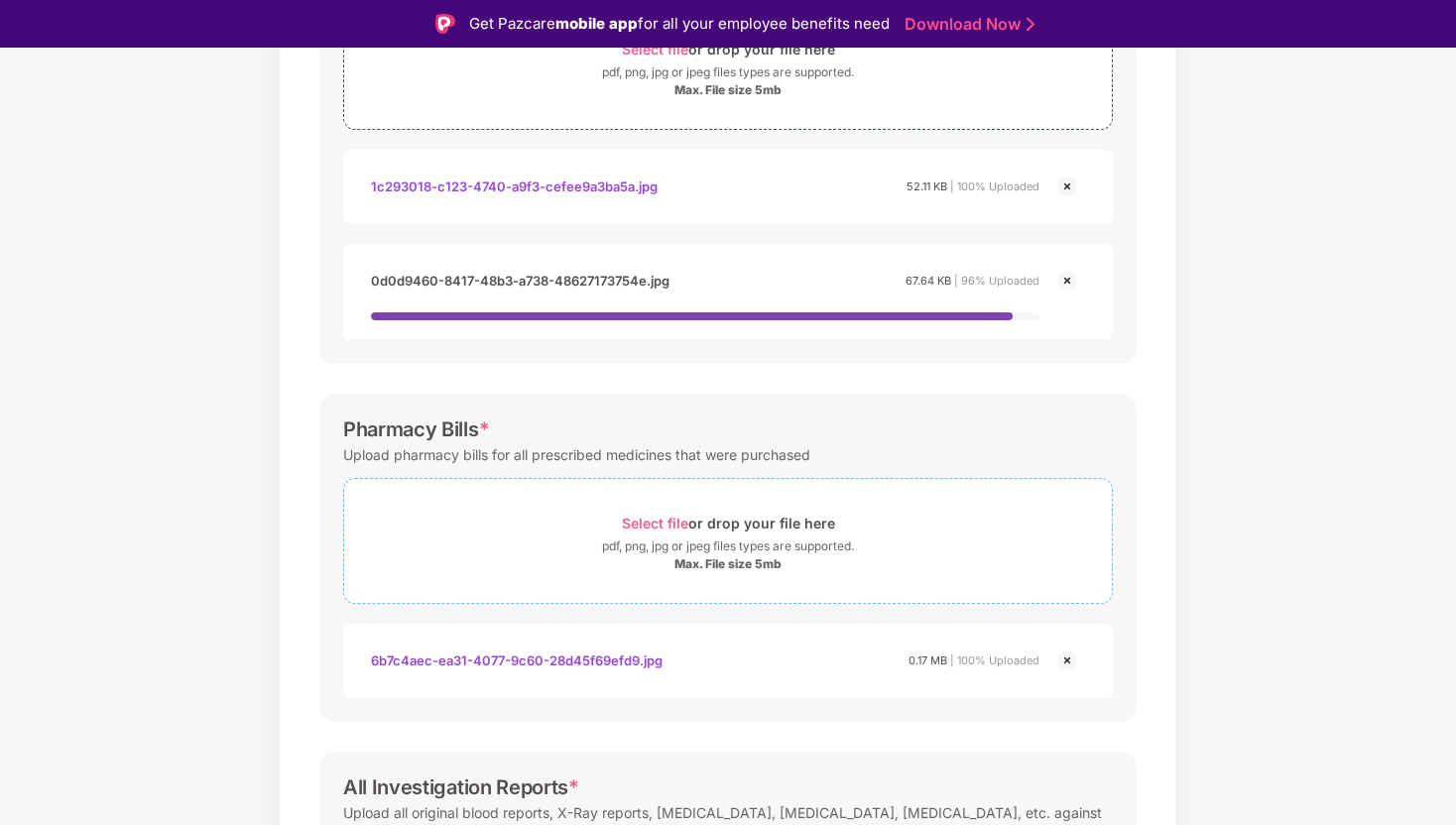
click at [698, 554] on div "Select file or drop your file here pdf, png, jpg or jpeg files types are suppor…" at bounding box center [728, 540] width 768 height 63
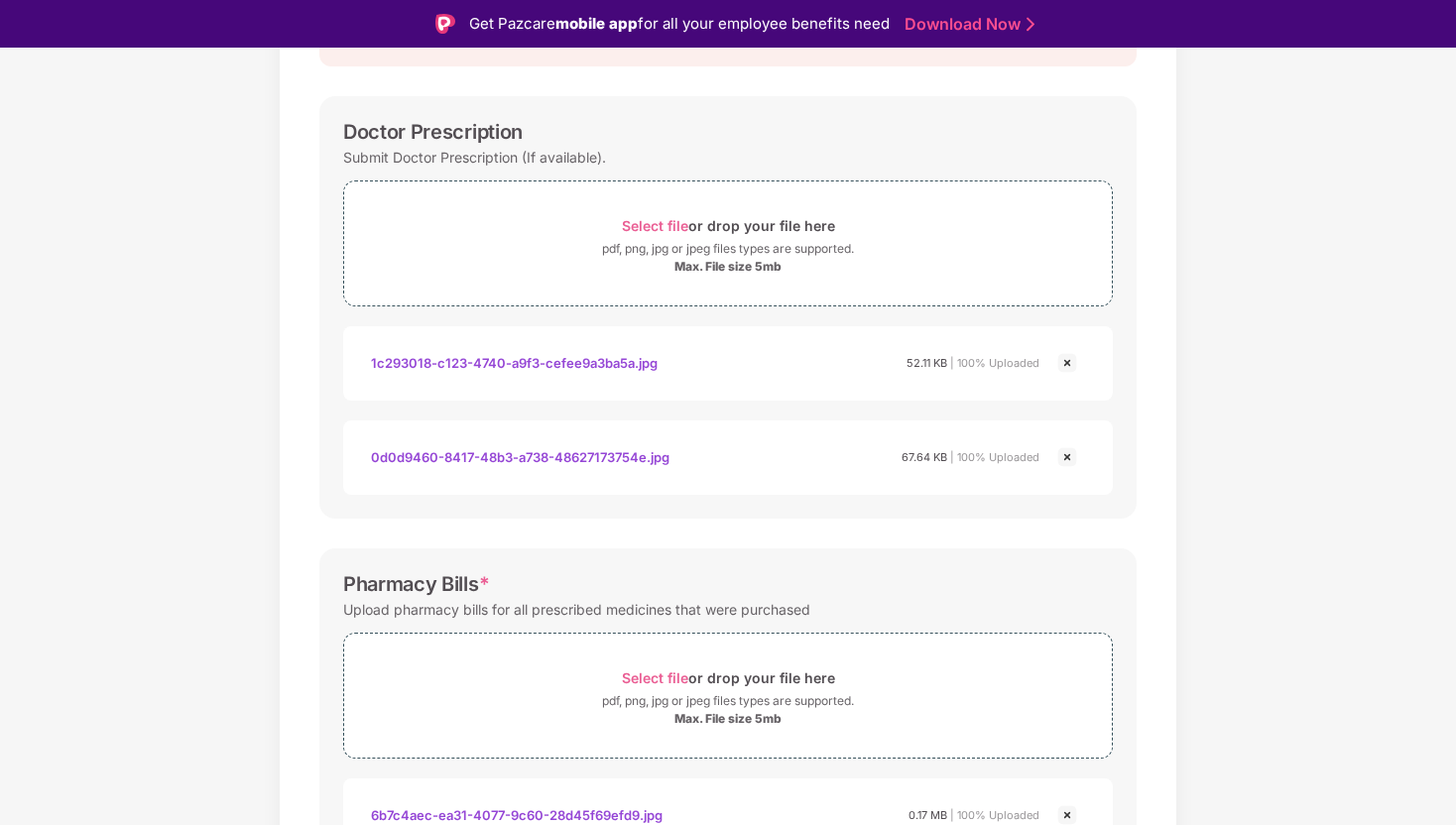
scroll to position [228, 0]
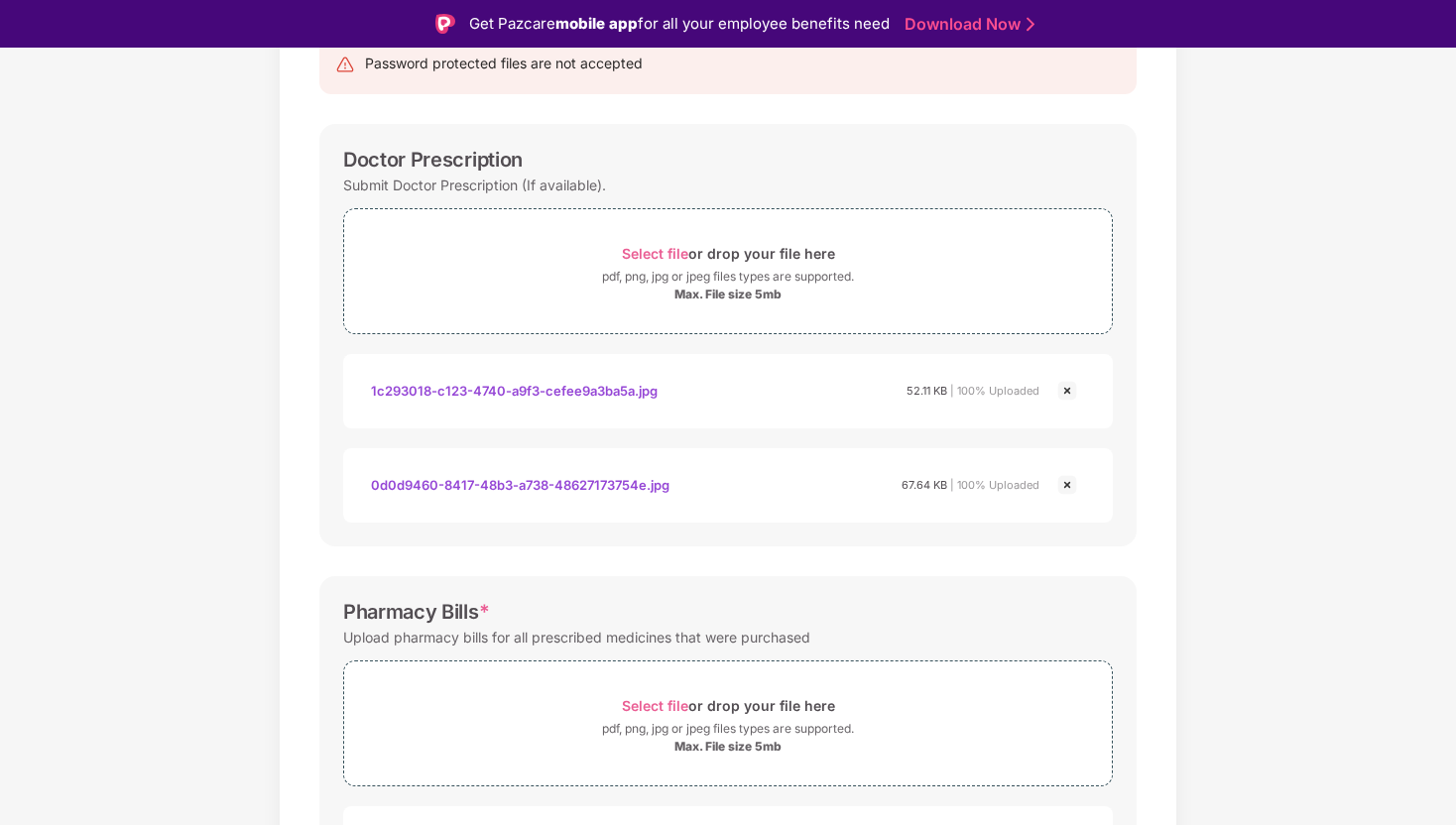
click at [1067, 385] on img at bounding box center [1068, 390] width 24 height 24
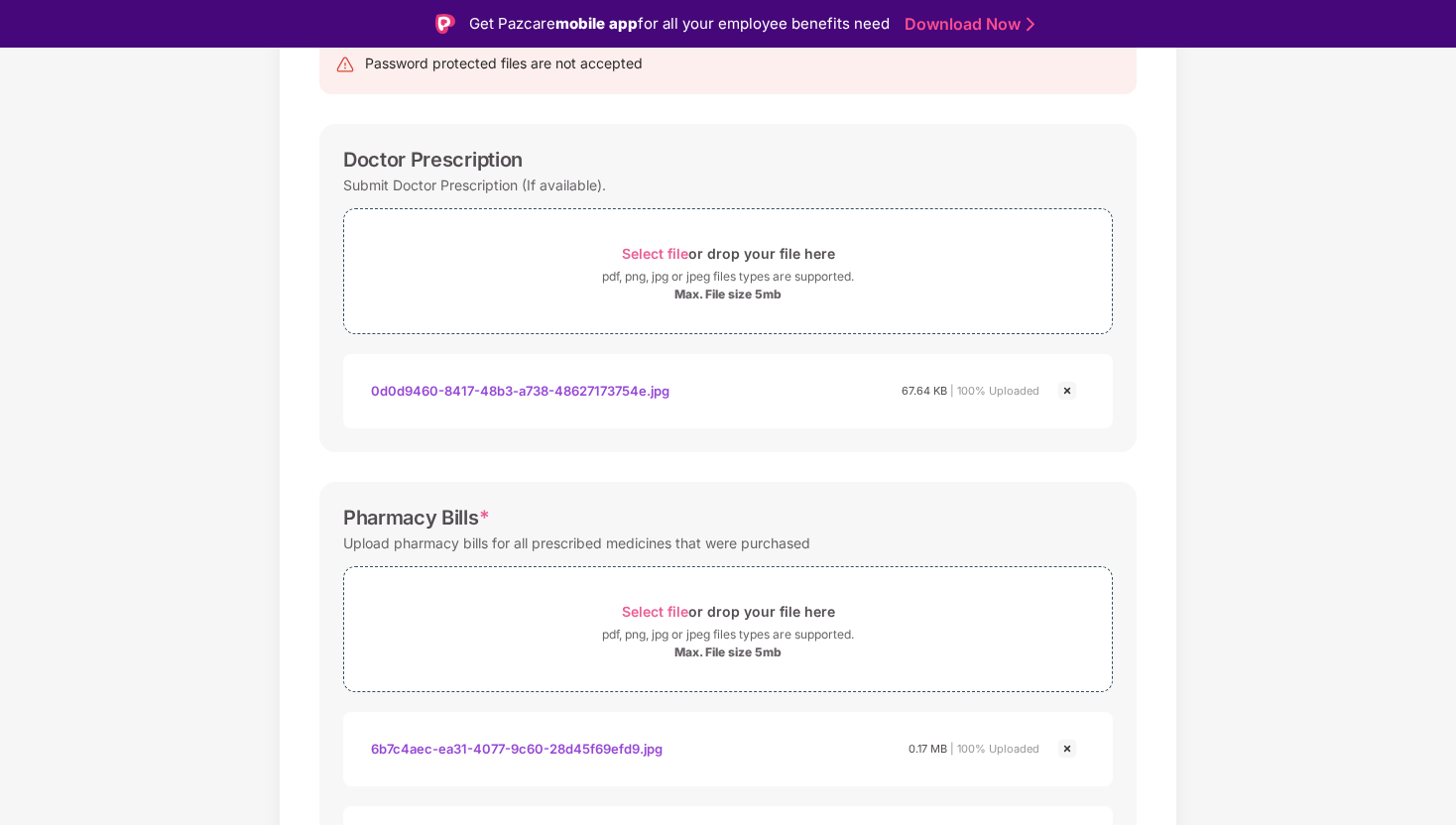
click at [1069, 393] on img at bounding box center [1068, 390] width 24 height 24
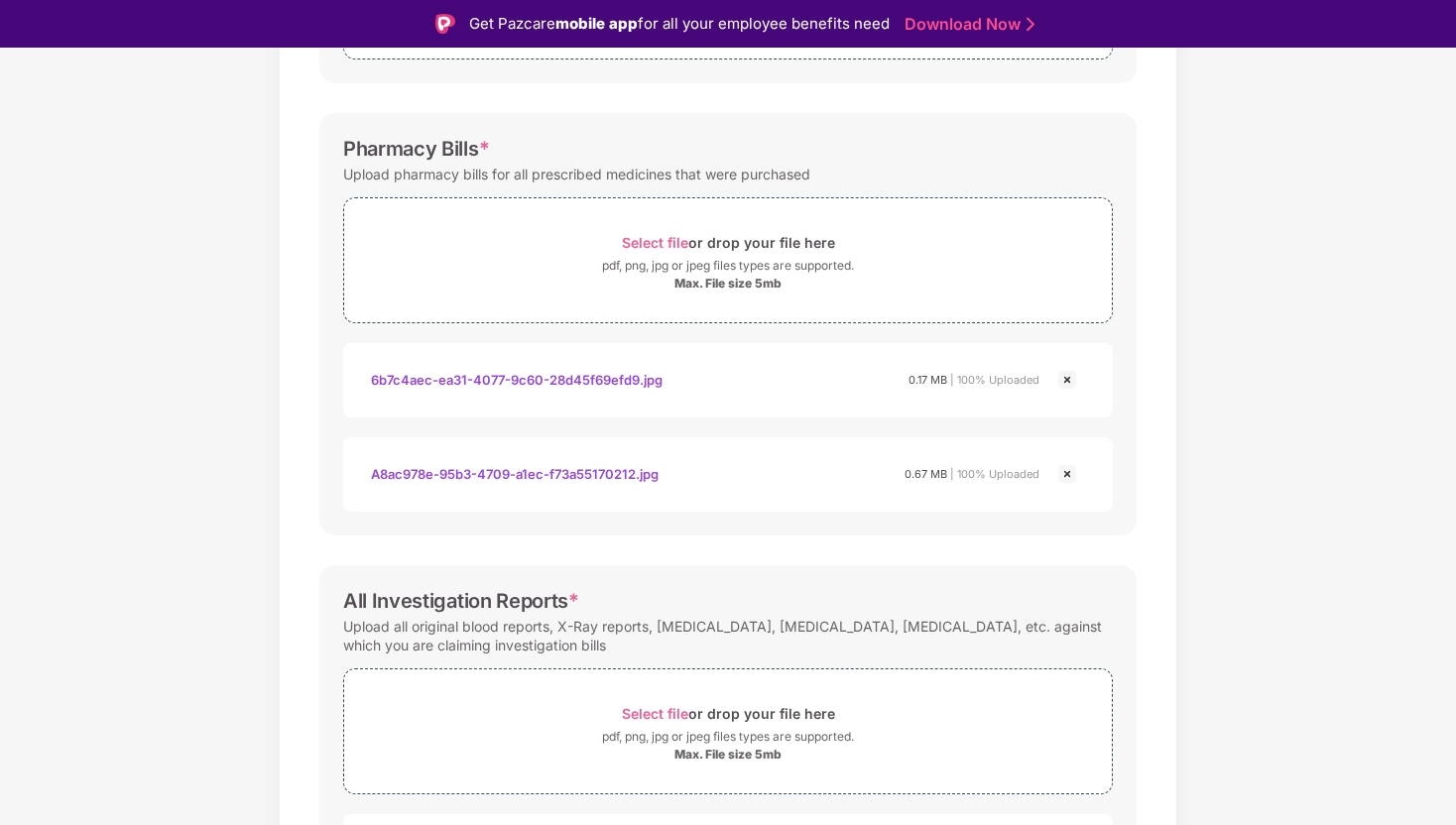
scroll to position [503, 0]
click at [1064, 382] on img at bounding box center [1068, 378] width 24 height 24
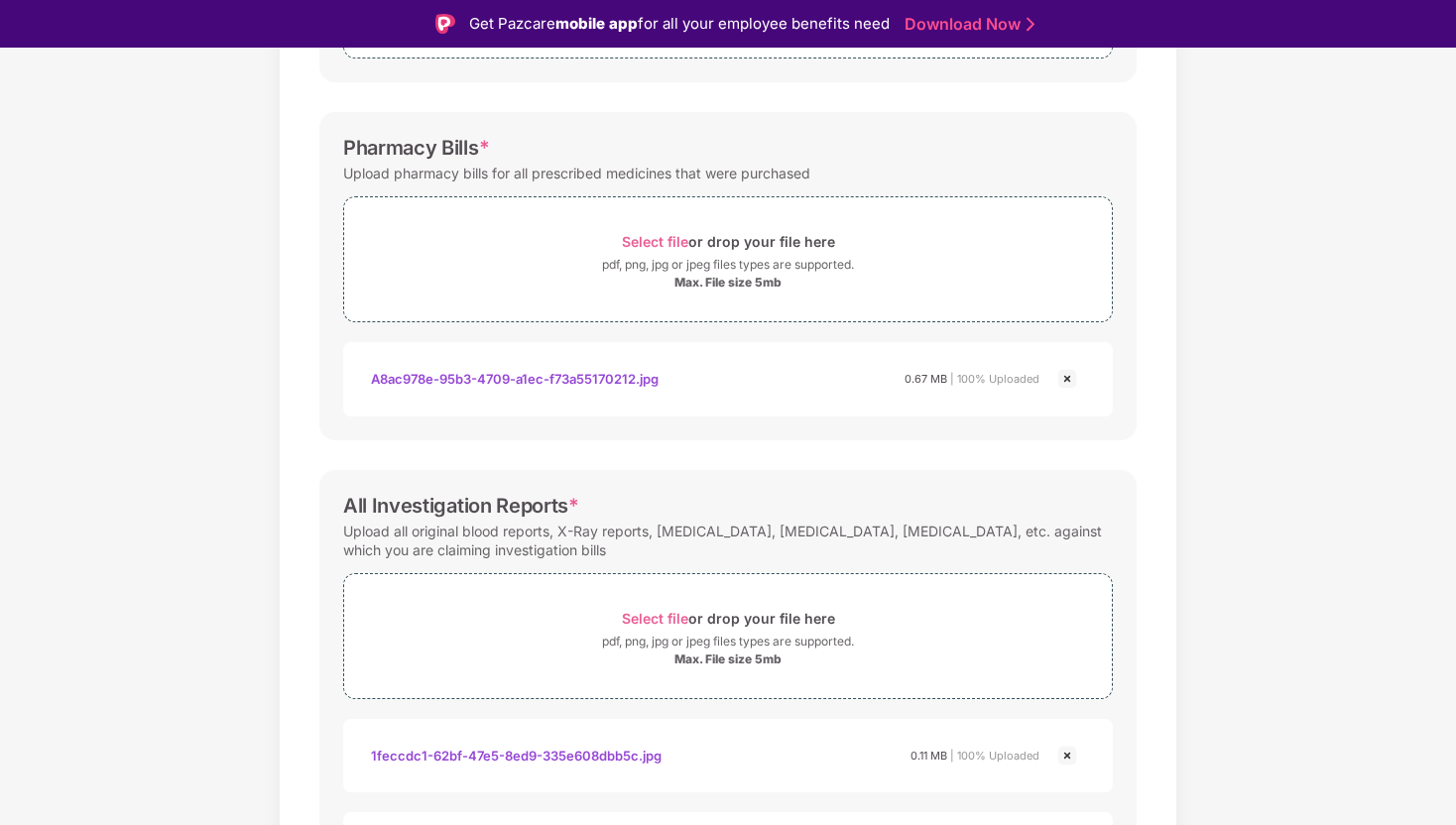
click at [1073, 380] on img at bounding box center [1068, 378] width 24 height 24
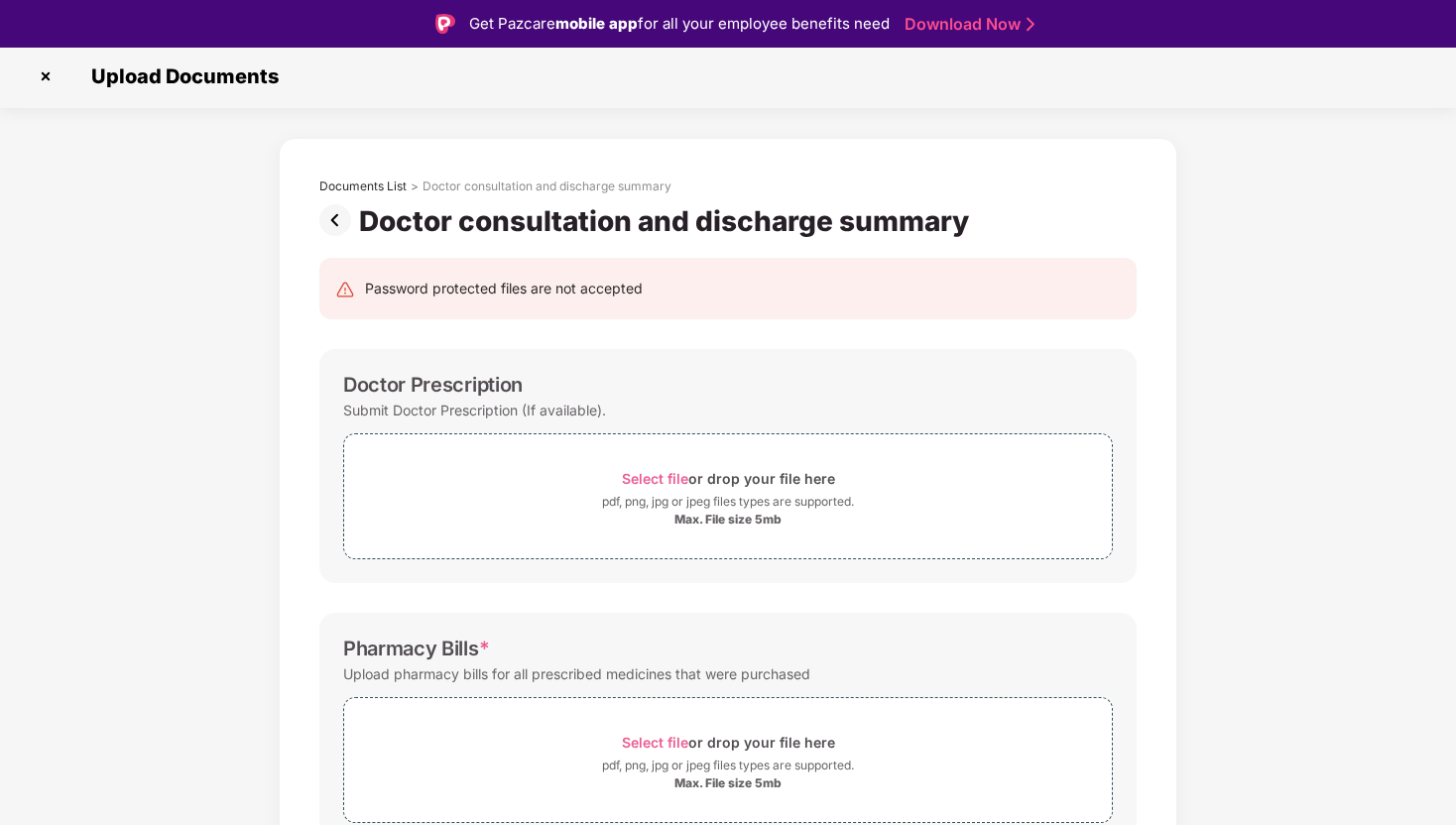
scroll to position [0, 0]
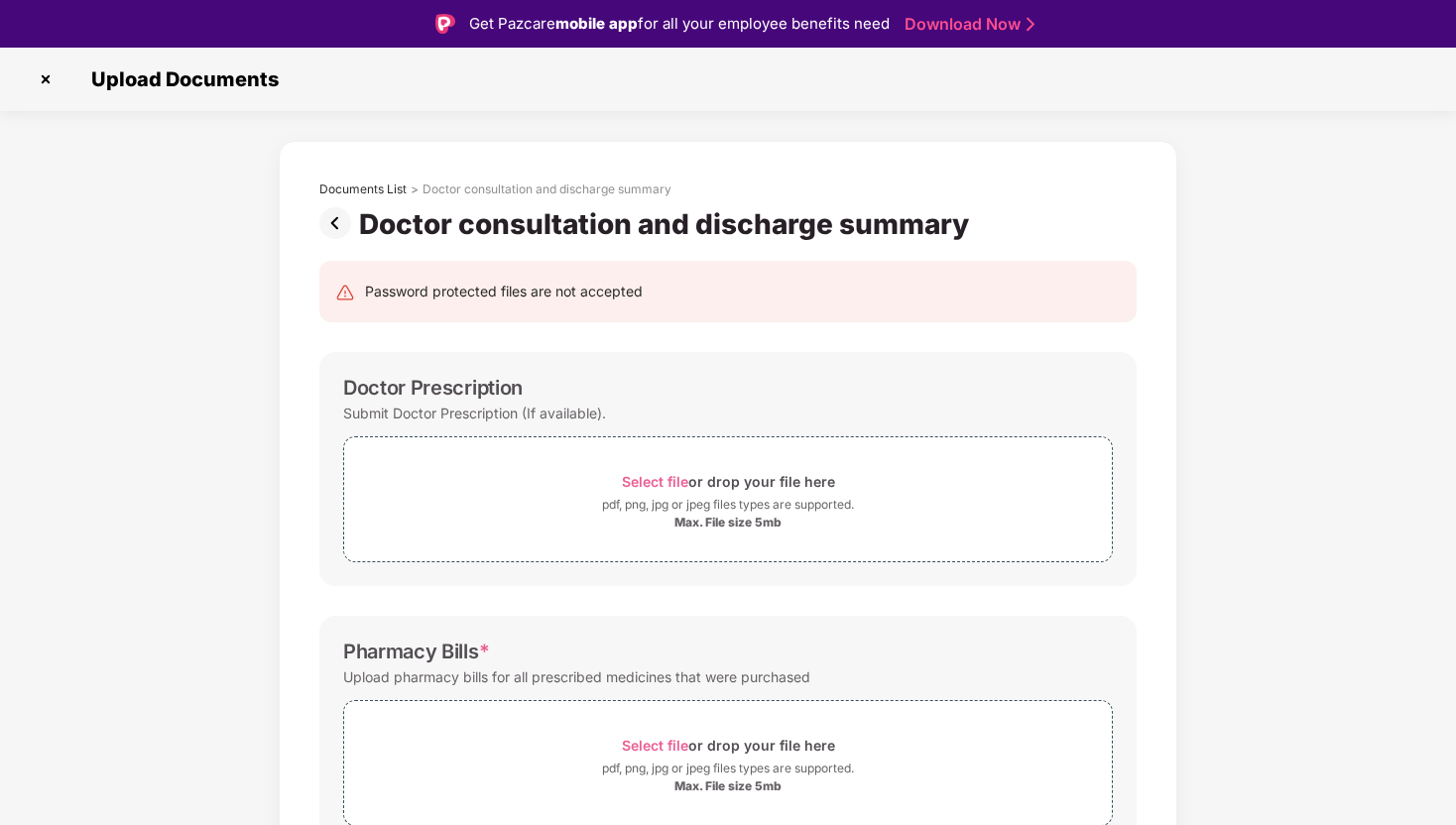
click at [339, 231] on img at bounding box center [340, 223] width 40 height 32
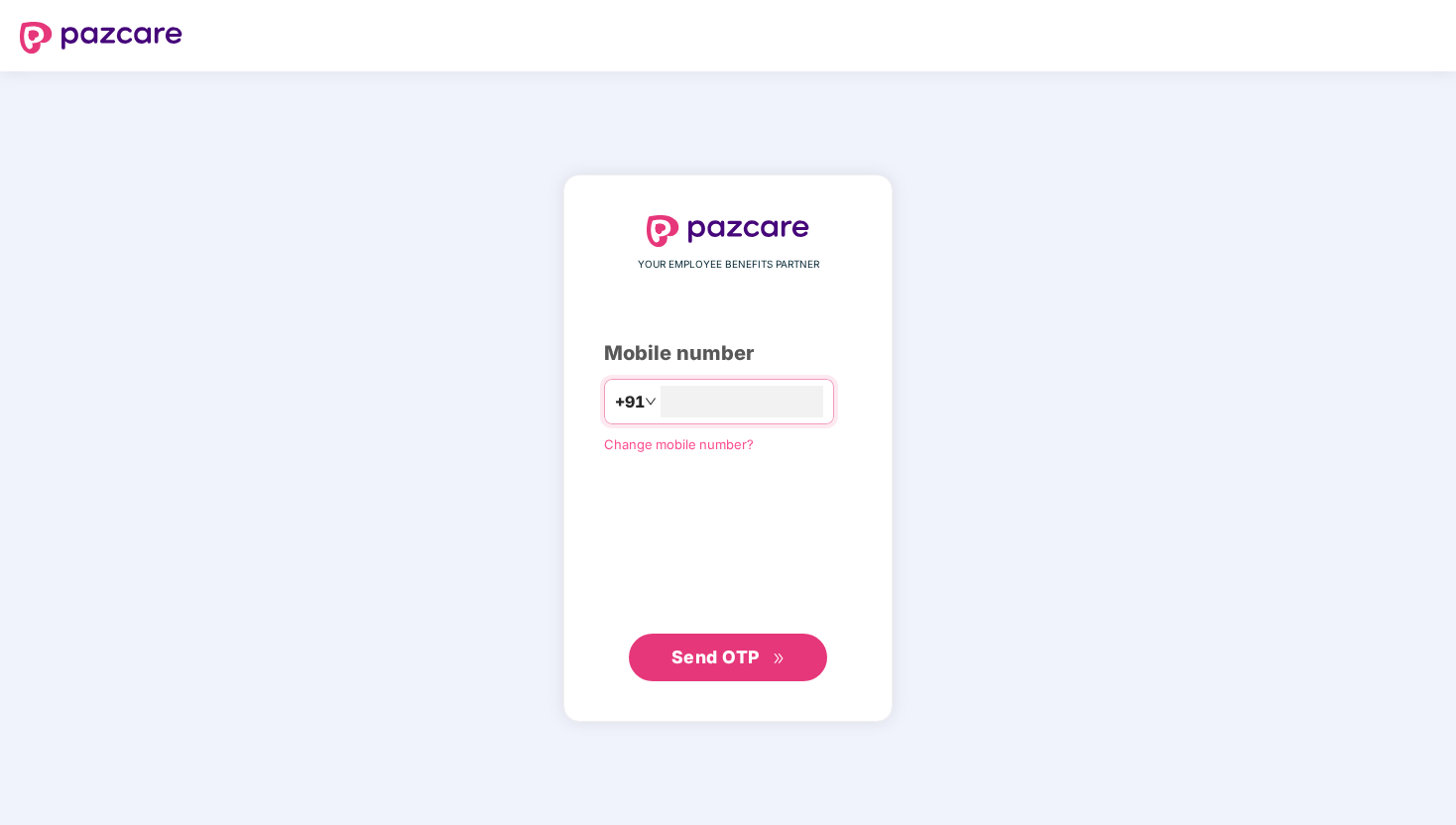
type input "**********"
click at [696, 675] on button "Send OTP" at bounding box center [728, 657] width 199 height 48
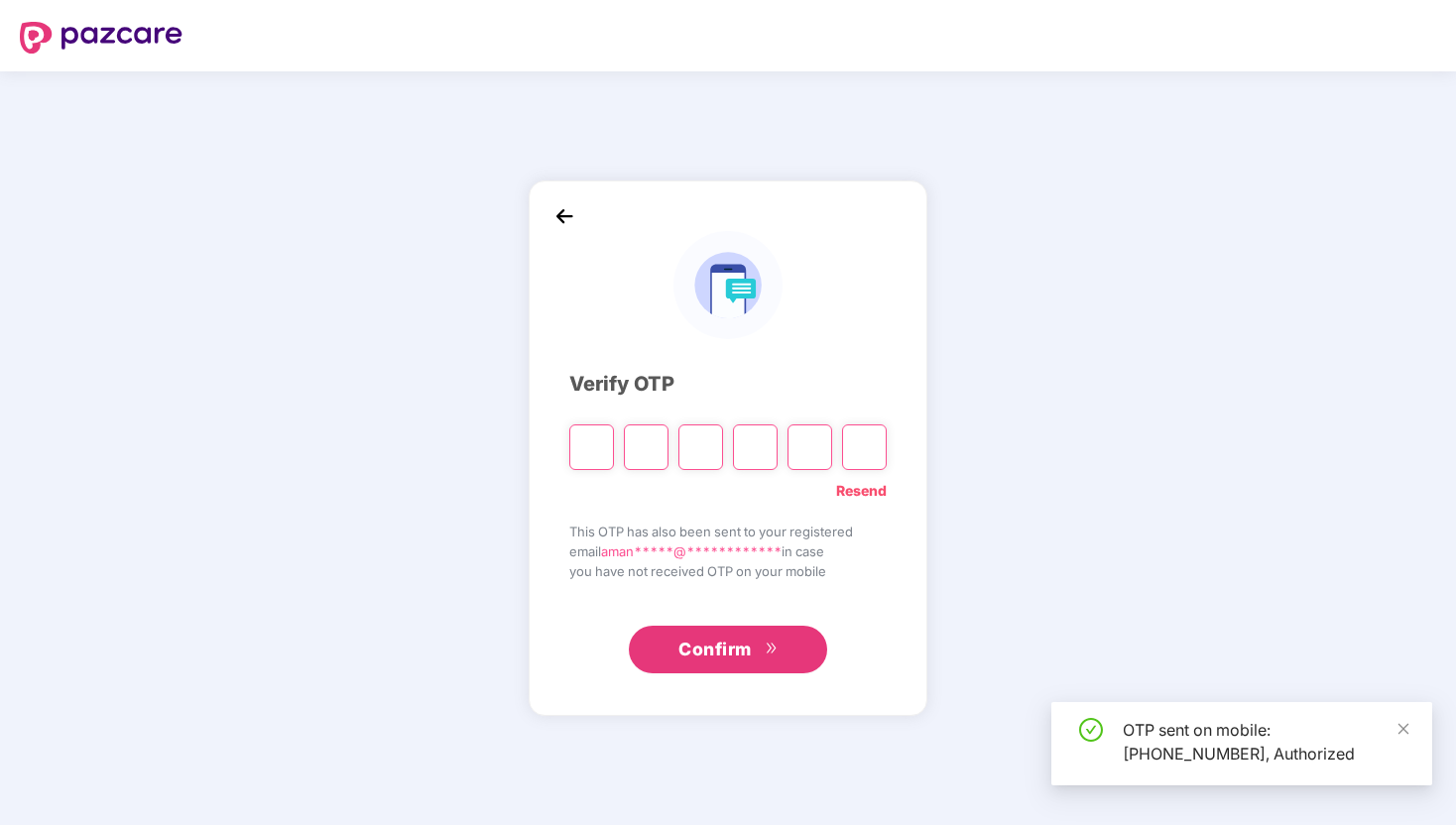
type input "*"
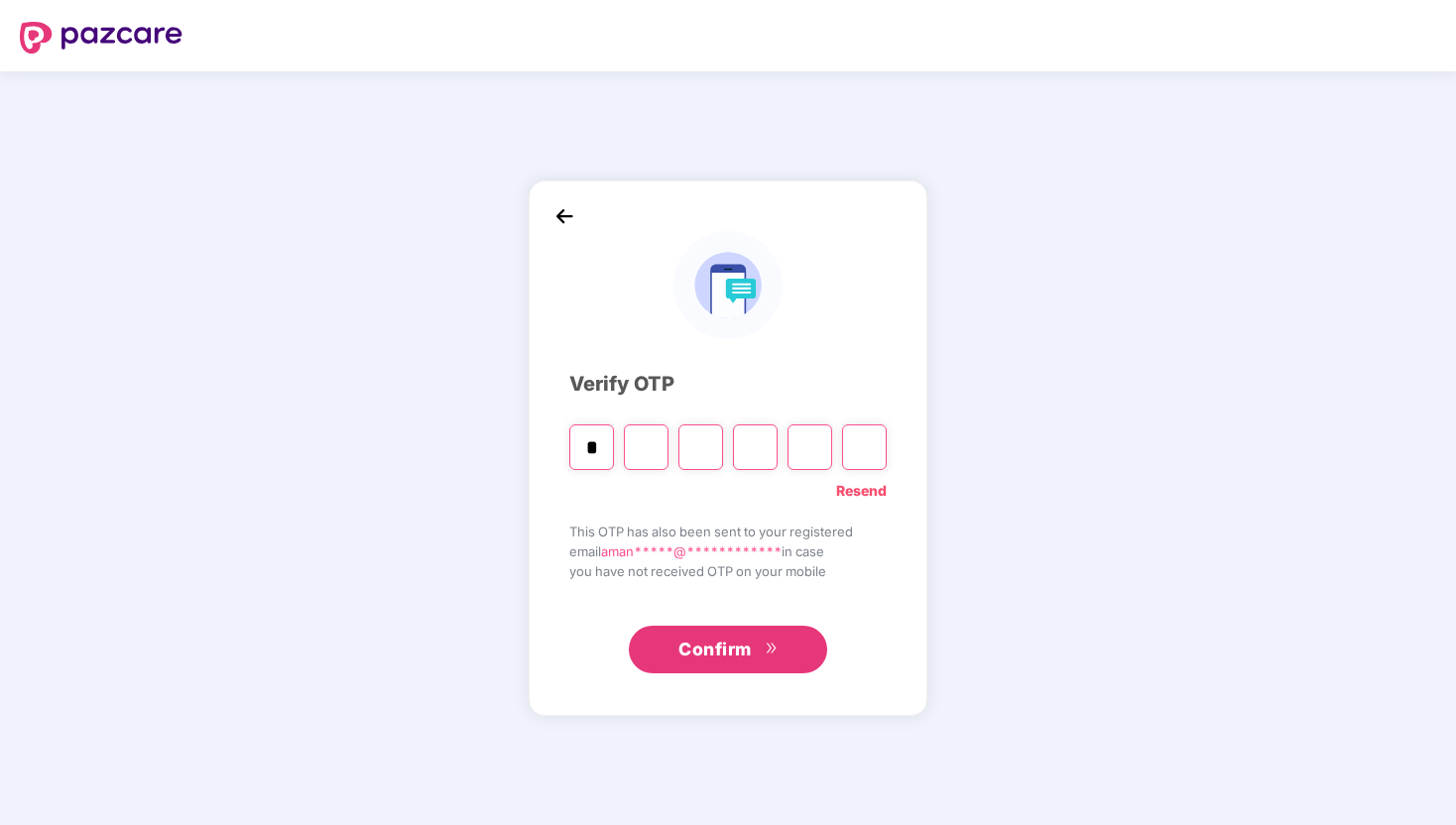
type input "*"
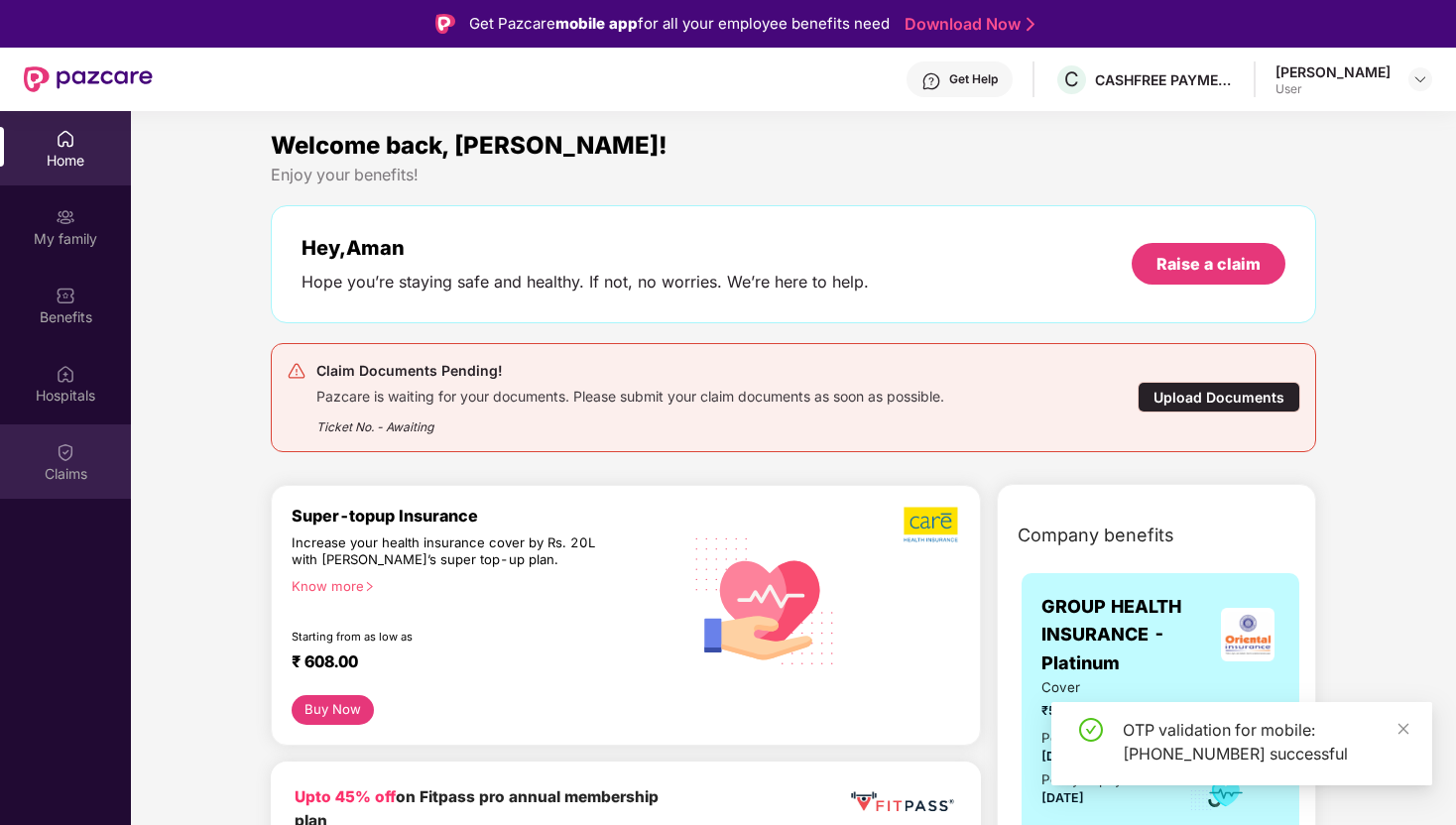
click at [81, 472] on div "Claims" at bounding box center [66, 474] width 131 height 20
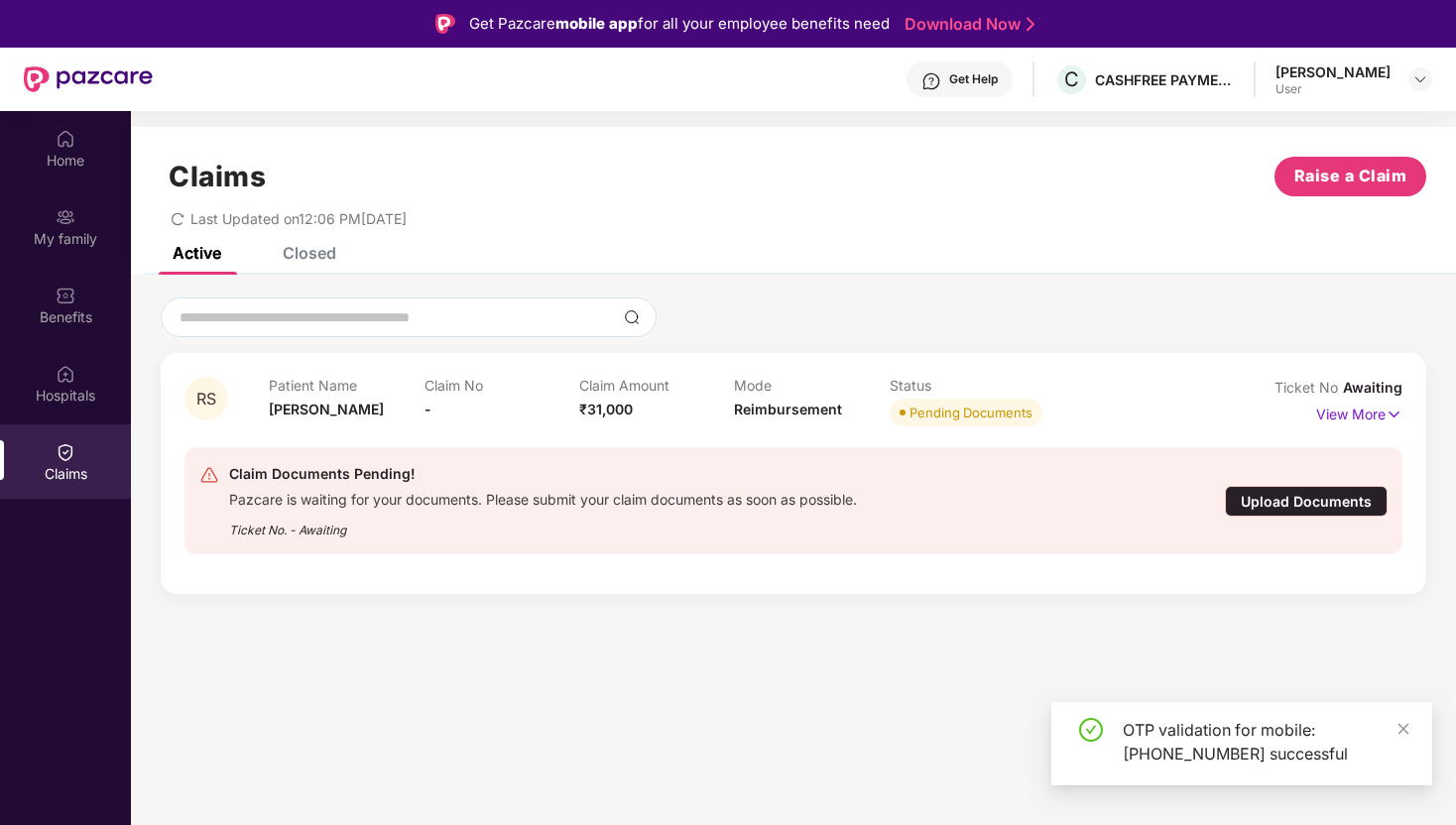
click at [1320, 512] on div "Upload Documents" at bounding box center [1306, 500] width 163 height 31
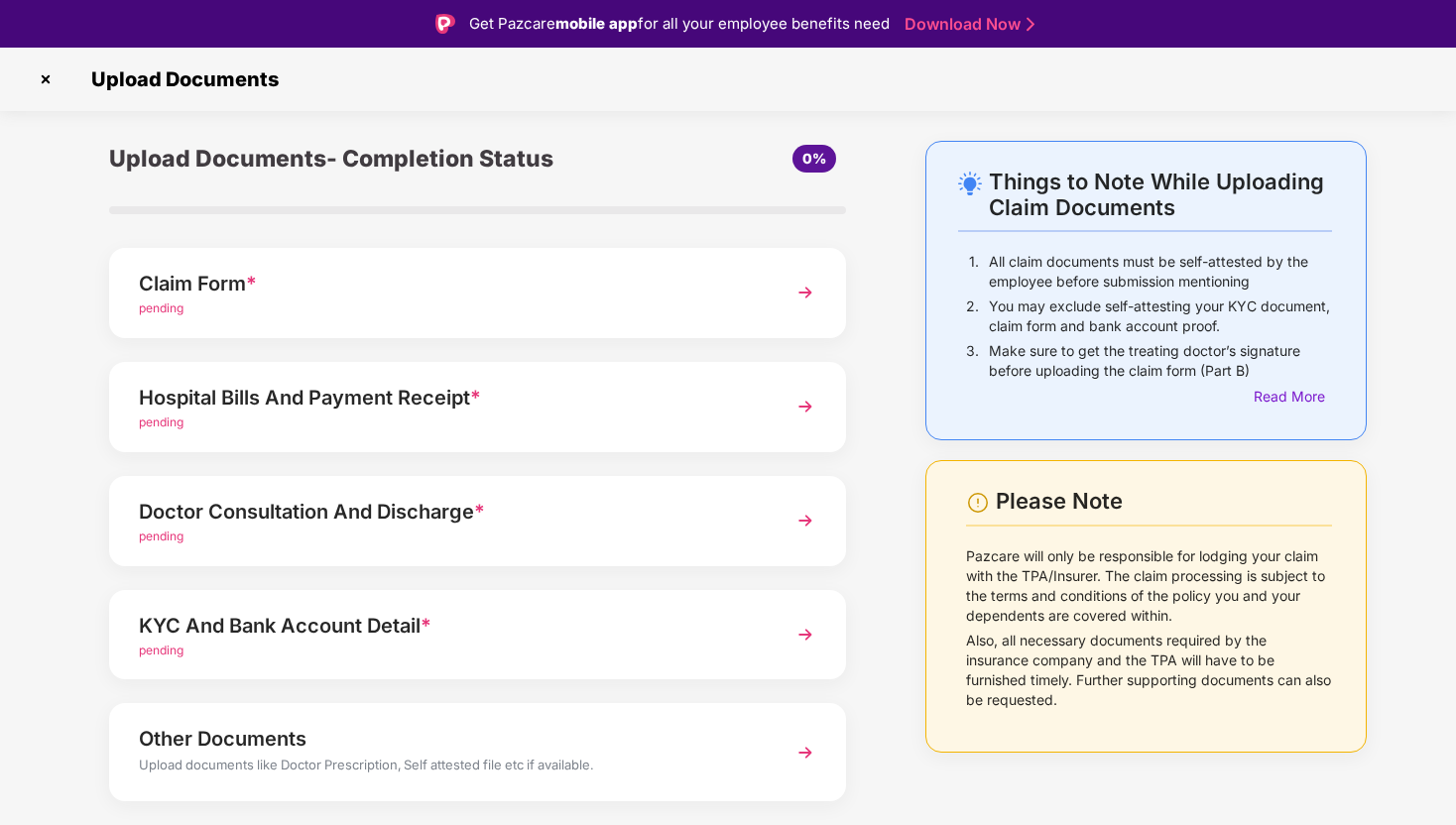
click at [548, 266] on div "Claim Form * pending" at bounding box center [478, 293] width 737 height 90
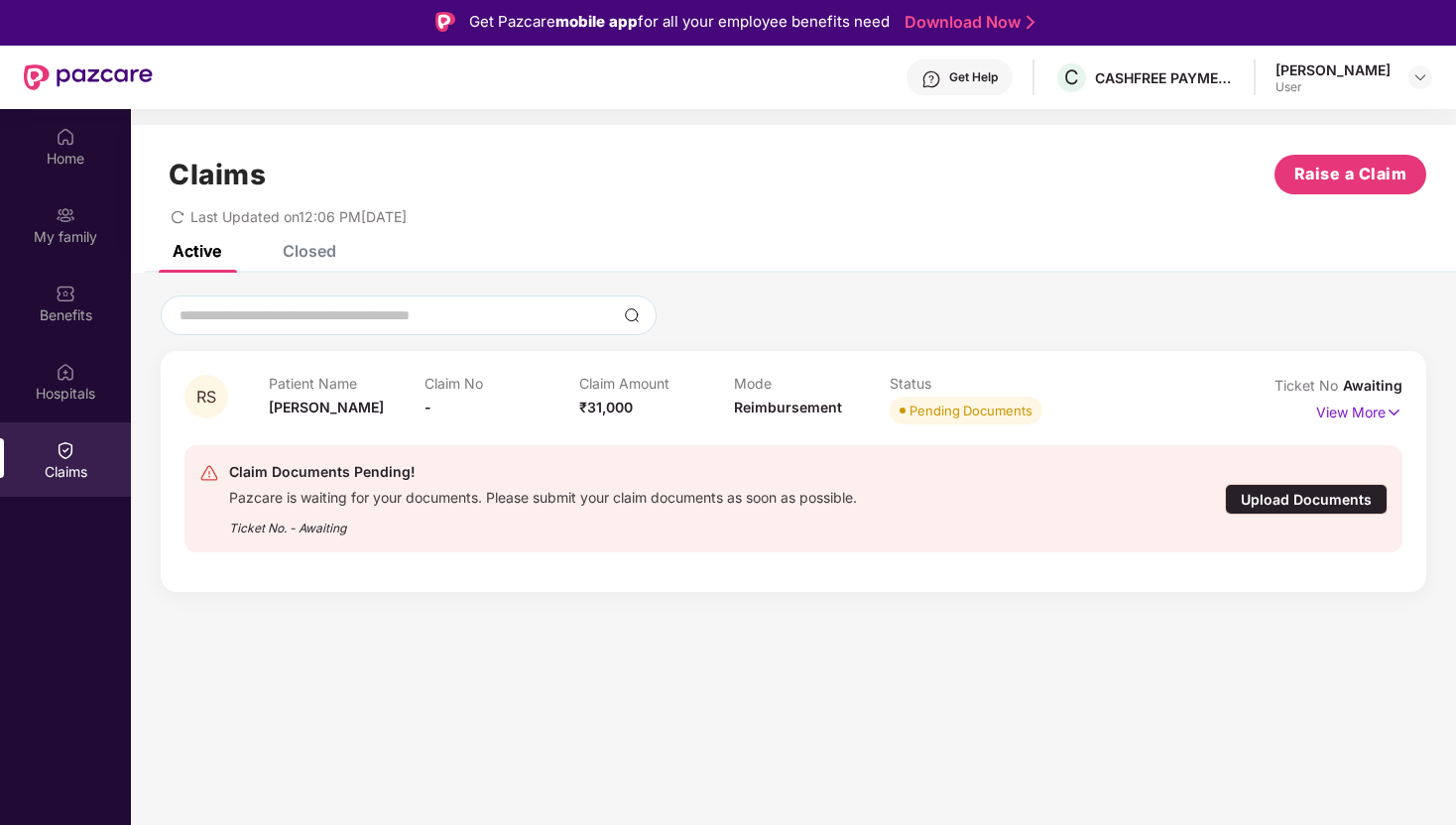
scroll to position [48, 0]
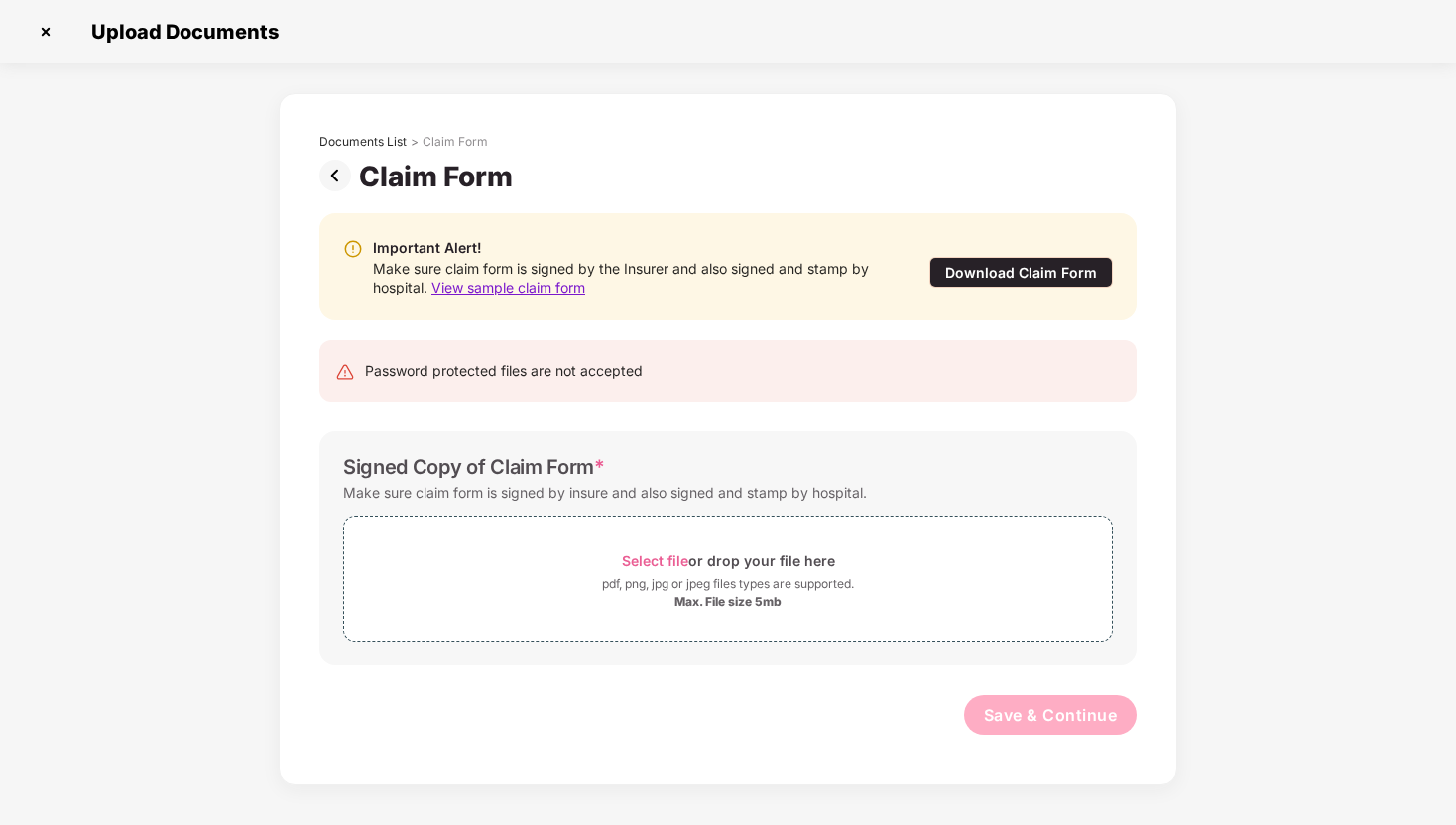
click at [336, 179] on img at bounding box center [340, 176] width 40 height 32
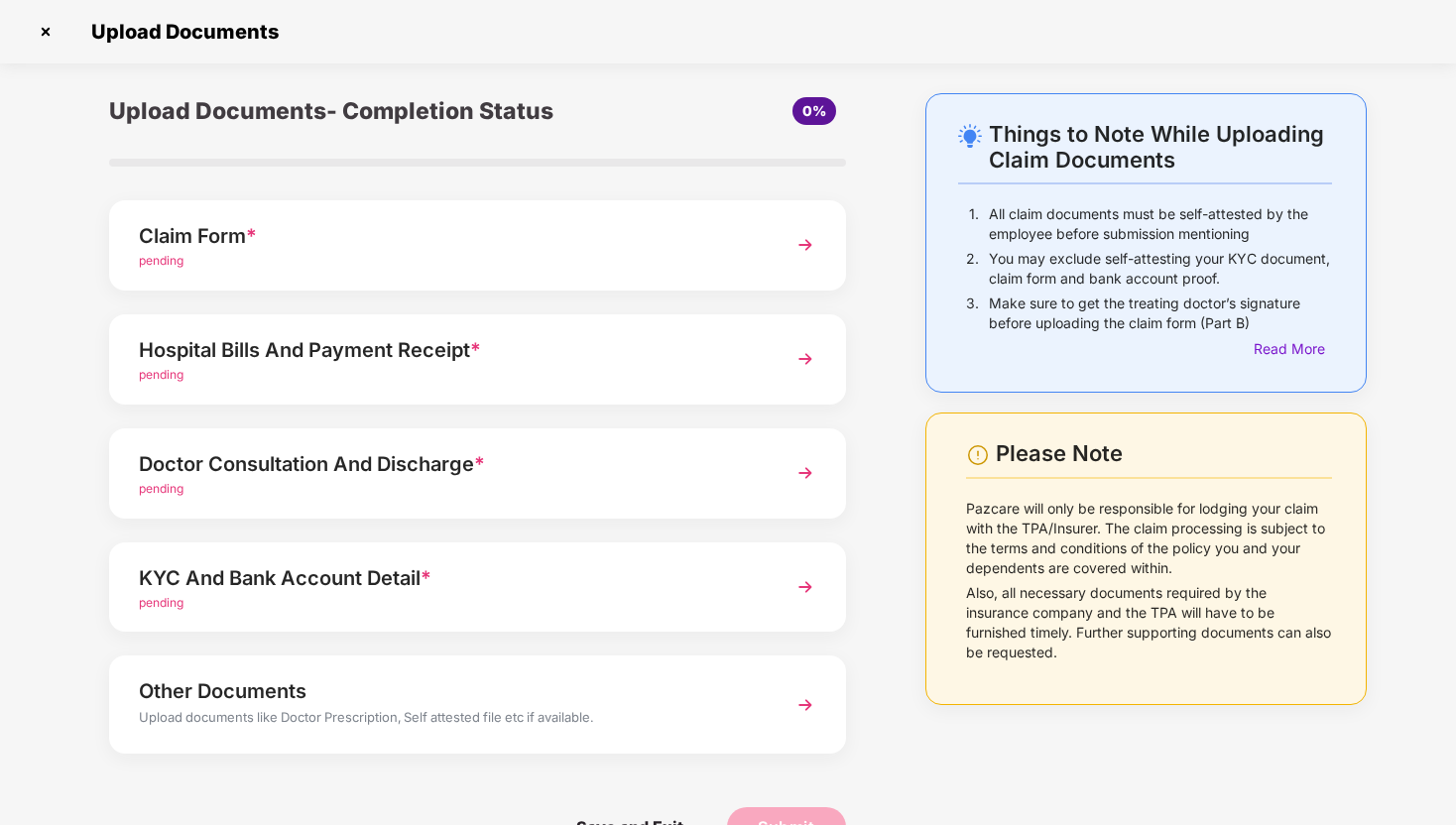
click at [469, 345] on div "Hospital Bills And Payment Receipt *" at bounding box center [449, 350] width 621 height 32
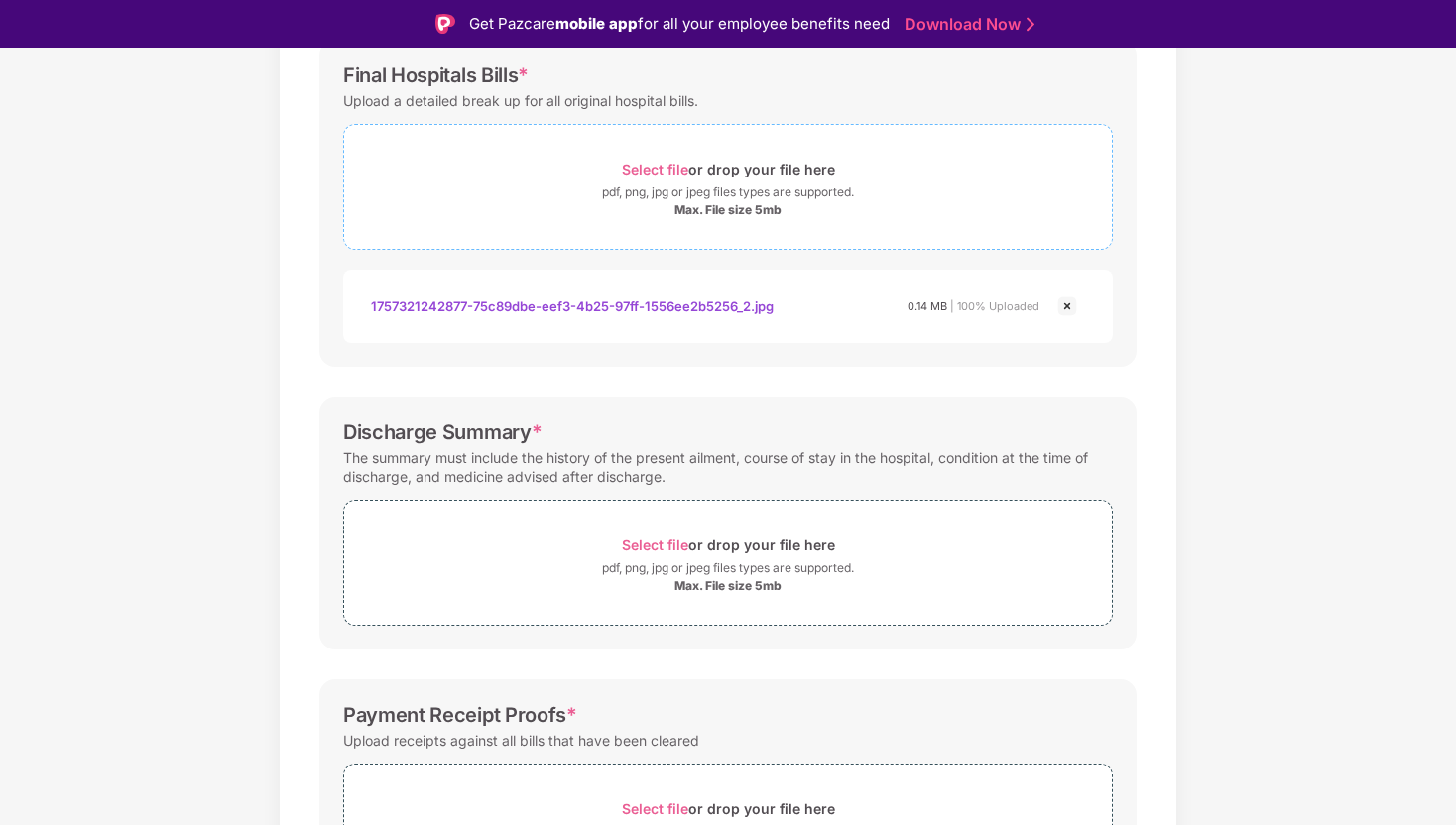
scroll to position [316, 0]
click at [618, 557] on div "pdf, png, jpg or jpeg files types are supported." at bounding box center [728, 565] width 252 height 20
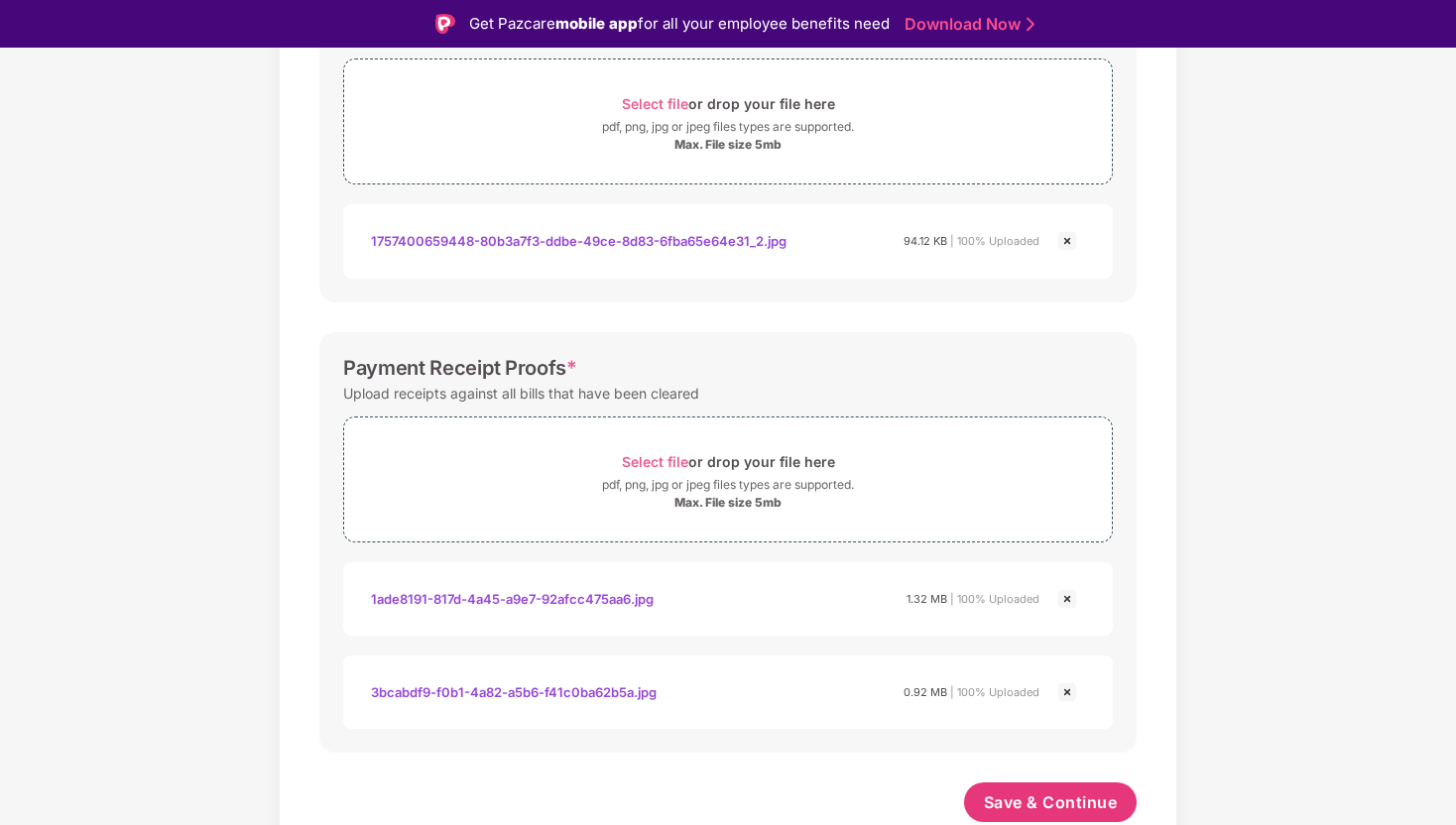
scroll to position [48, 0]
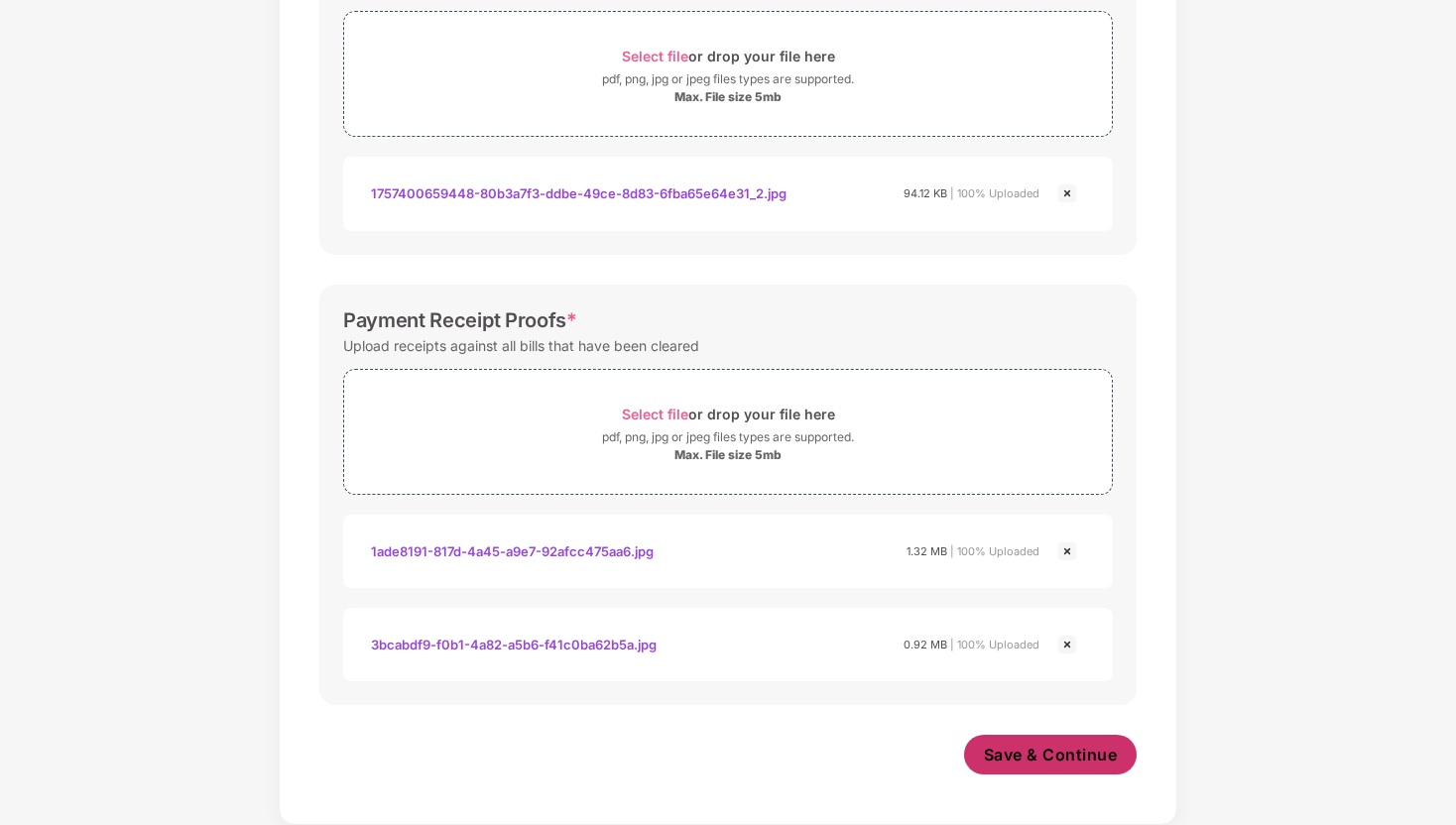
click at [971, 751] on button "Save & Continue" at bounding box center [1051, 755] width 174 height 40
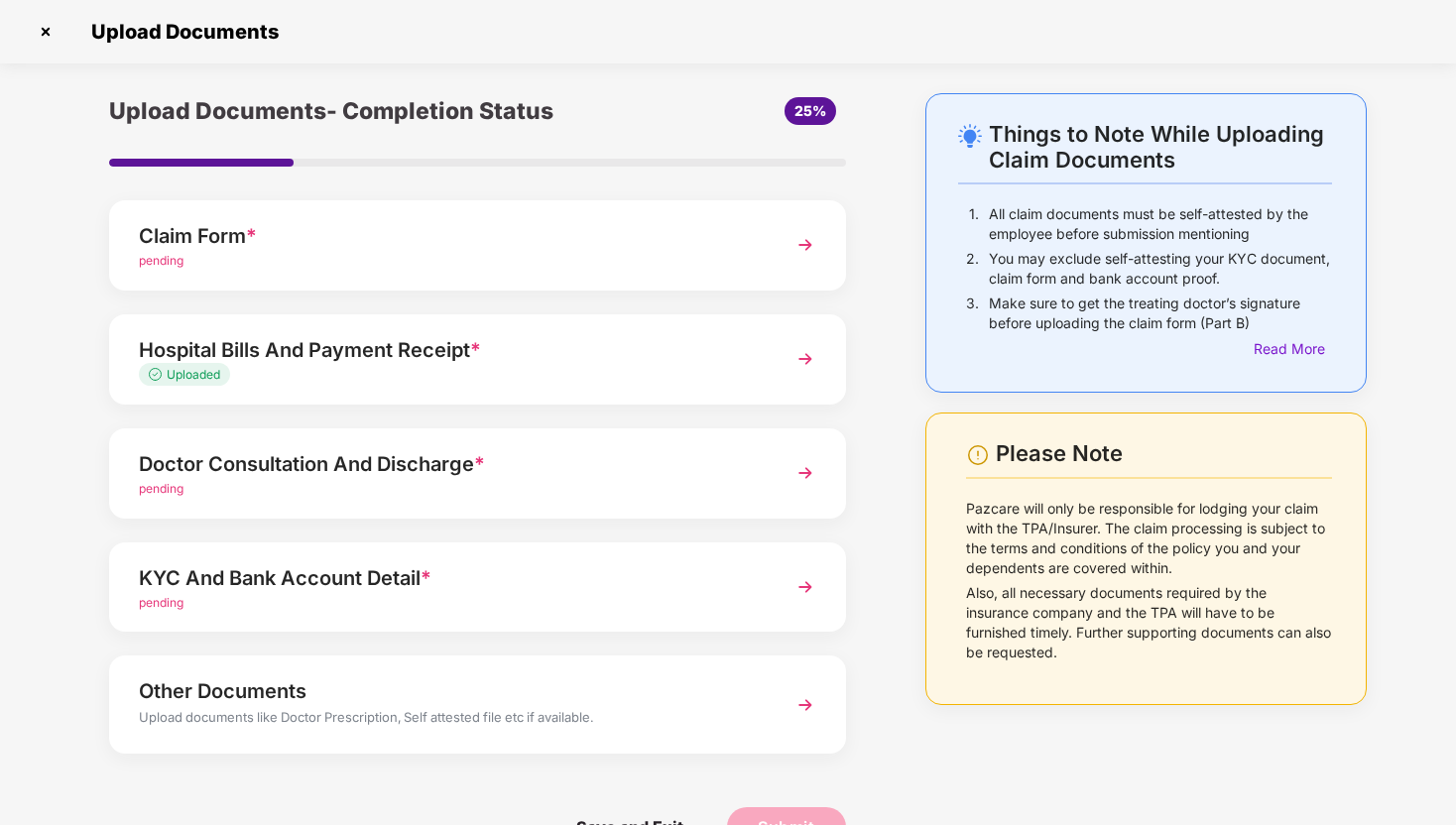
click at [495, 483] on div "pending" at bounding box center [449, 488] width 621 height 19
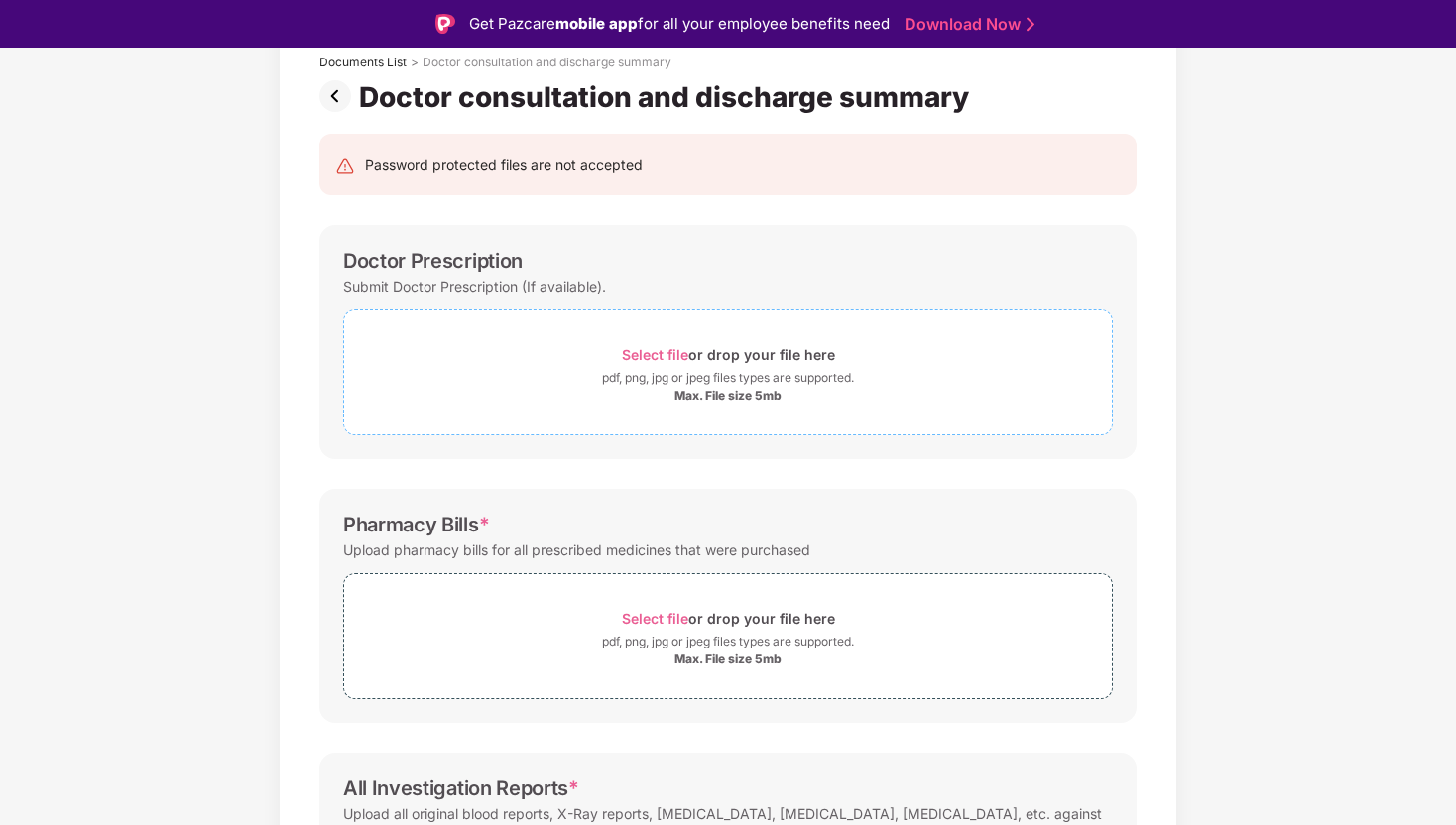
scroll to position [128, 0]
click at [630, 399] on div "Max. File size 5mb" at bounding box center [728, 394] width 768 height 16
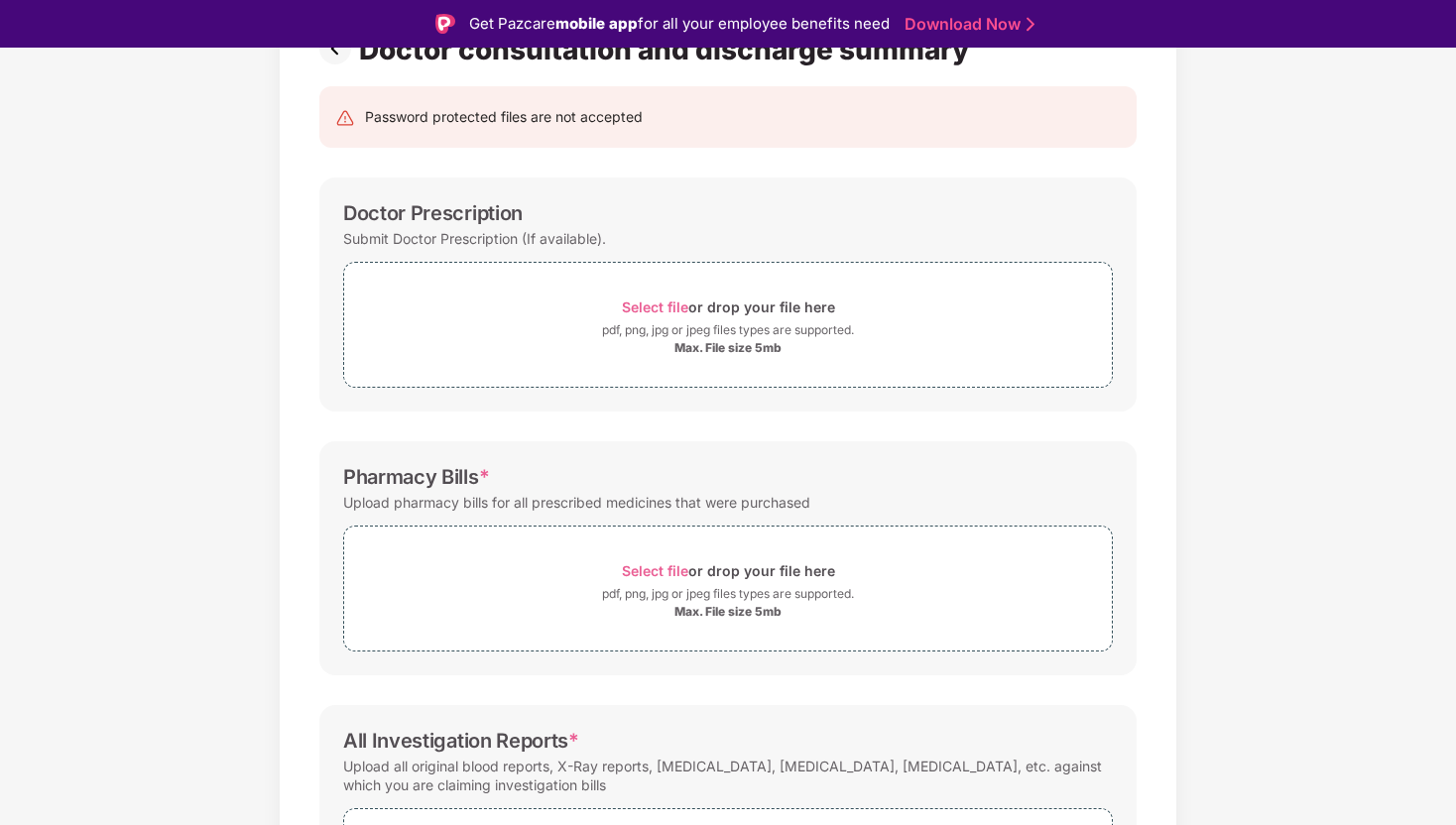
scroll to position [0, 0]
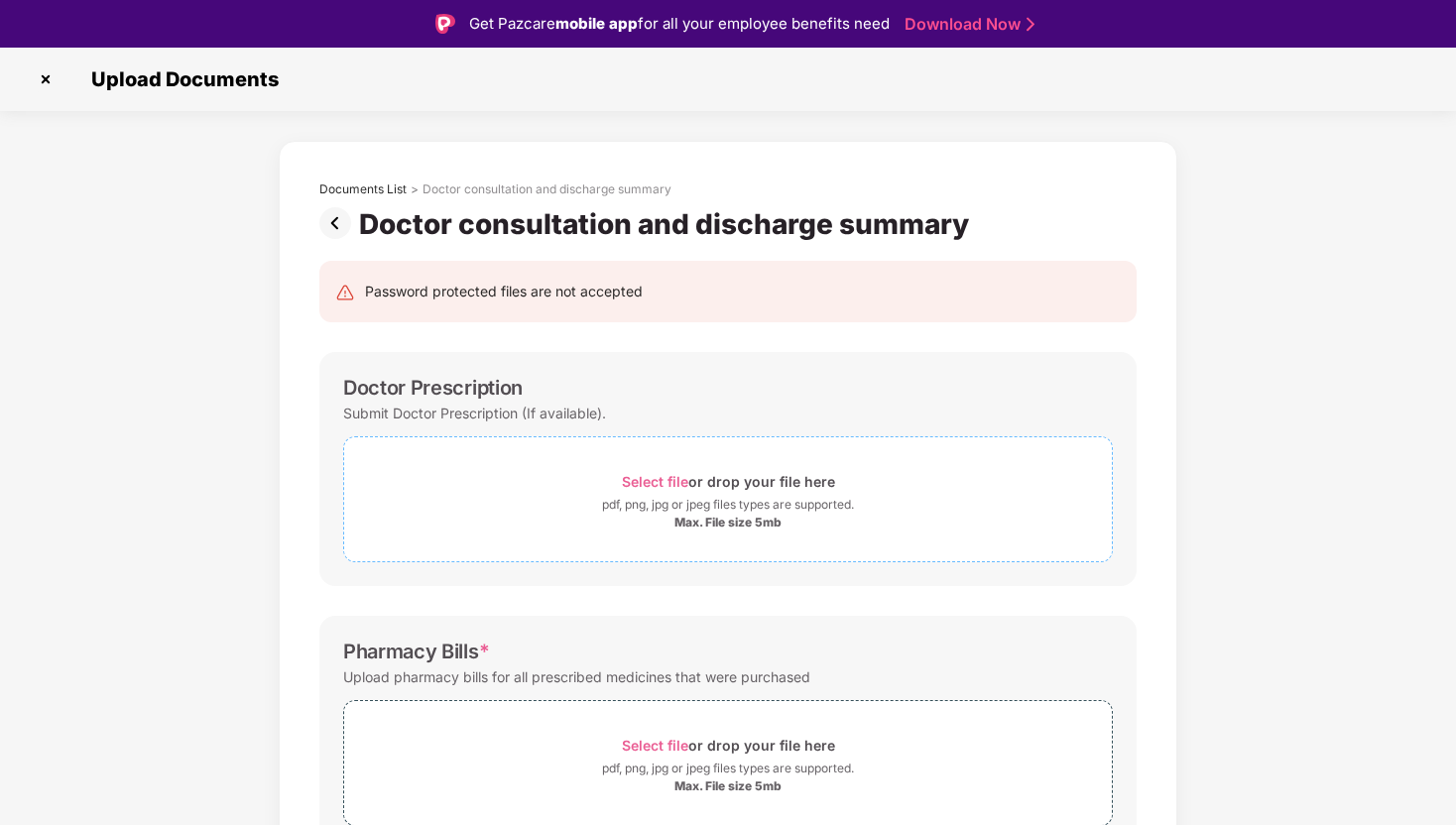
click at [593, 476] on div "Select file or drop your file here" at bounding box center [728, 481] width 768 height 27
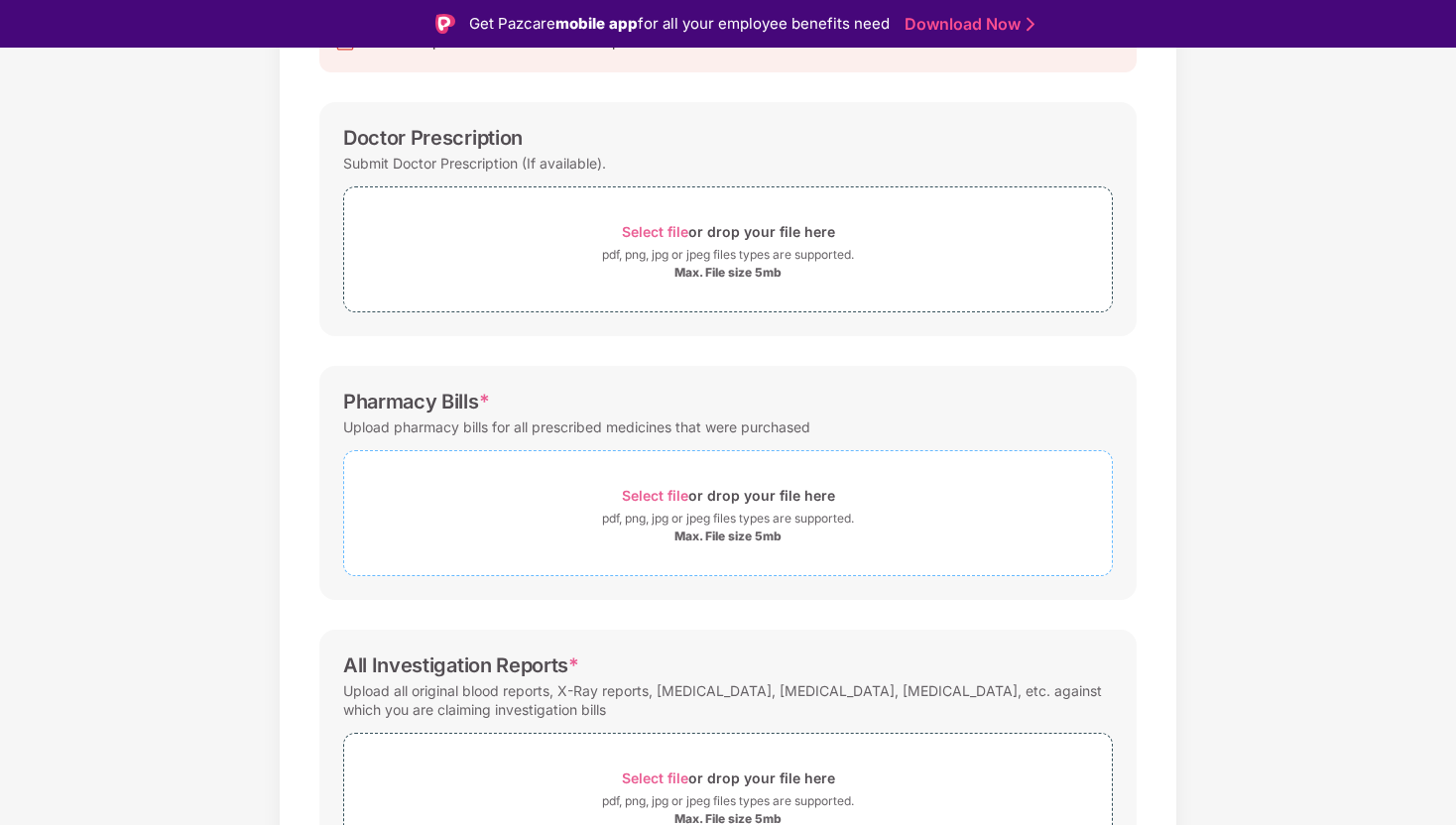
scroll to position [252, 0]
click at [564, 531] on div "Max. File size 5mb" at bounding box center [728, 534] width 768 height 16
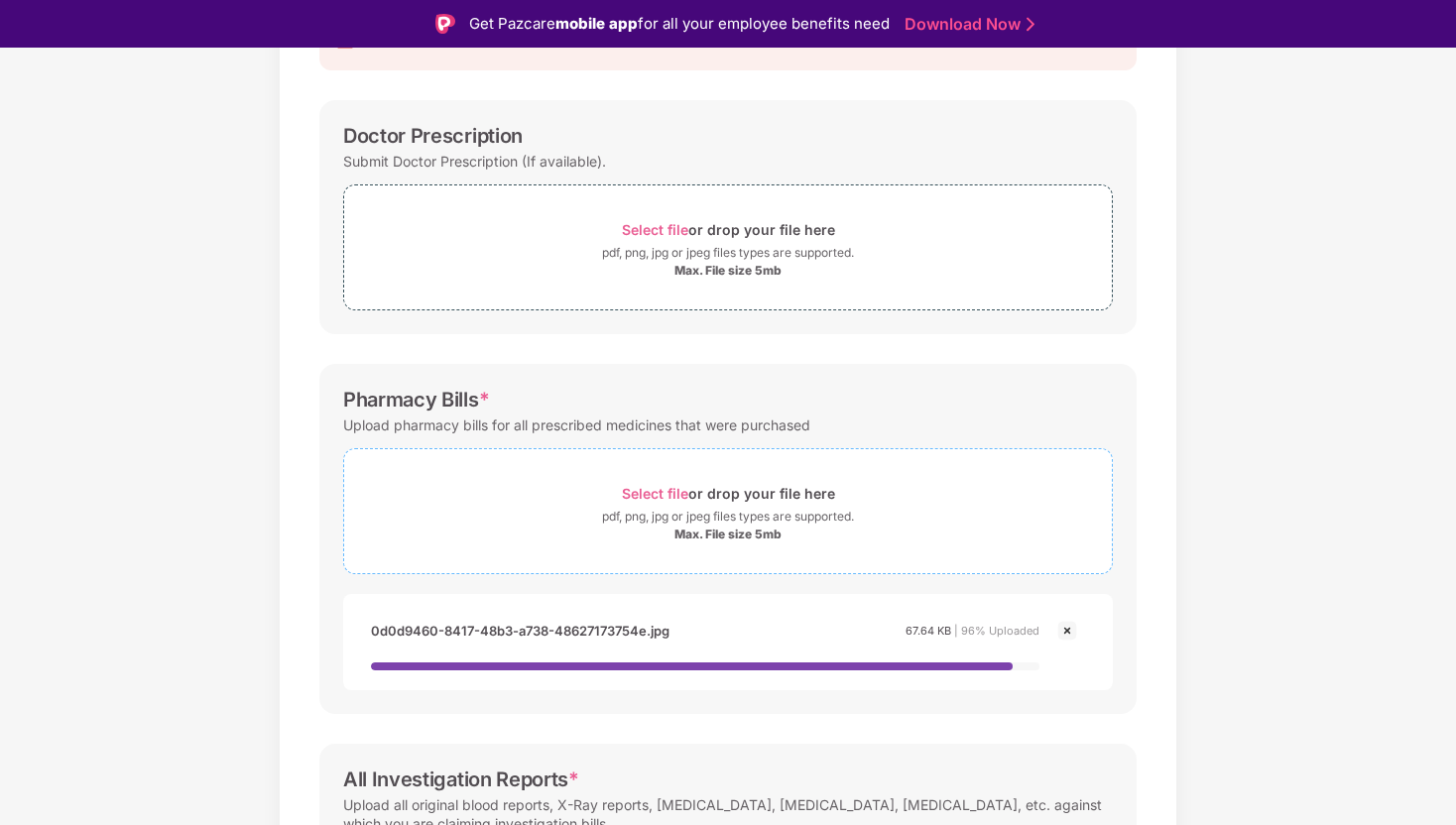
click at [623, 500] on span "Select file" at bounding box center [655, 492] width 67 height 17
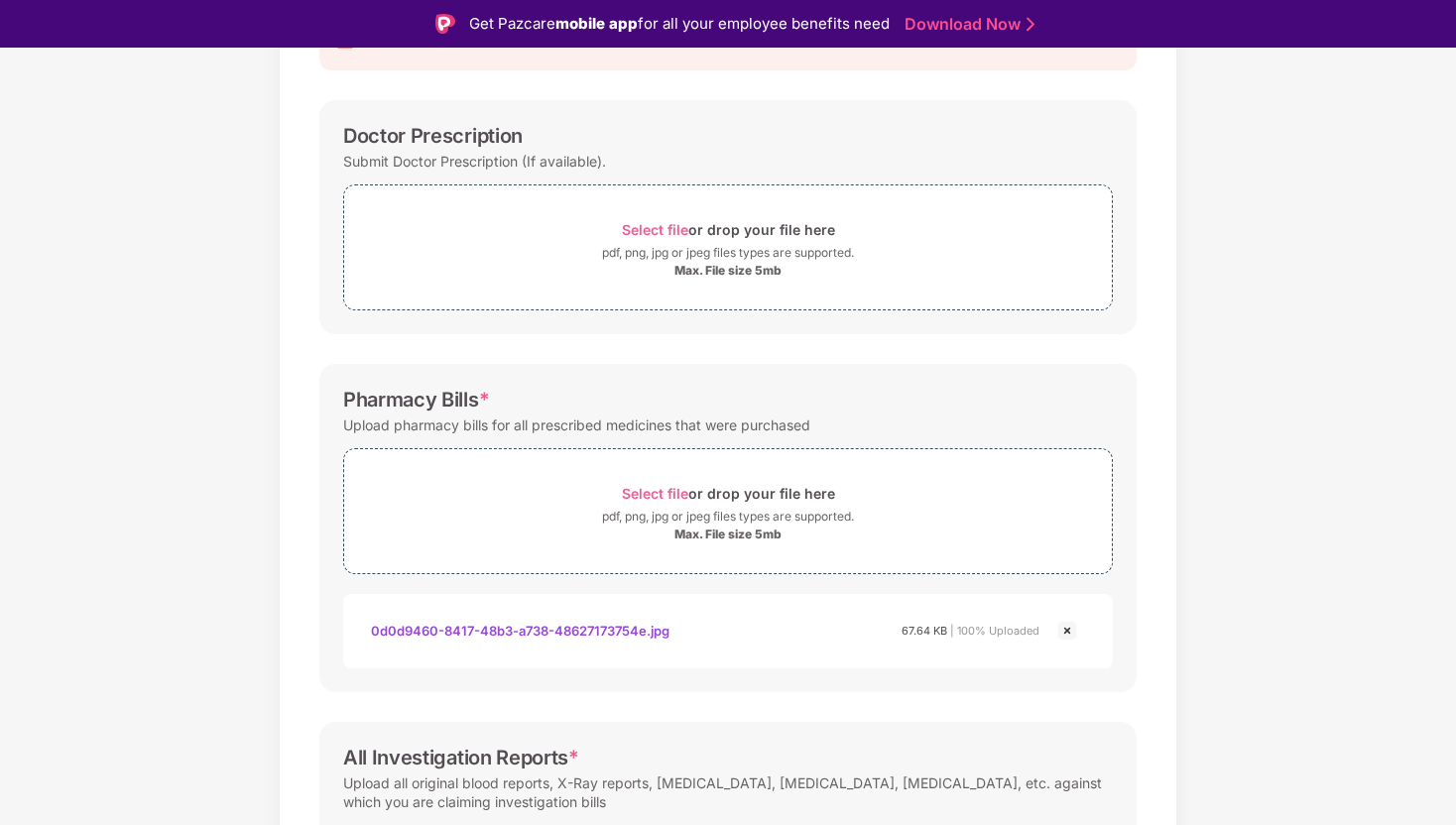
click at [1065, 629] on img at bounding box center [1068, 630] width 24 height 24
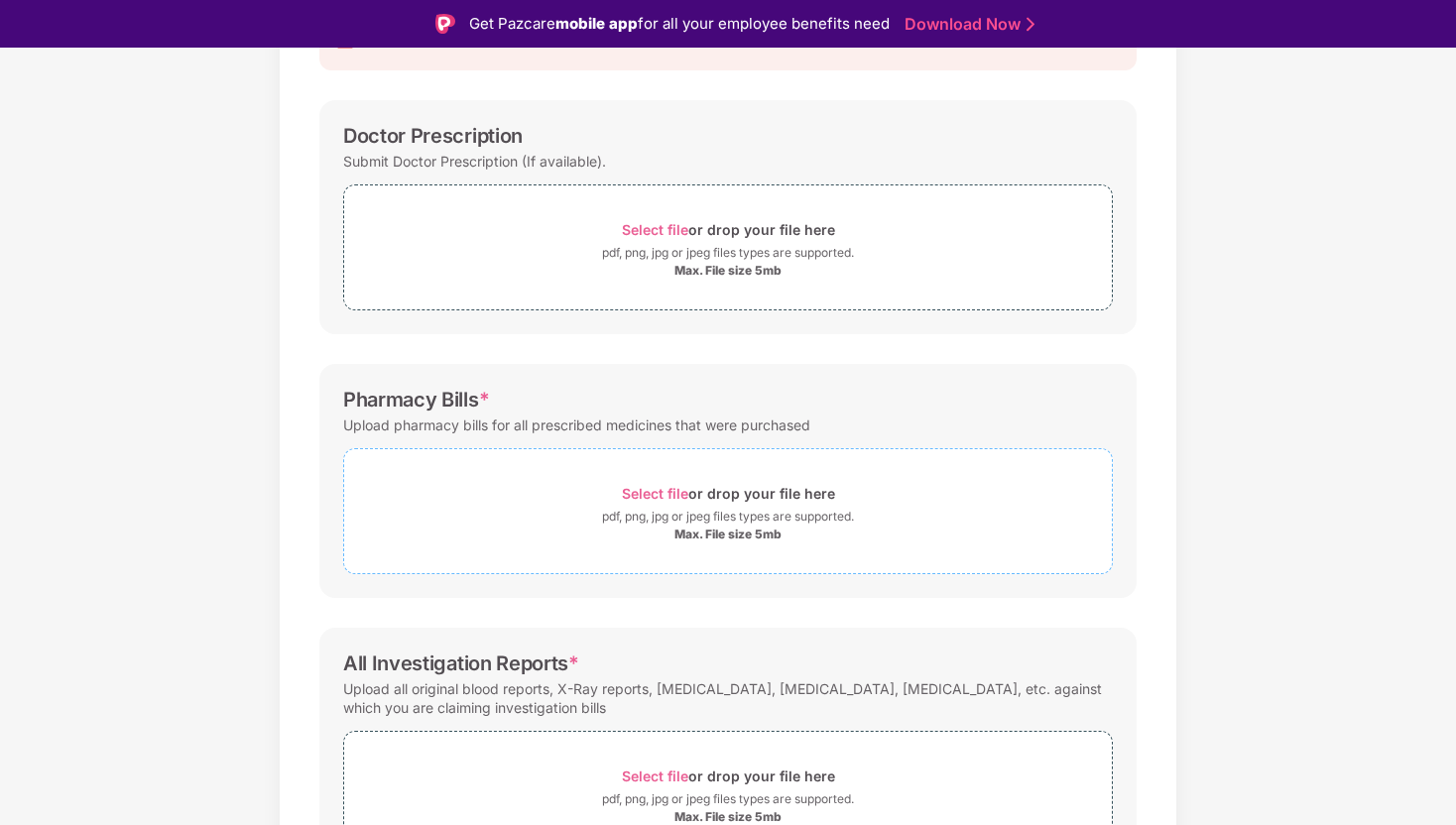
click at [840, 496] on div "Select file or drop your file here" at bounding box center [728, 492] width 768 height 27
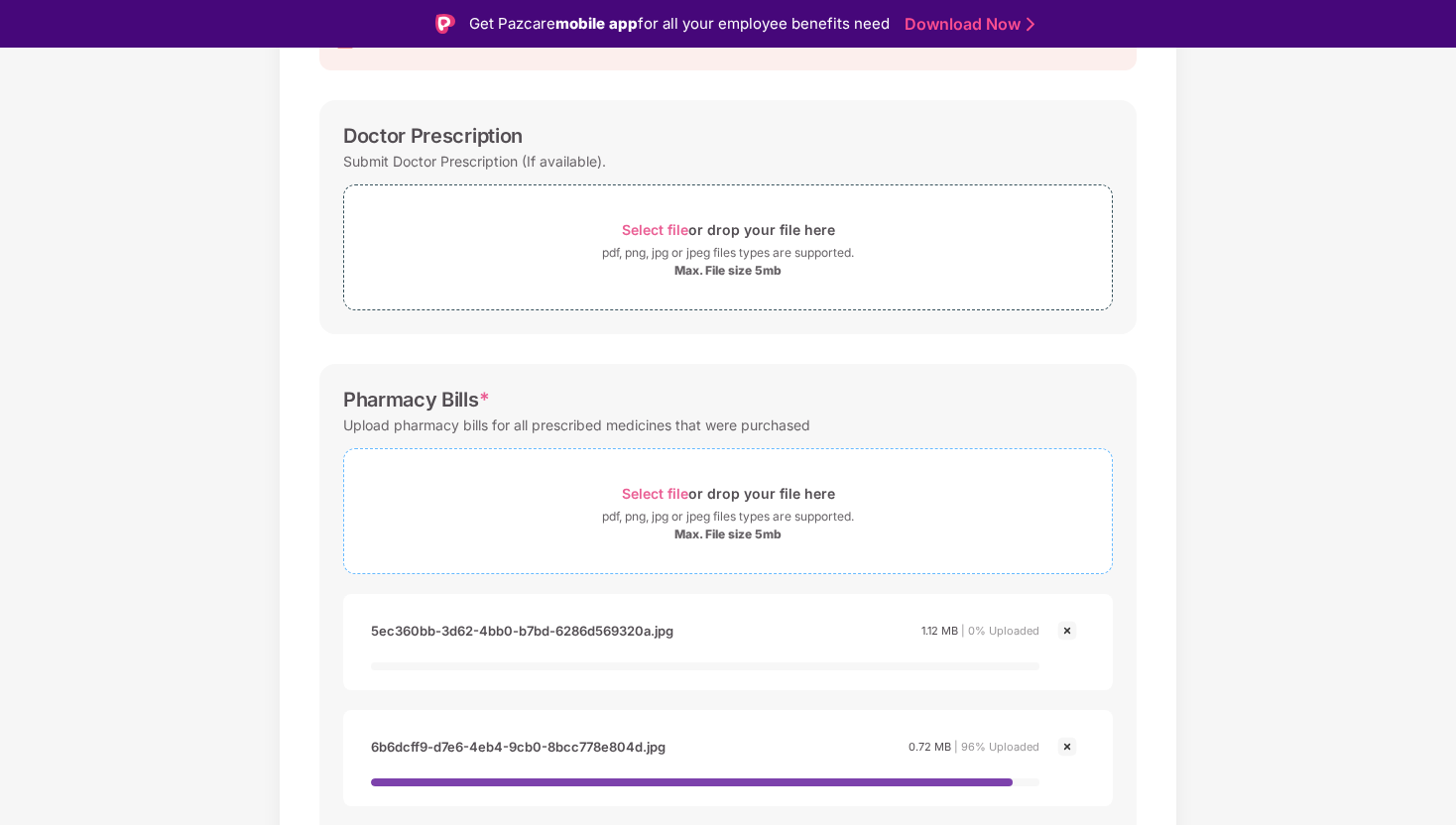
click at [731, 499] on div "Select file or drop your file here" at bounding box center [728, 492] width 214 height 27
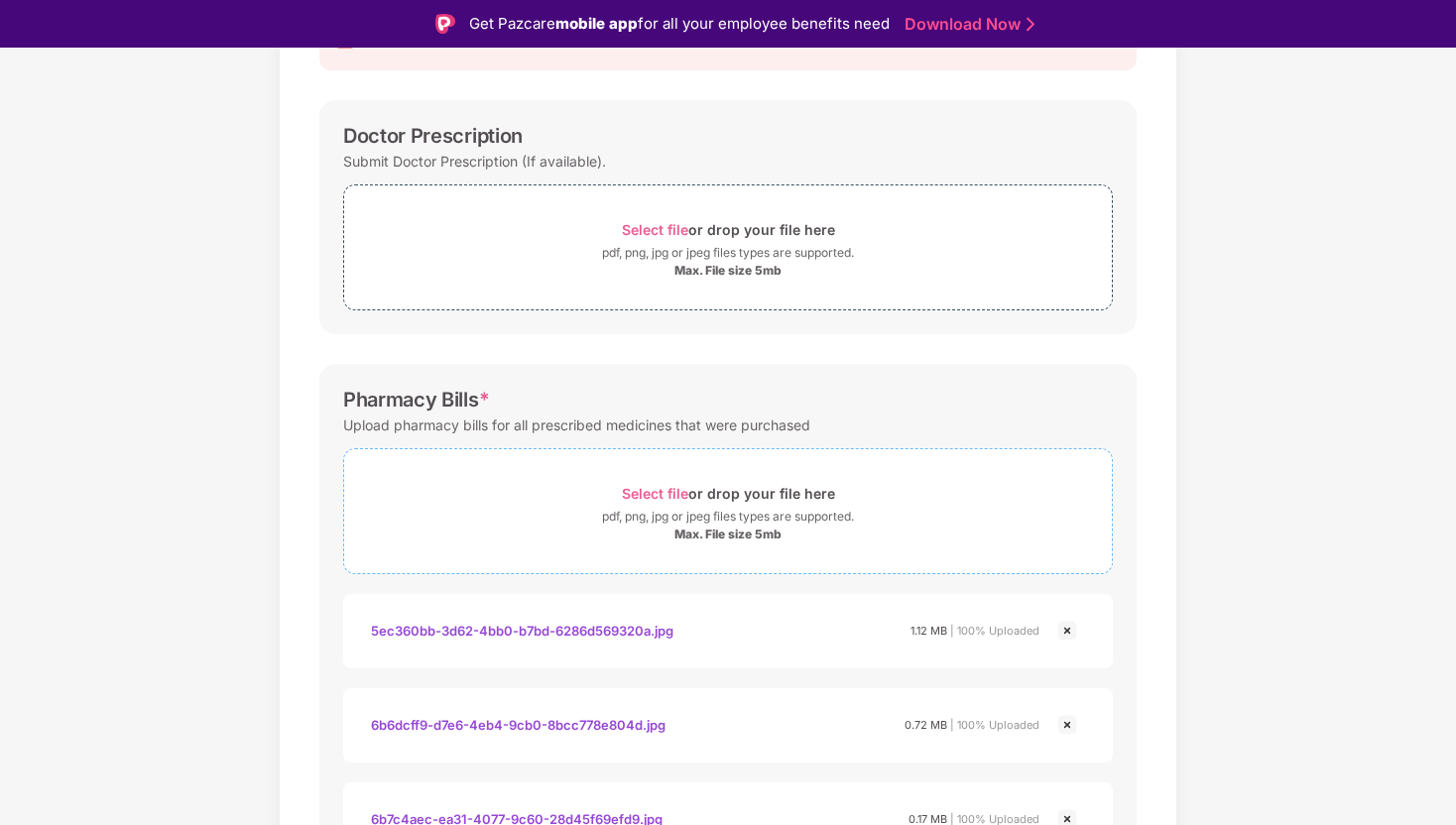
click at [763, 520] on div "pdf, png, jpg or jpeg files types are supported." at bounding box center [728, 516] width 252 height 20
click at [740, 503] on div "Select file or drop your file here" at bounding box center [728, 492] width 214 height 27
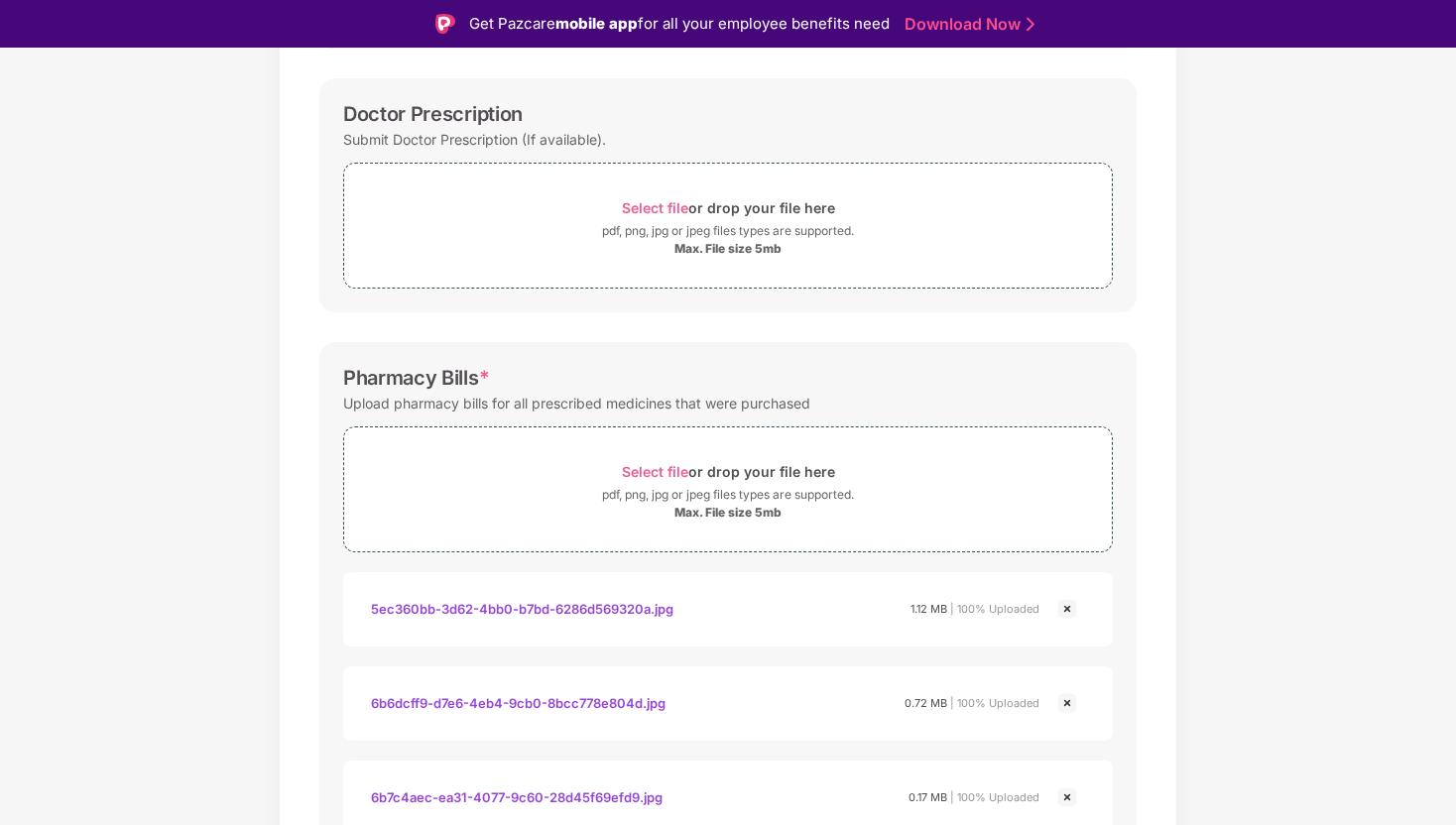
scroll to position [0, 0]
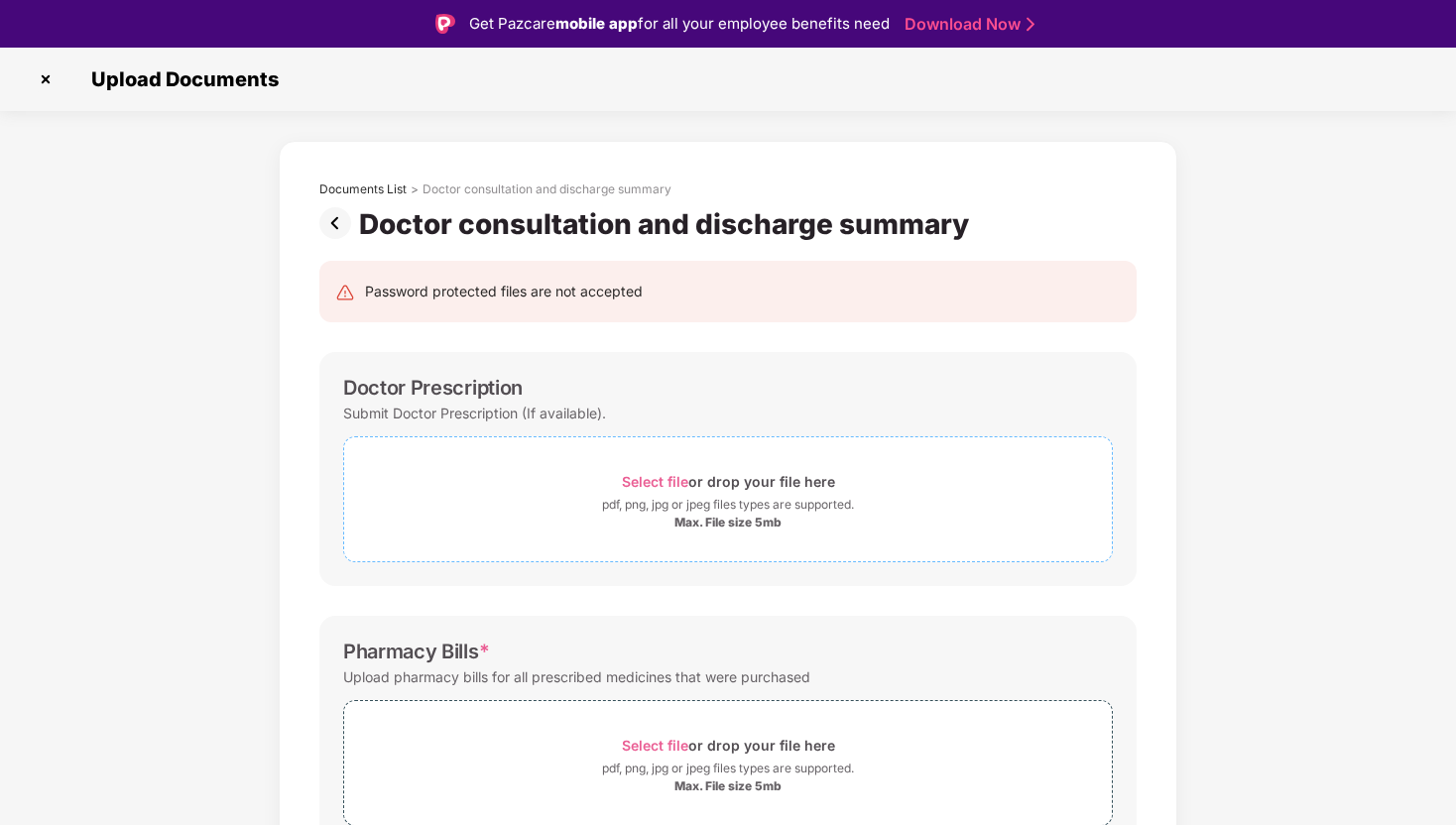
click at [770, 469] on div "Select file or drop your file here" at bounding box center [728, 481] width 214 height 27
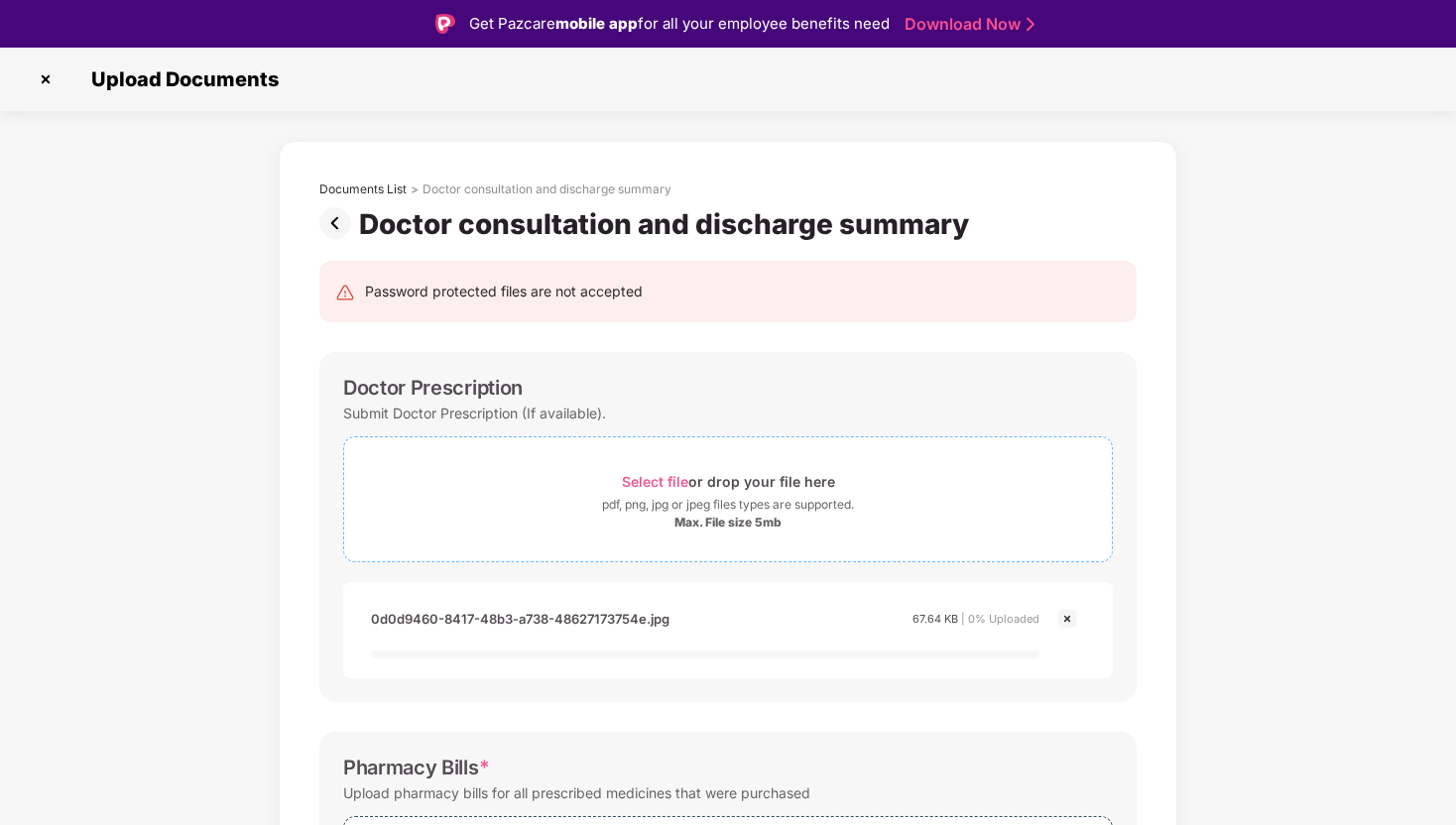
click at [640, 470] on div "Select file or drop your file here" at bounding box center [728, 481] width 214 height 27
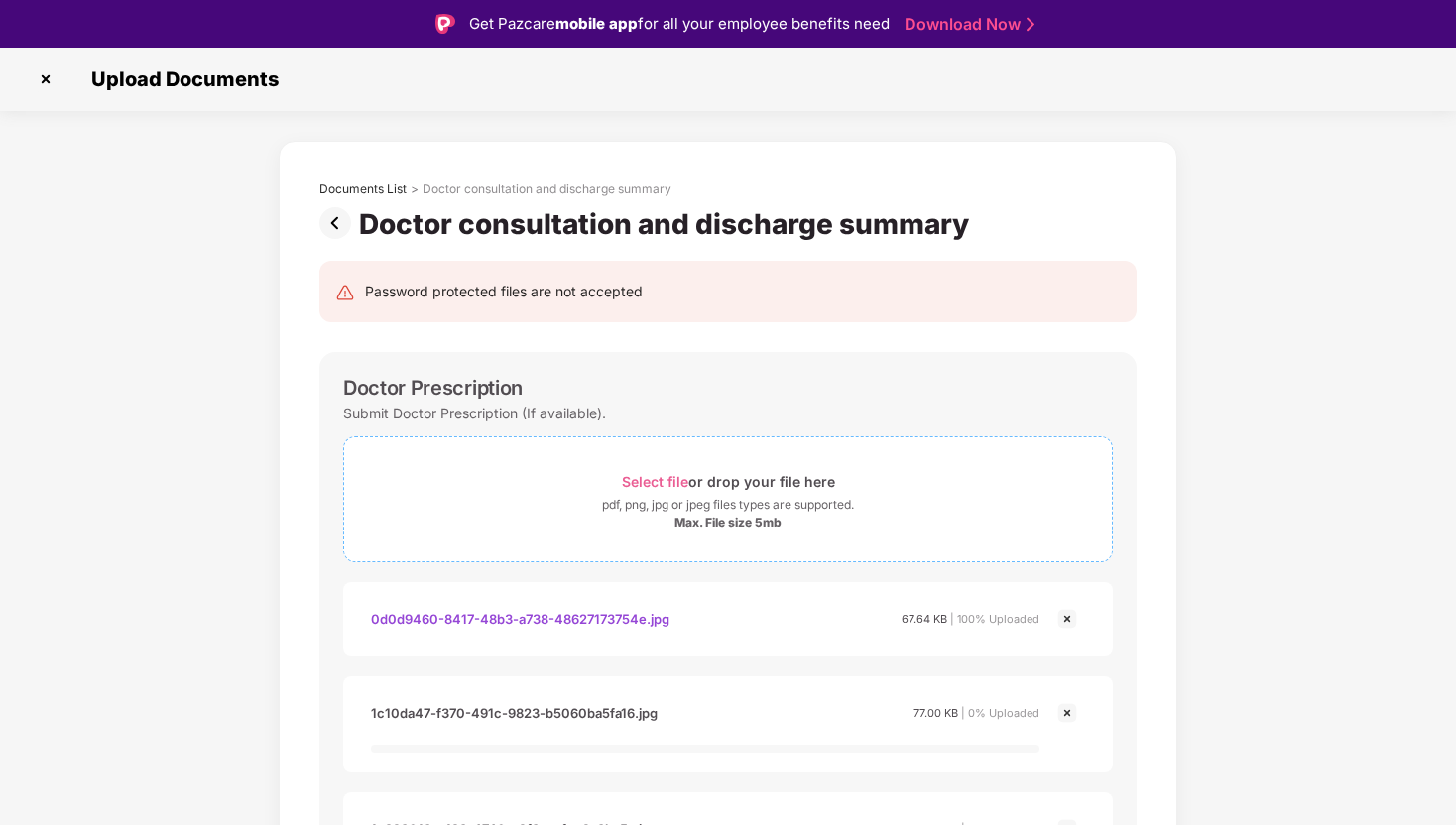
click at [728, 495] on div "pdf, png, jpg or jpeg files types are supported." at bounding box center [728, 504] width 252 height 20
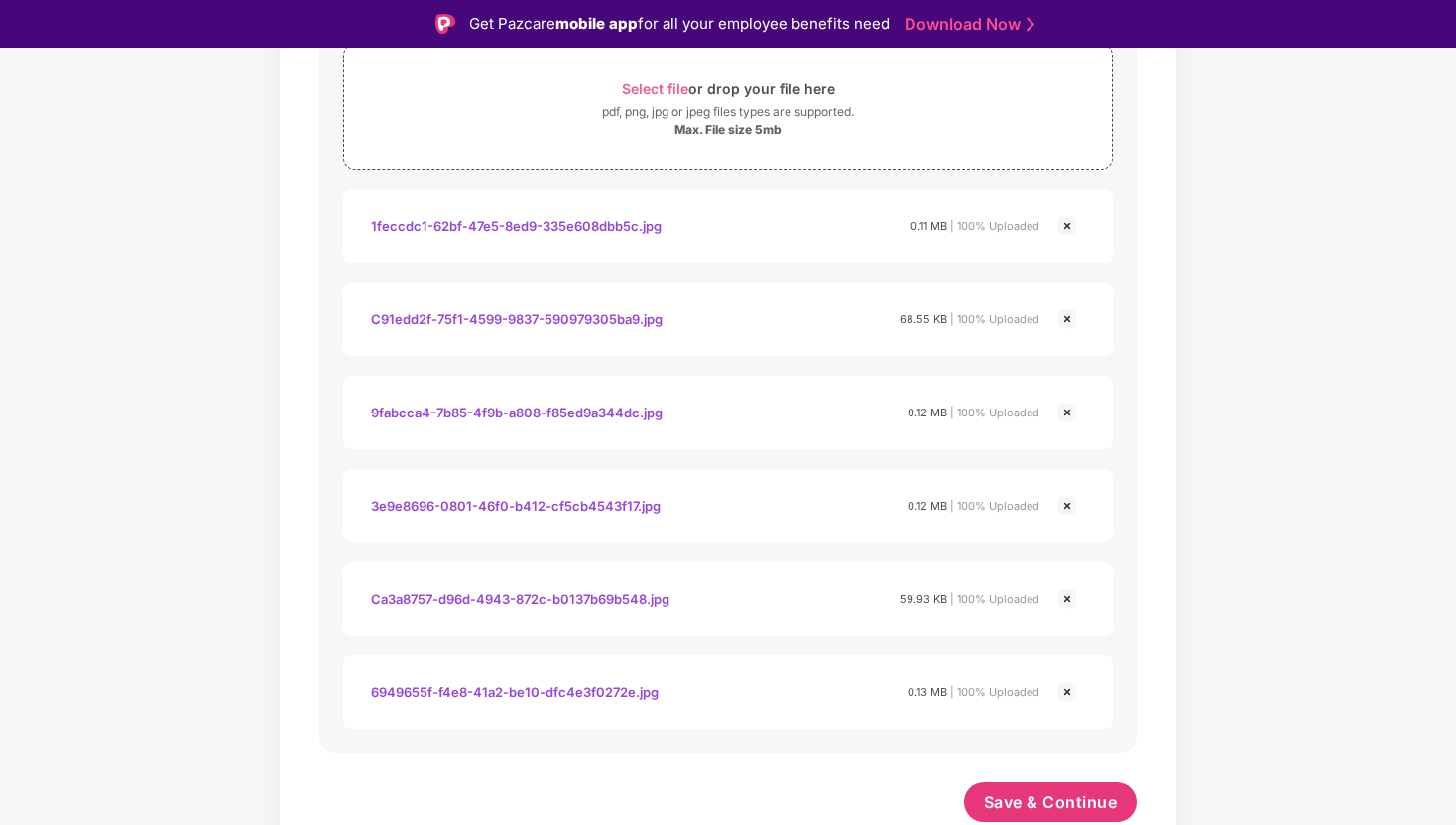
scroll to position [48, 0]
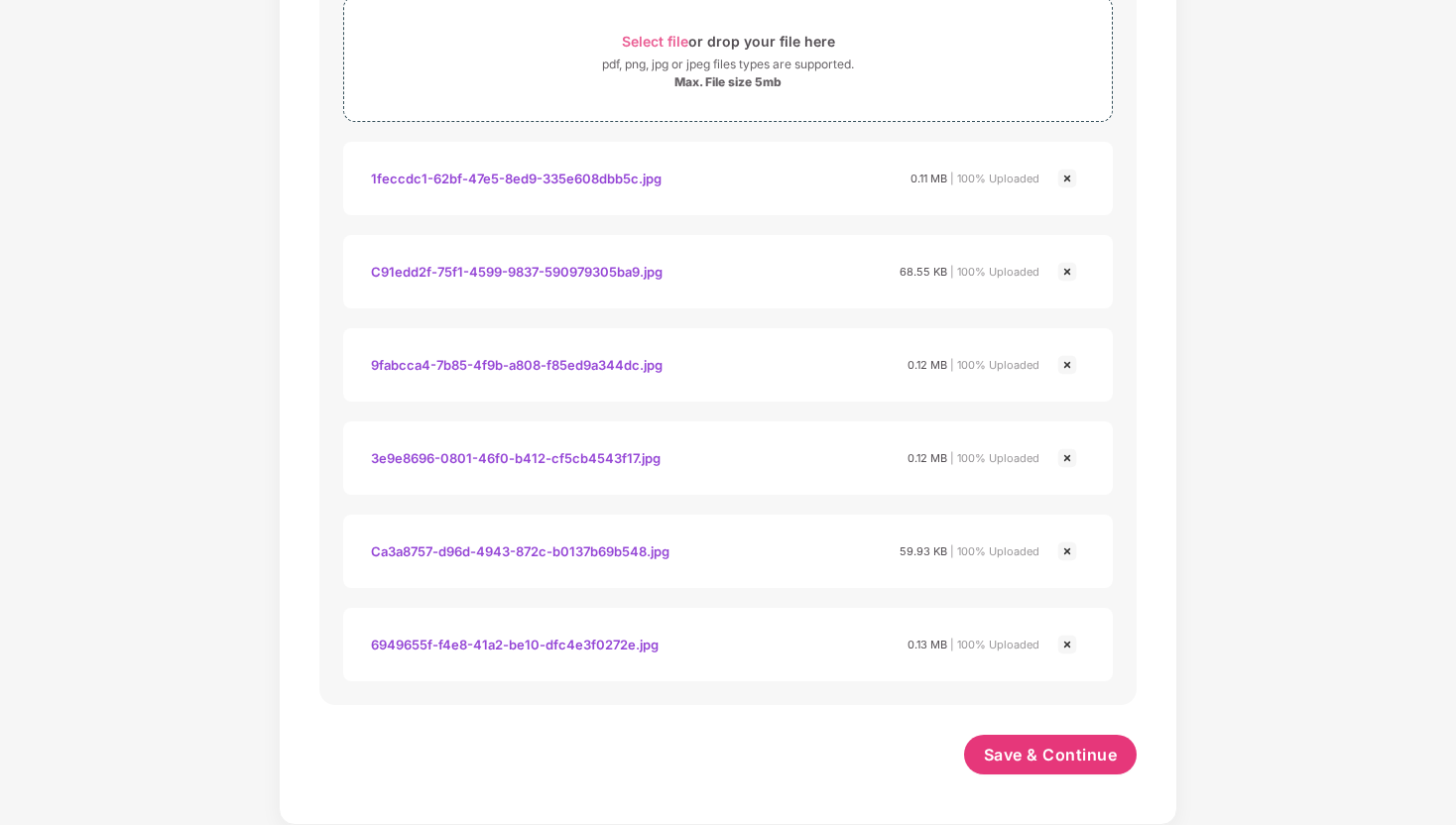
click at [1061, 749] on span "Save & Continue" at bounding box center [1051, 755] width 134 height 22
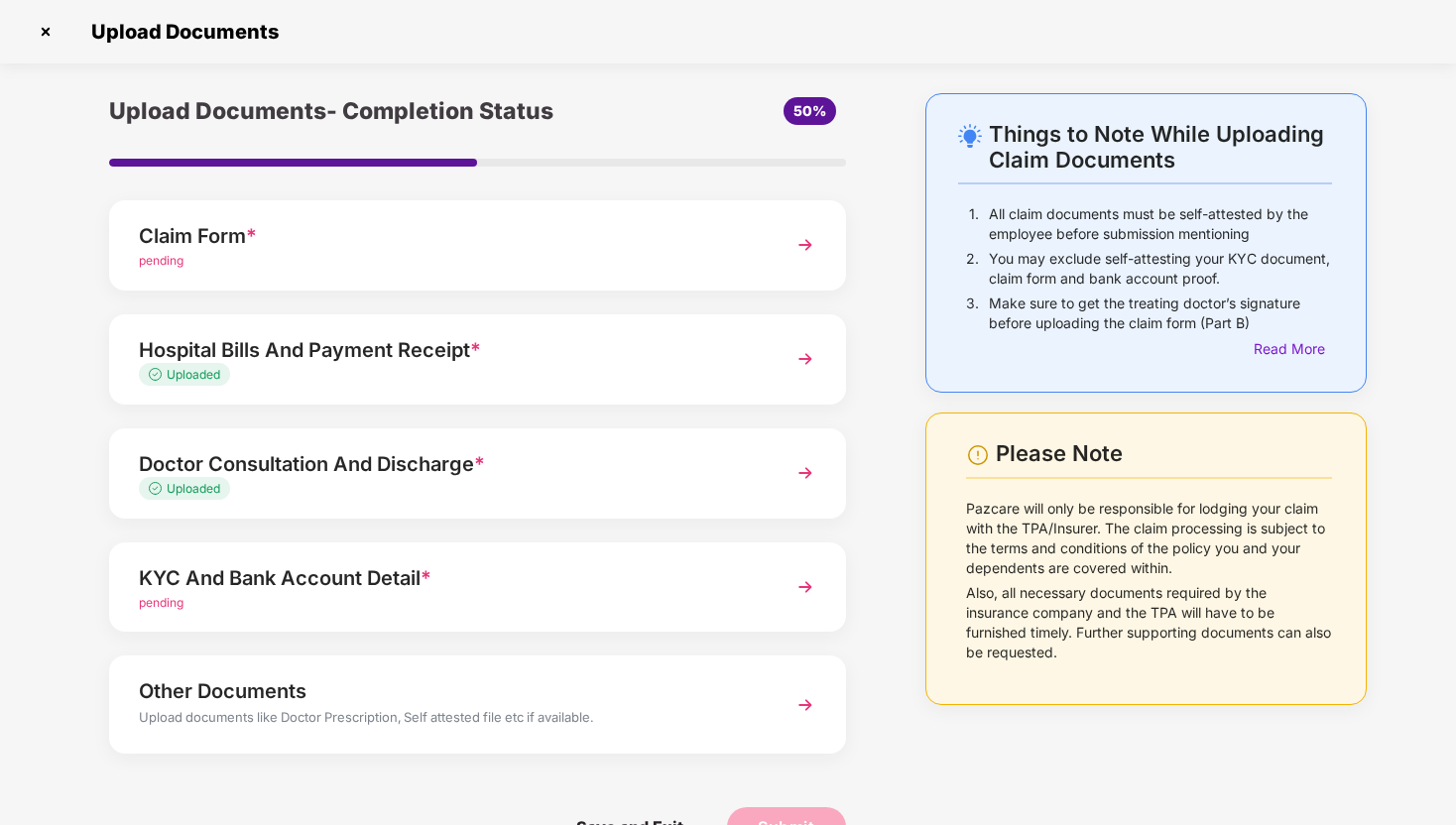
scroll to position [52, 0]
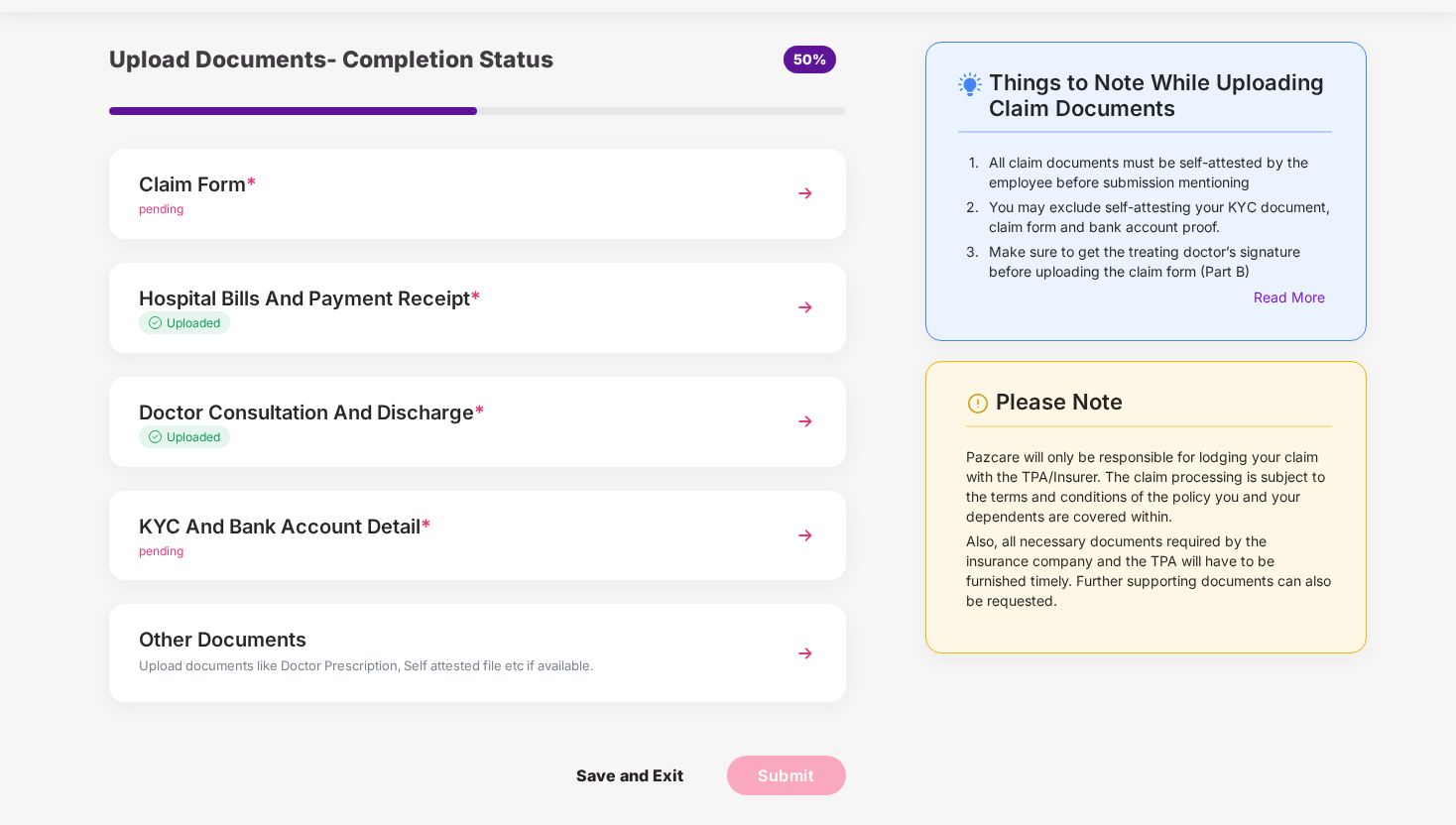
click at [453, 529] on div "KYC And Bank Account Detail *" at bounding box center [449, 526] width 621 height 32
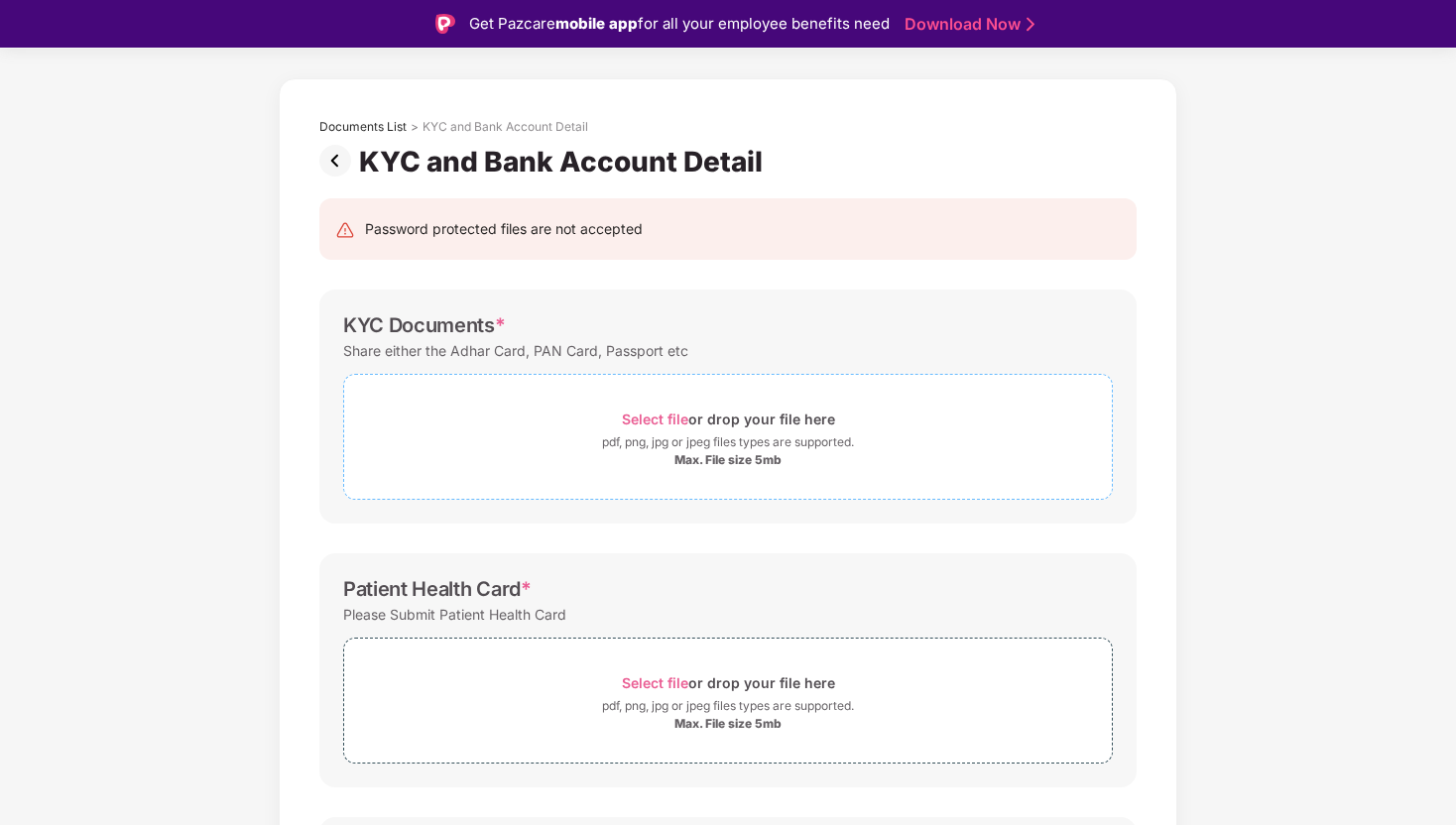
scroll to position [66, 0]
click at [562, 439] on div "pdf, png, jpg or jpeg files types are supported." at bounding box center [728, 439] width 768 height 20
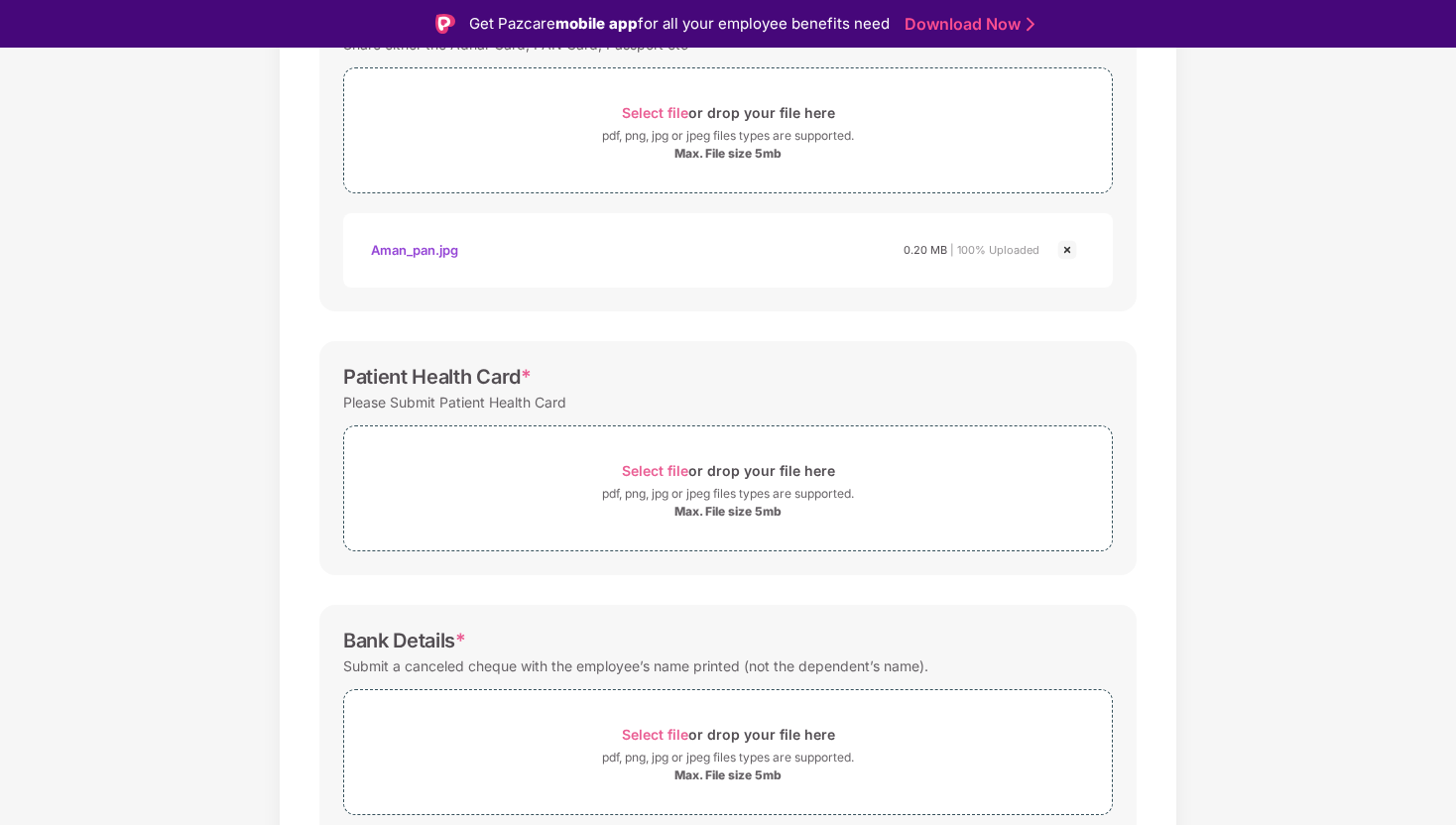
scroll to position [371, 0]
click at [615, 481] on div "pdf, png, jpg or jpeg files types are supported." at bounding box center [728, 490] width 252 height 20
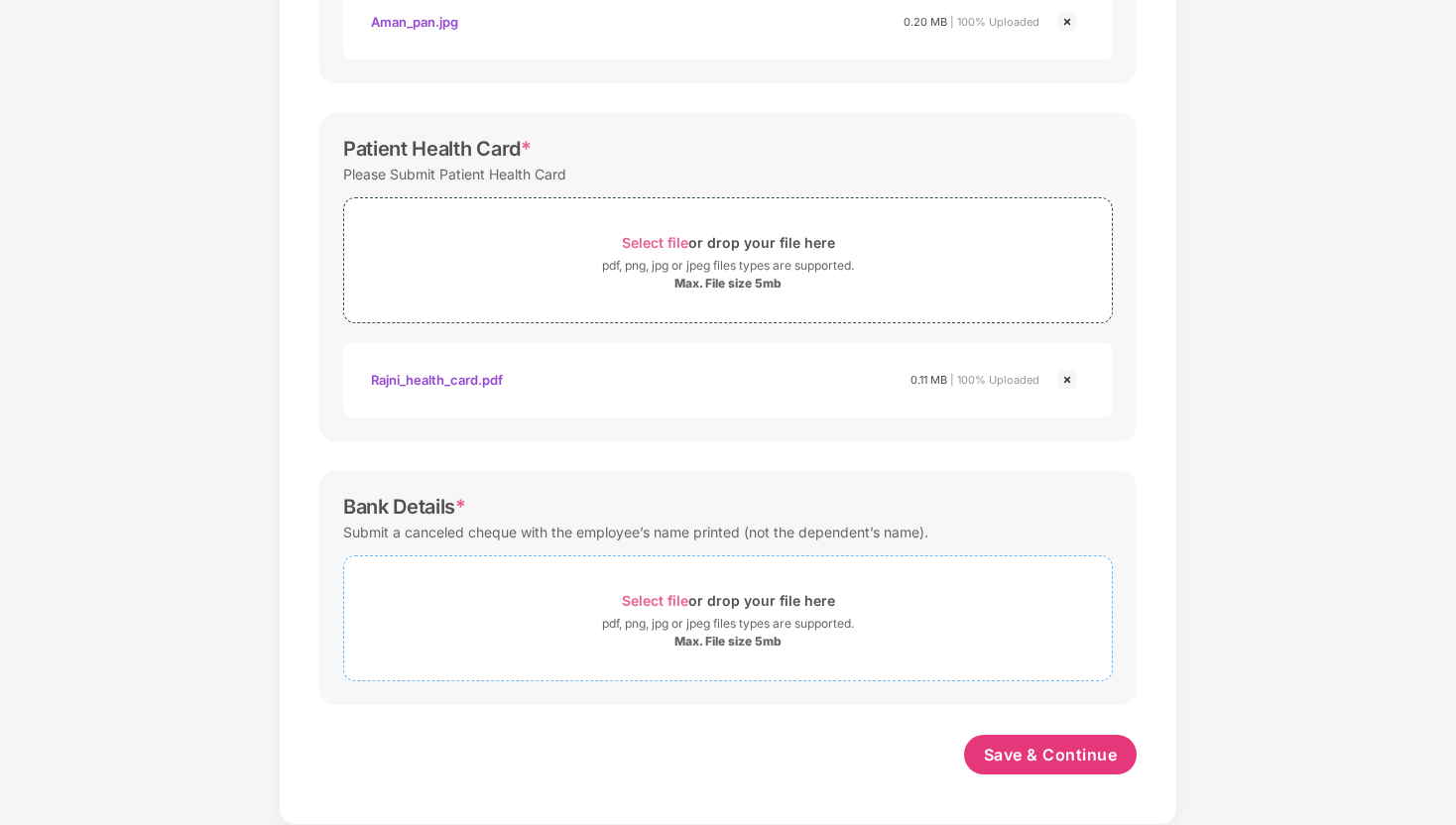
scroll to position [549, 0]
click at [1079, 752] on span "Save & Continue" at bounding box center [1051, 755] width 134 height 22
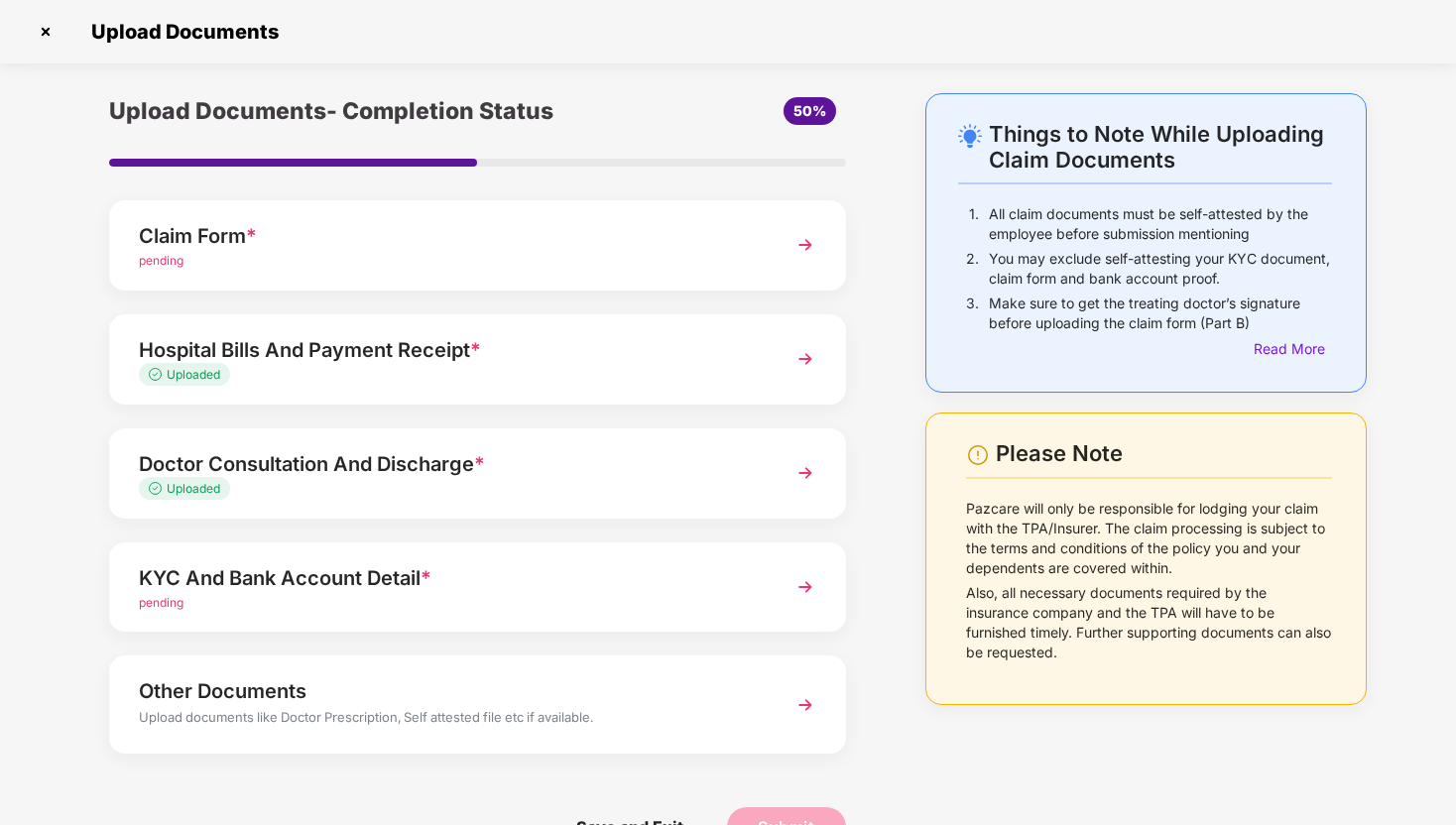
click at [896, 130] on div "Things to Note While Uploading Claim Documents 1. All claim documents must be s…" at bounding box center [1146, 484] width 502 height 783
click at [541, 582] on div "KYC And Bank Account Detail *" at bounding box center [449, 578] width 621 height 32
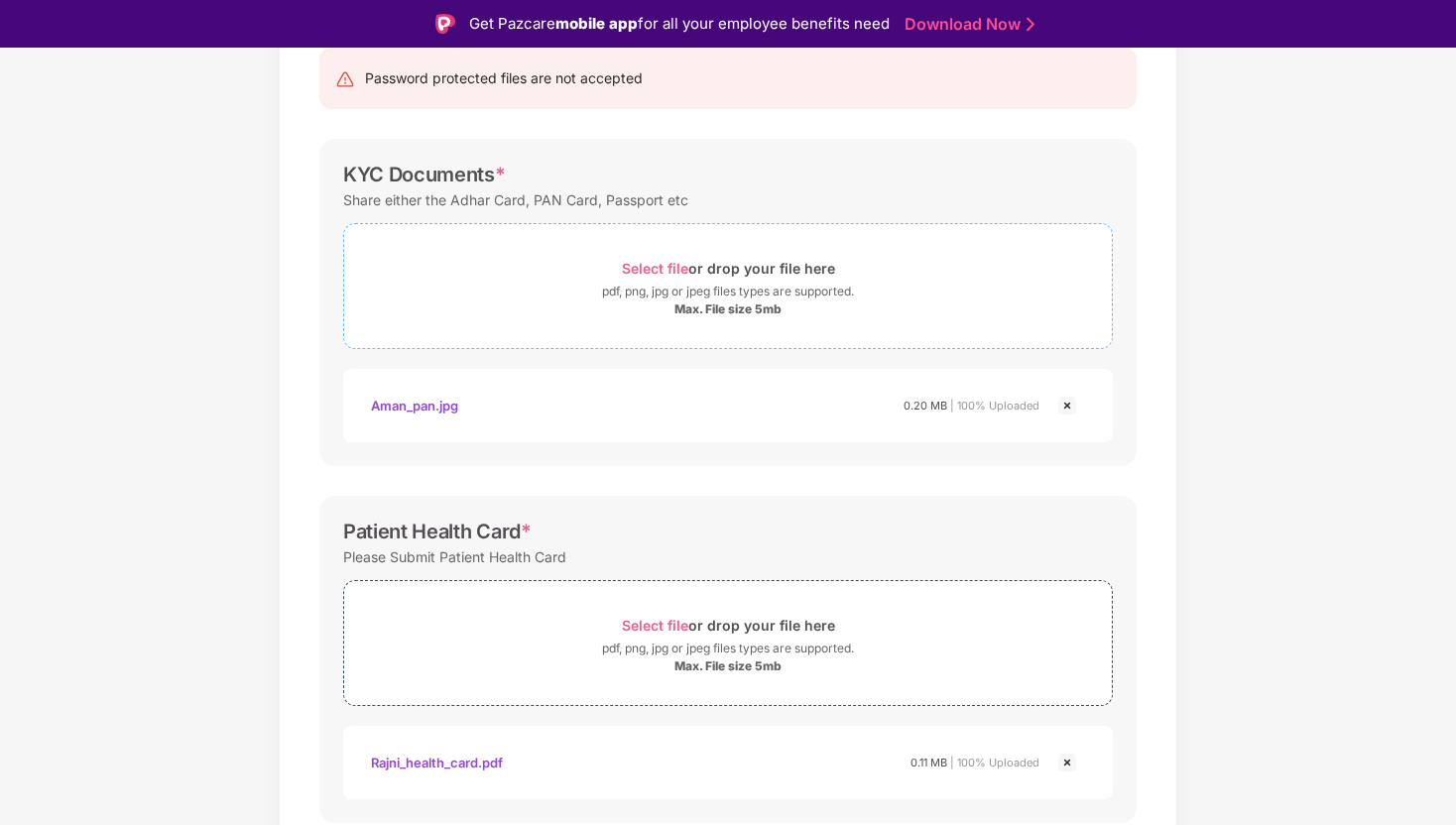
scroll to position [547, 0]
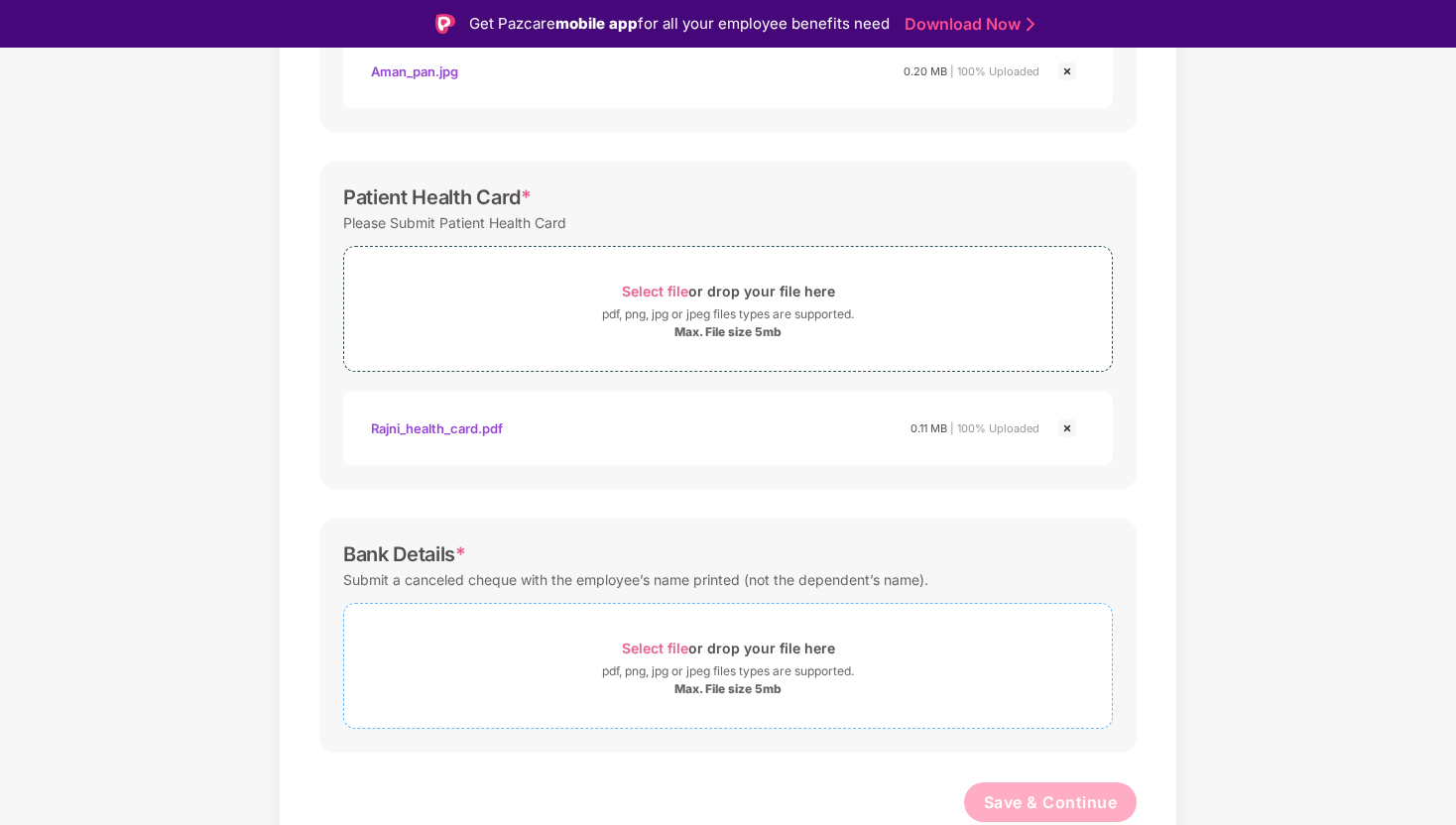
click at [600, 619] on span "Select file or drop your file here pdf, png, jpg or jpeg files types are suppor…" at bounding box center [728, 665] width 768 height 94
click at [686, 644] on span "Select file" at bounding box center [655, 647] width 67 height 17
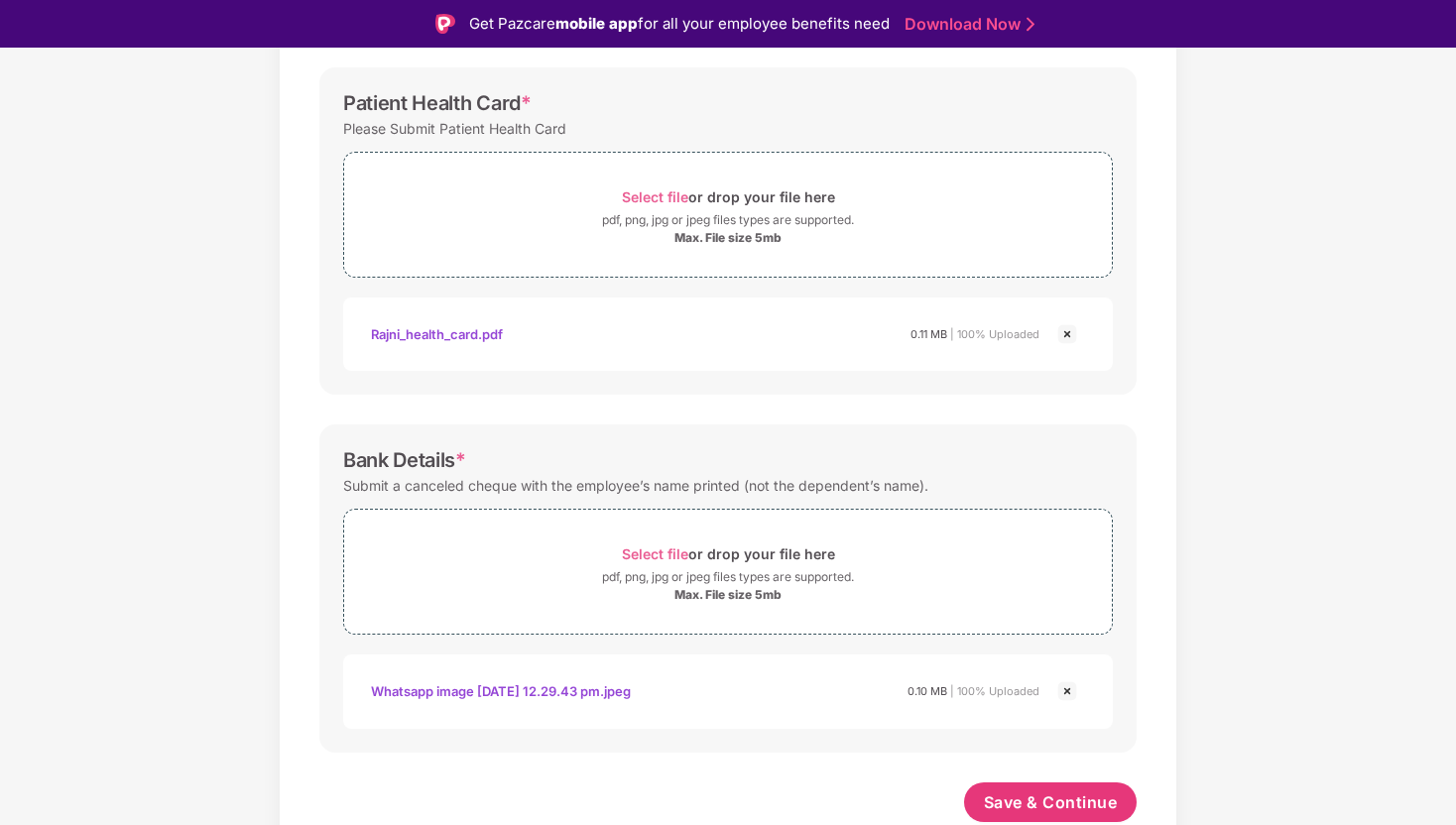
scroll to position [641, 0]
click at [1029, 791] on span "Save & Continue" at bounding box center [1051, 802] width 134 height 22
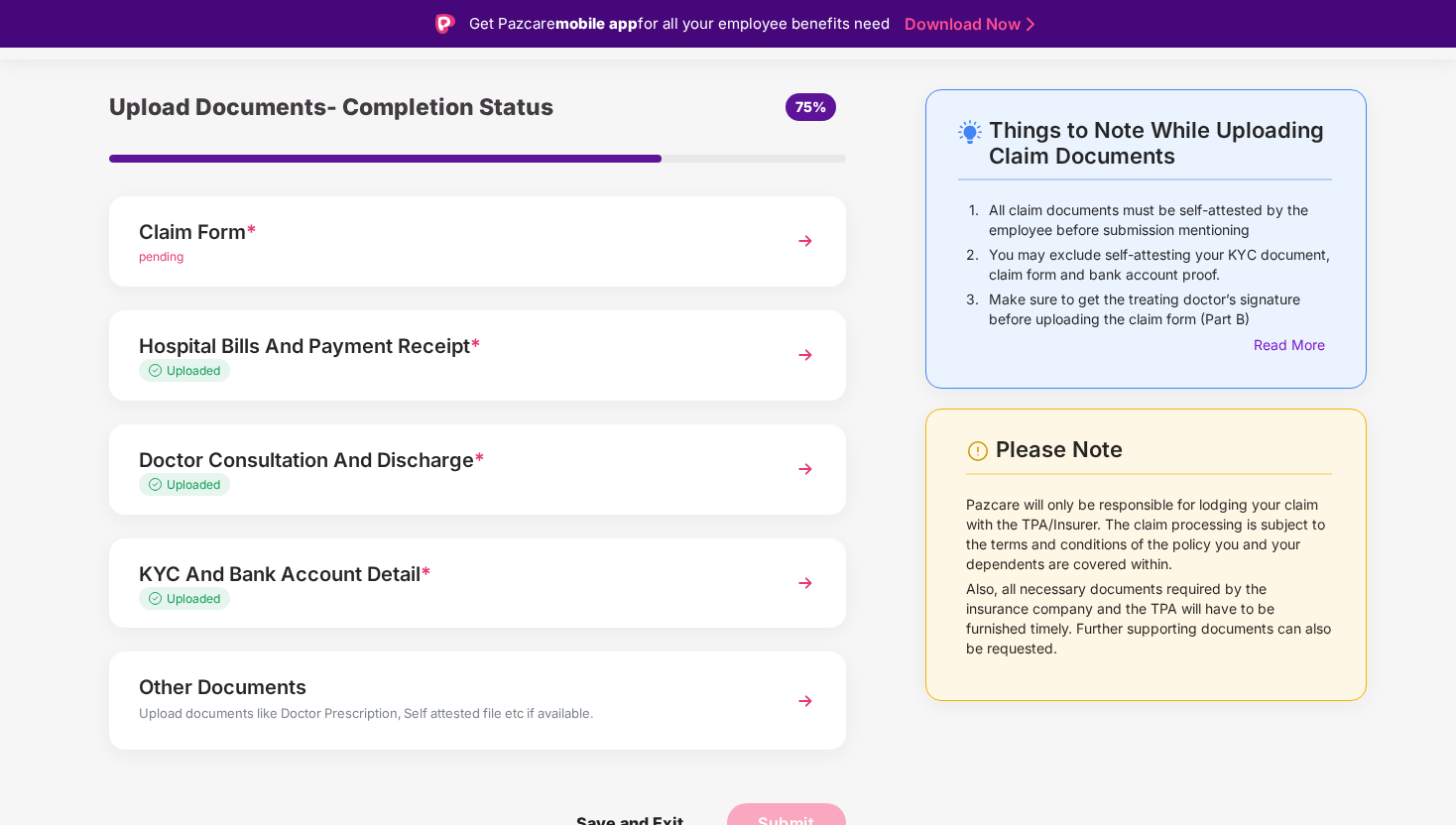
scroll to position [48, 0]
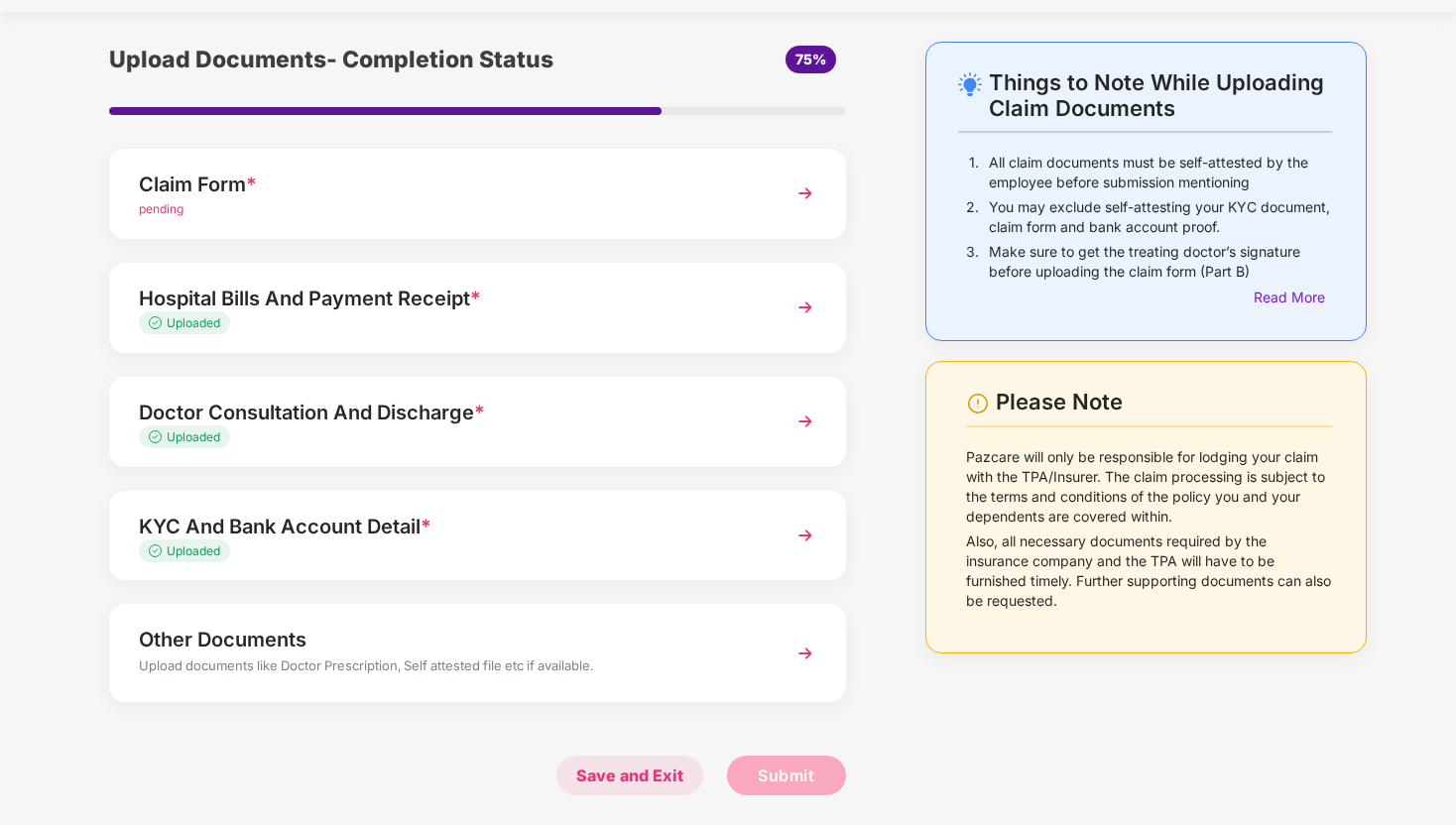
click at [666, 774] on span "Save and Exit" at bounding box center [630, 775] width 147 height 40
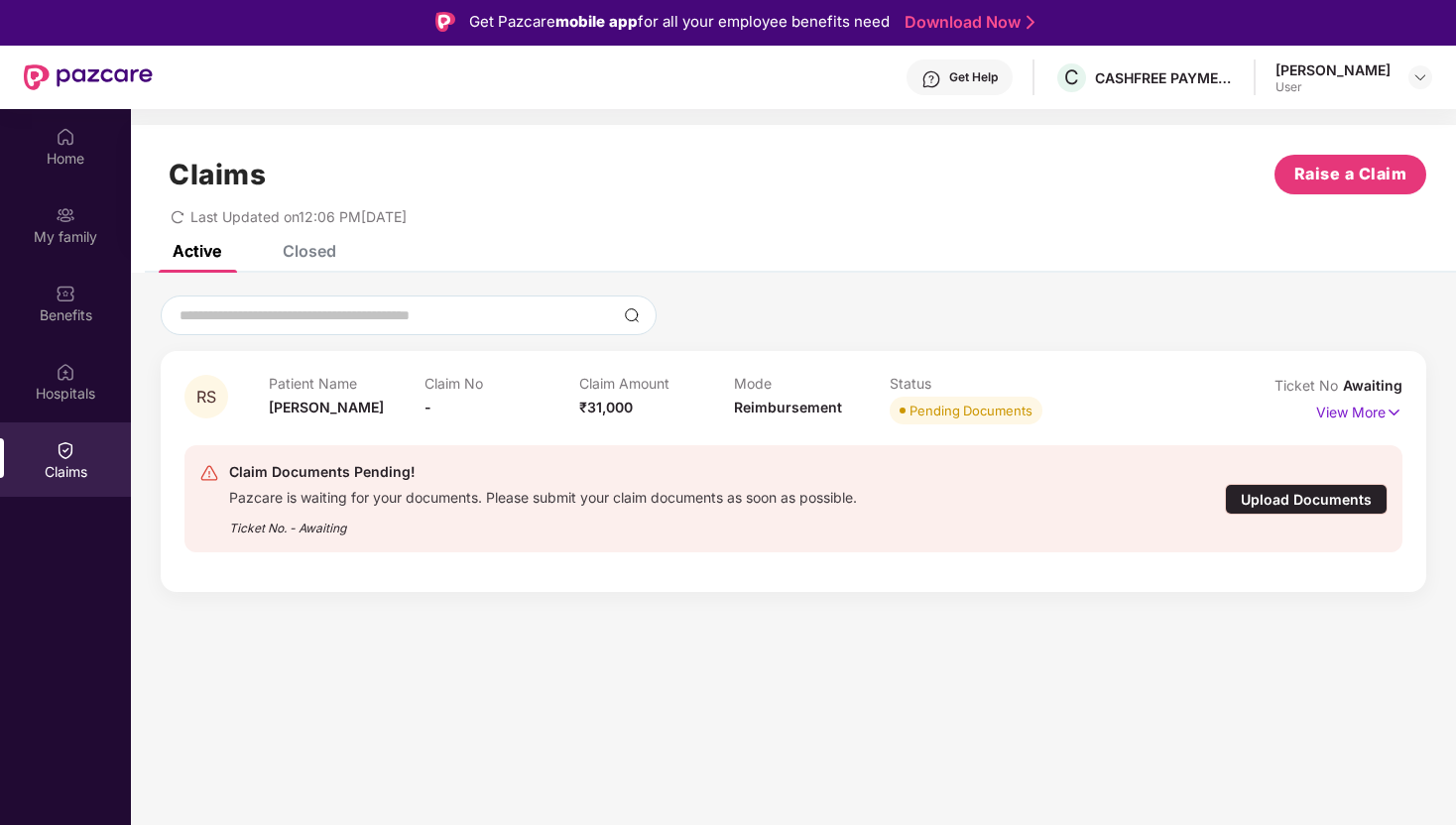
click at [1270, 499] on div "Upload Documents" at bounding box center [1306, 498] width 163 height 31
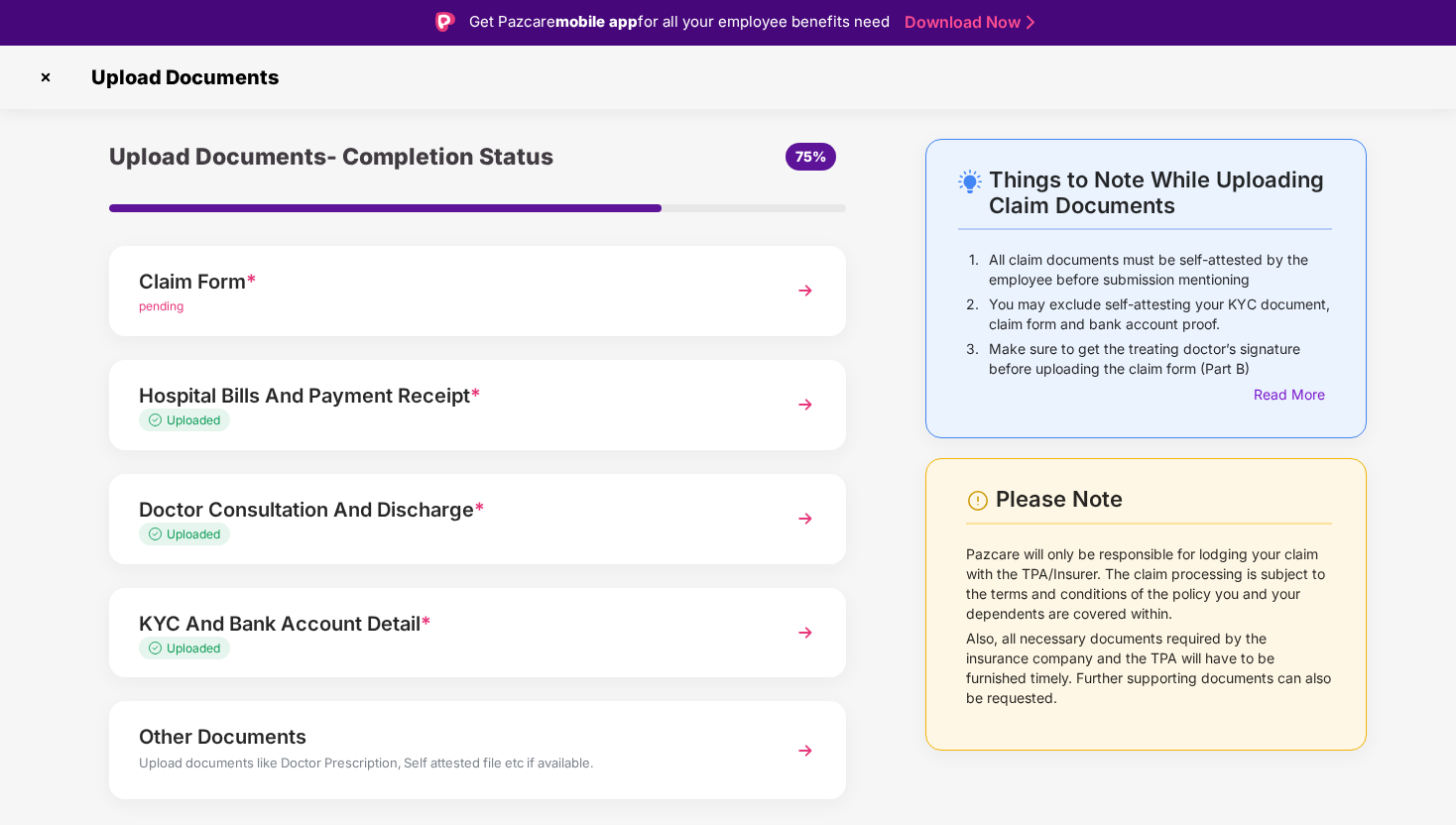
click at [500, 515] on div "Doctor Consultation And Discharge *" at bounding box center [449, 509] width 621 height 32
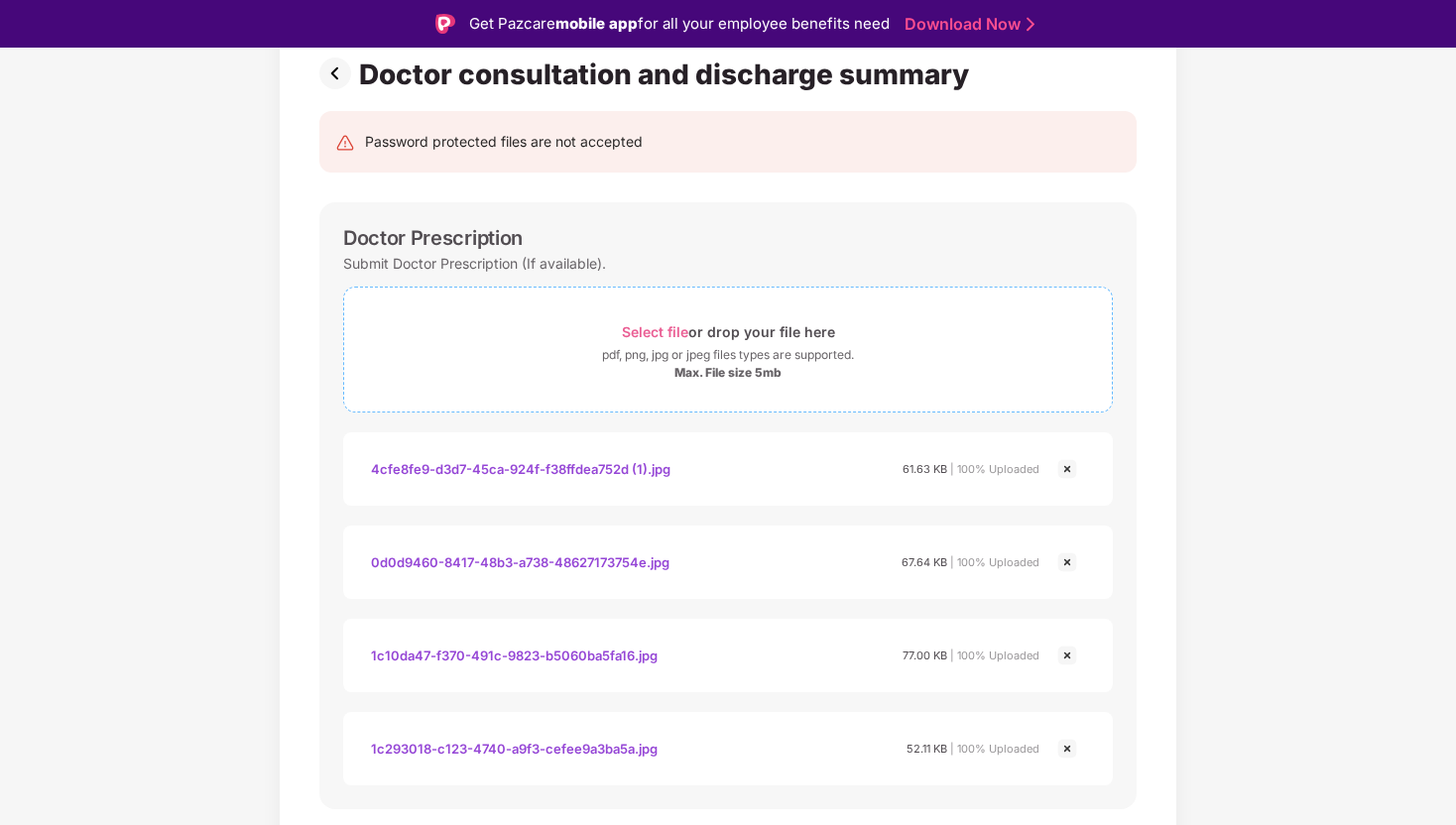
scroll to position [151, 0]
click at [608, 394] on span "Select file or drop your file here pdf, png, jpg or jpeg files types are suppor…" at bounding box center [728, 348] width 768 height 94
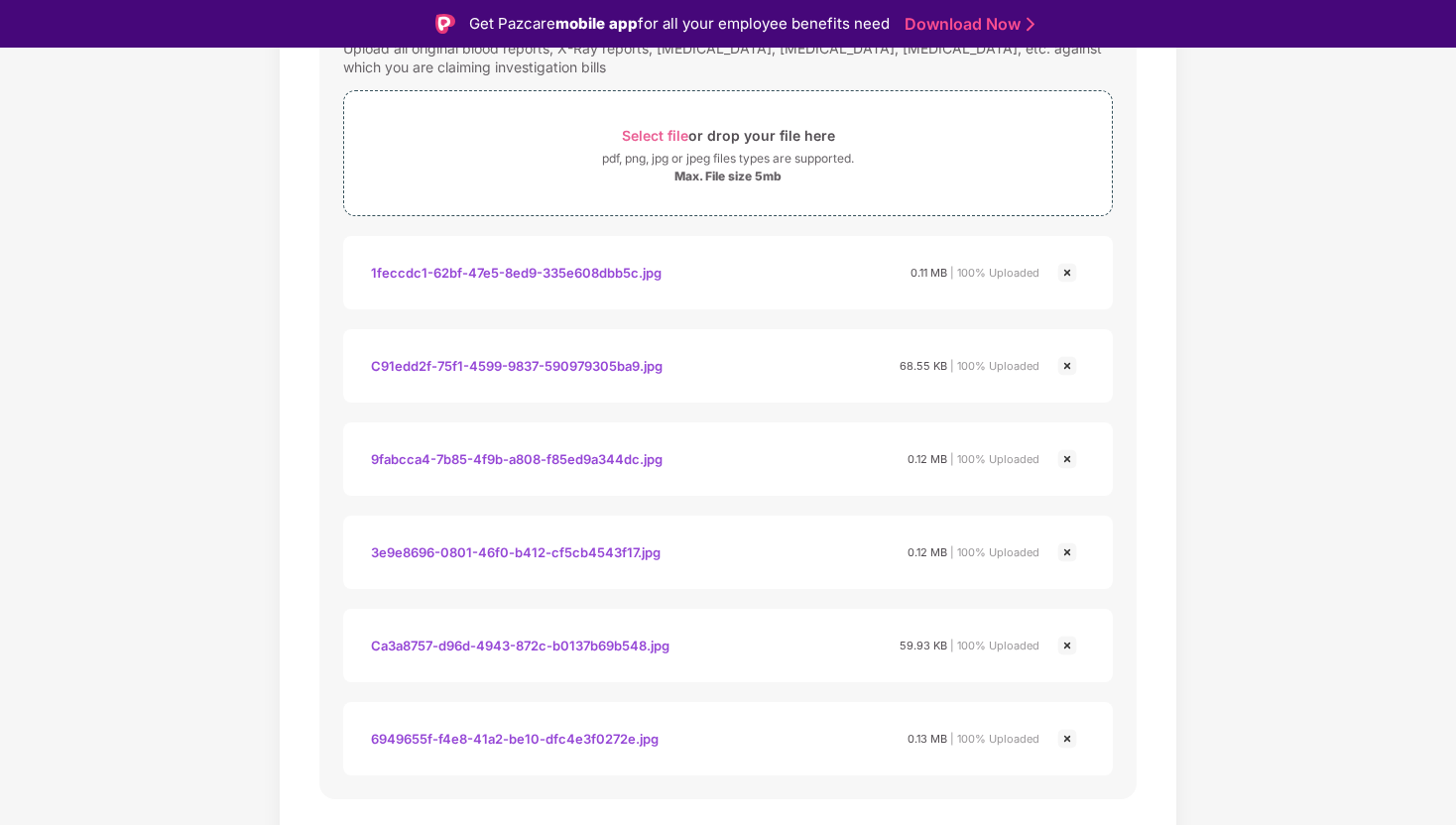
scroll to position [2151, 0]
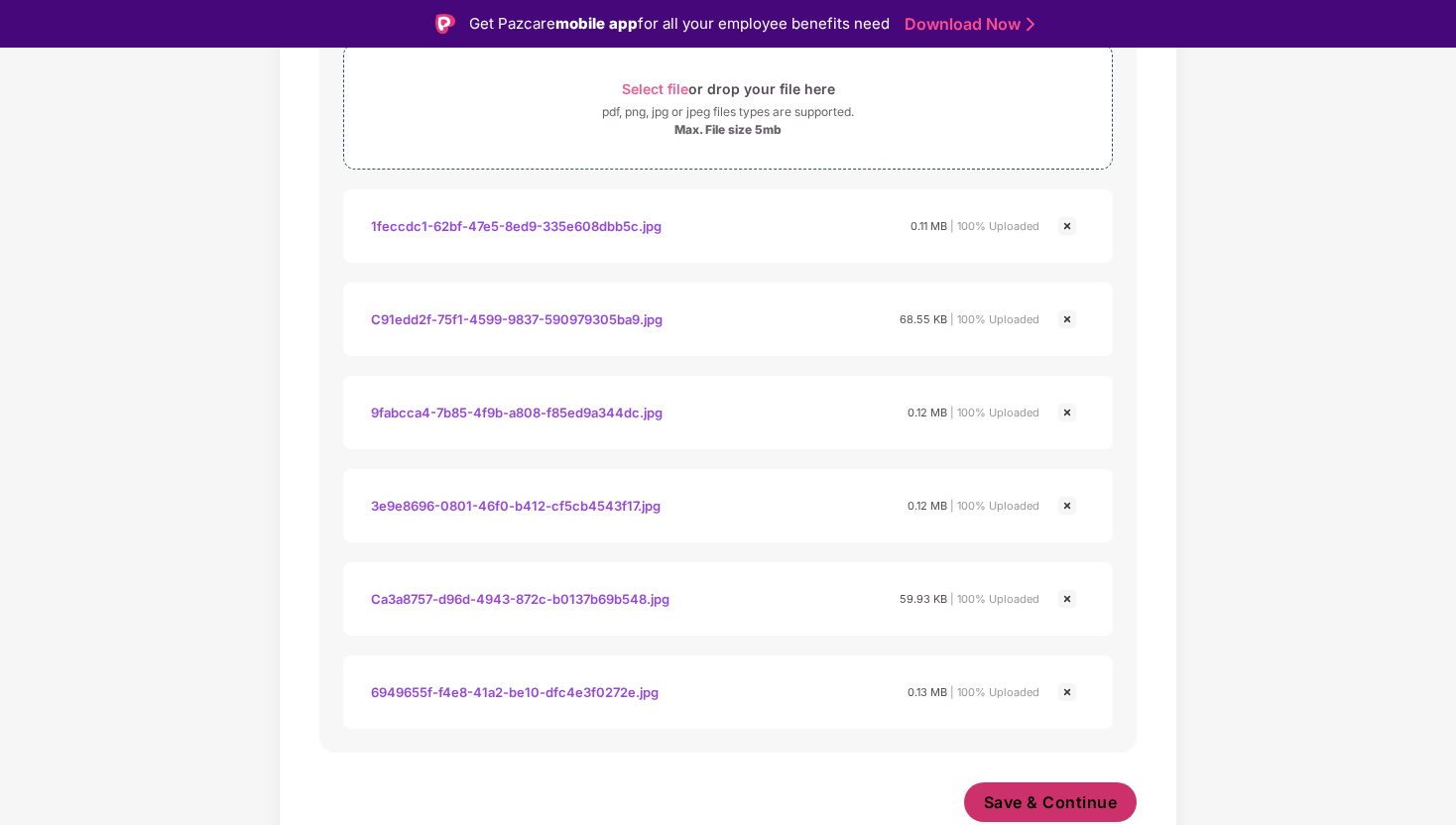
click at [1034, 797] on span "Save & Continue" at bounding box center [1051, 802] width 134 height 22
